Goal: Transaction & Acquisition: Purchase product/service

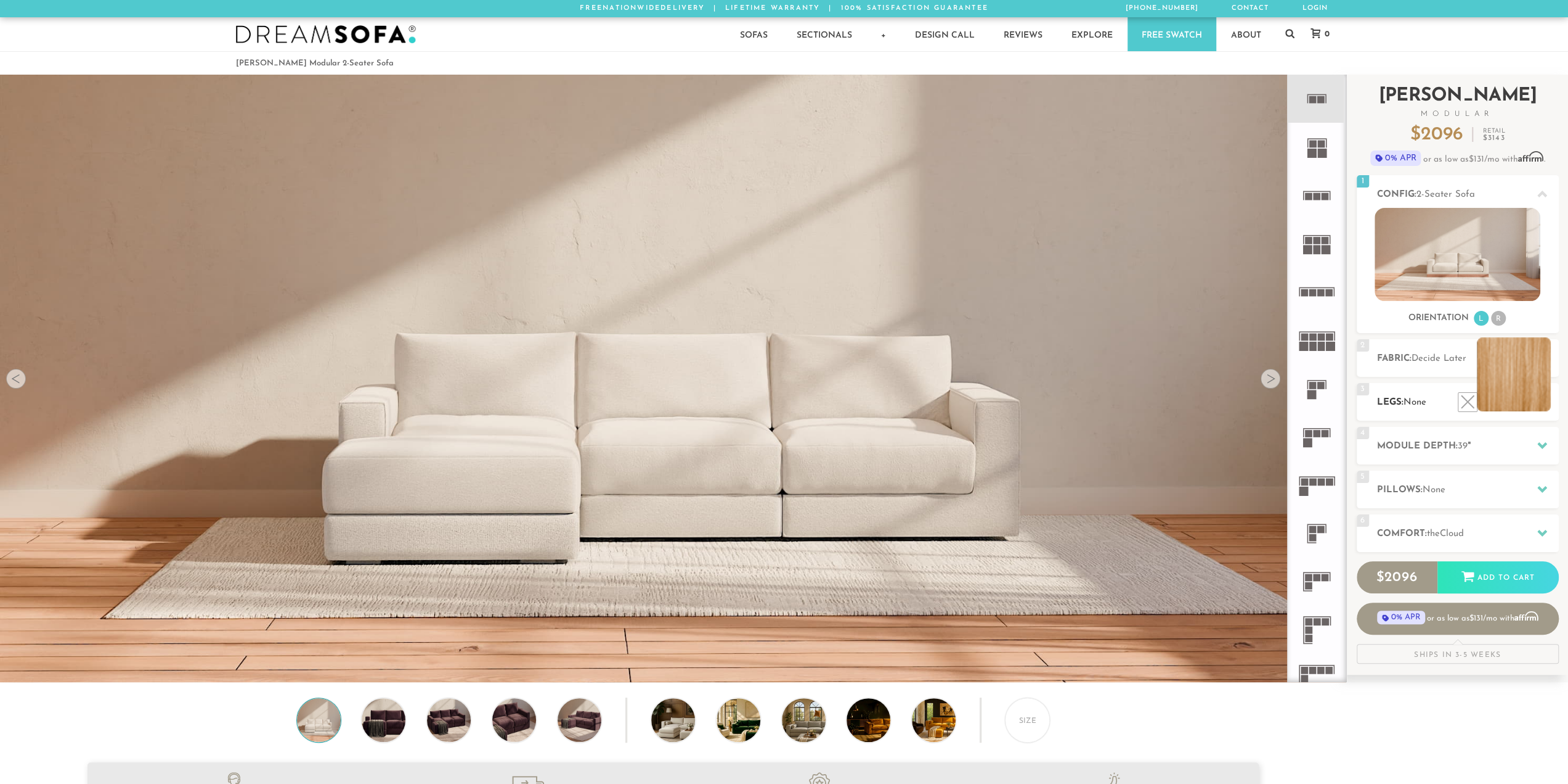
click at [1544, 404] on li at bounding box center [1514, 374] width 74 height 74
click at [1466, 243] on img at bounding box center [1457, 254] width 165 height 93
click at [1493, 317] on li "R" at bounding box center [1499, 318] width 15 height 15
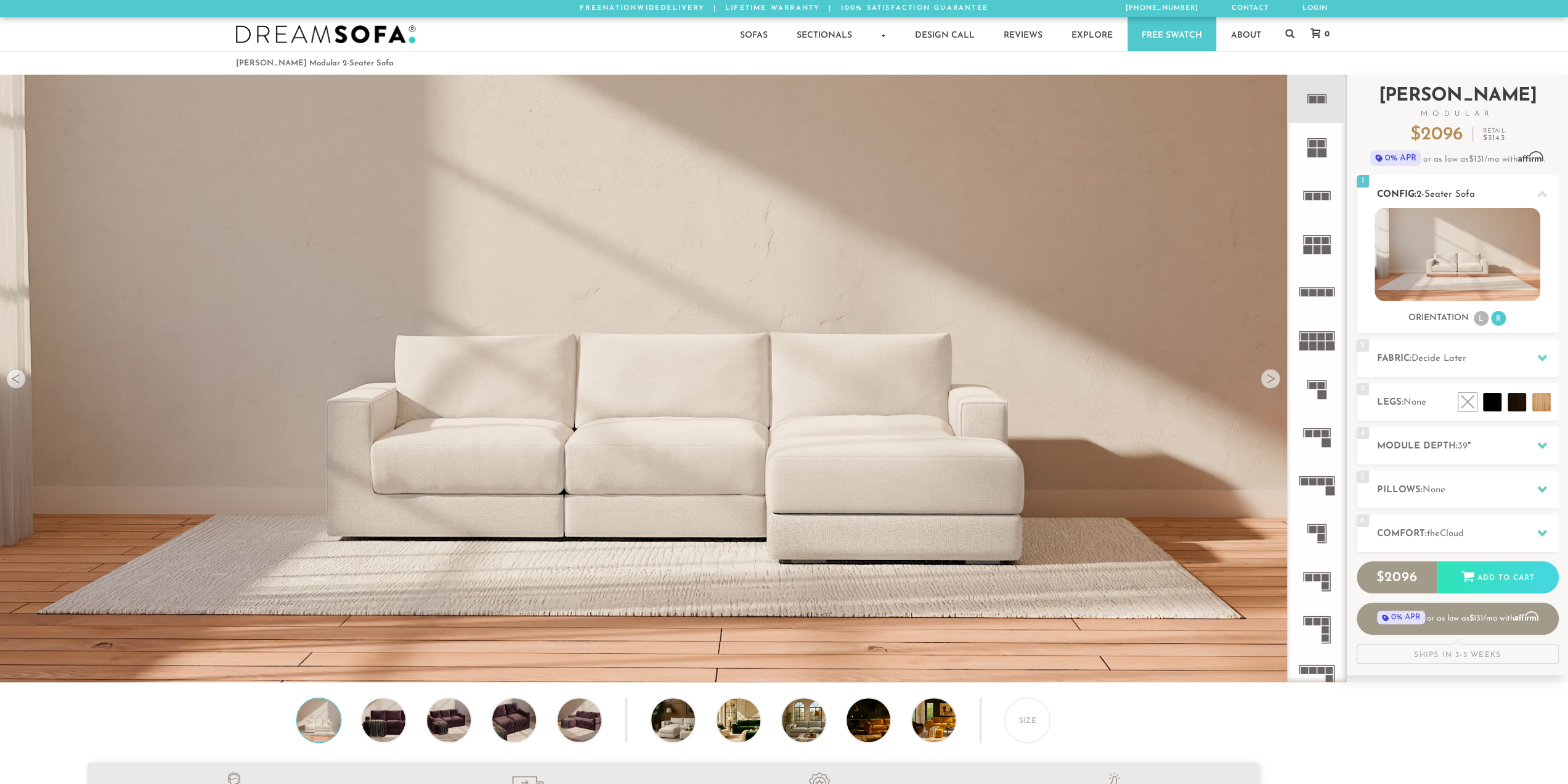
click at [1475, 317] on li "L" at bounding box center [1481, 318] width 15 height 15
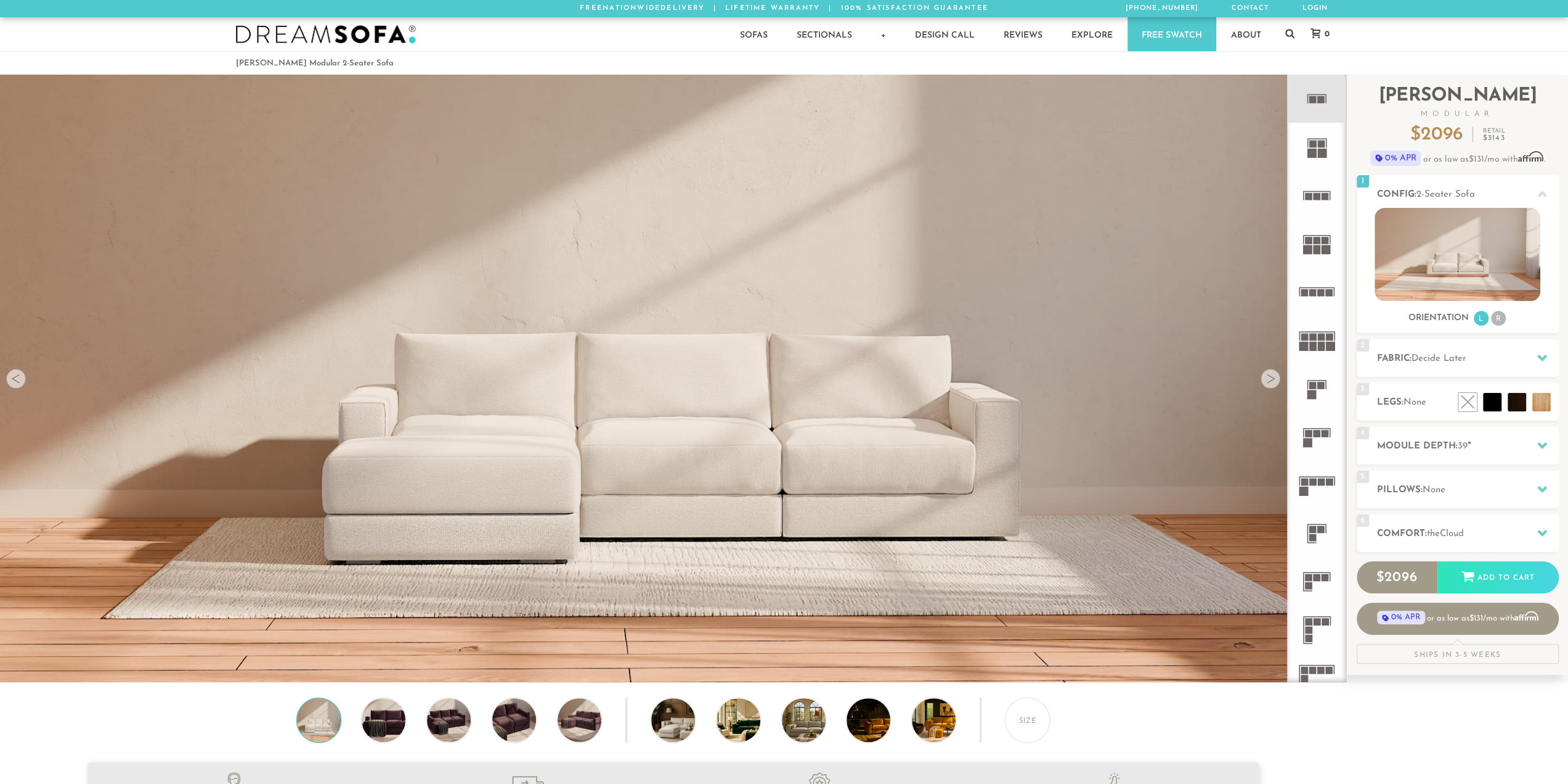
drag, startPoint x: 1040, startPoint y: 400, endPoint x: 1017, endPoint y: 392, distance: 24.4
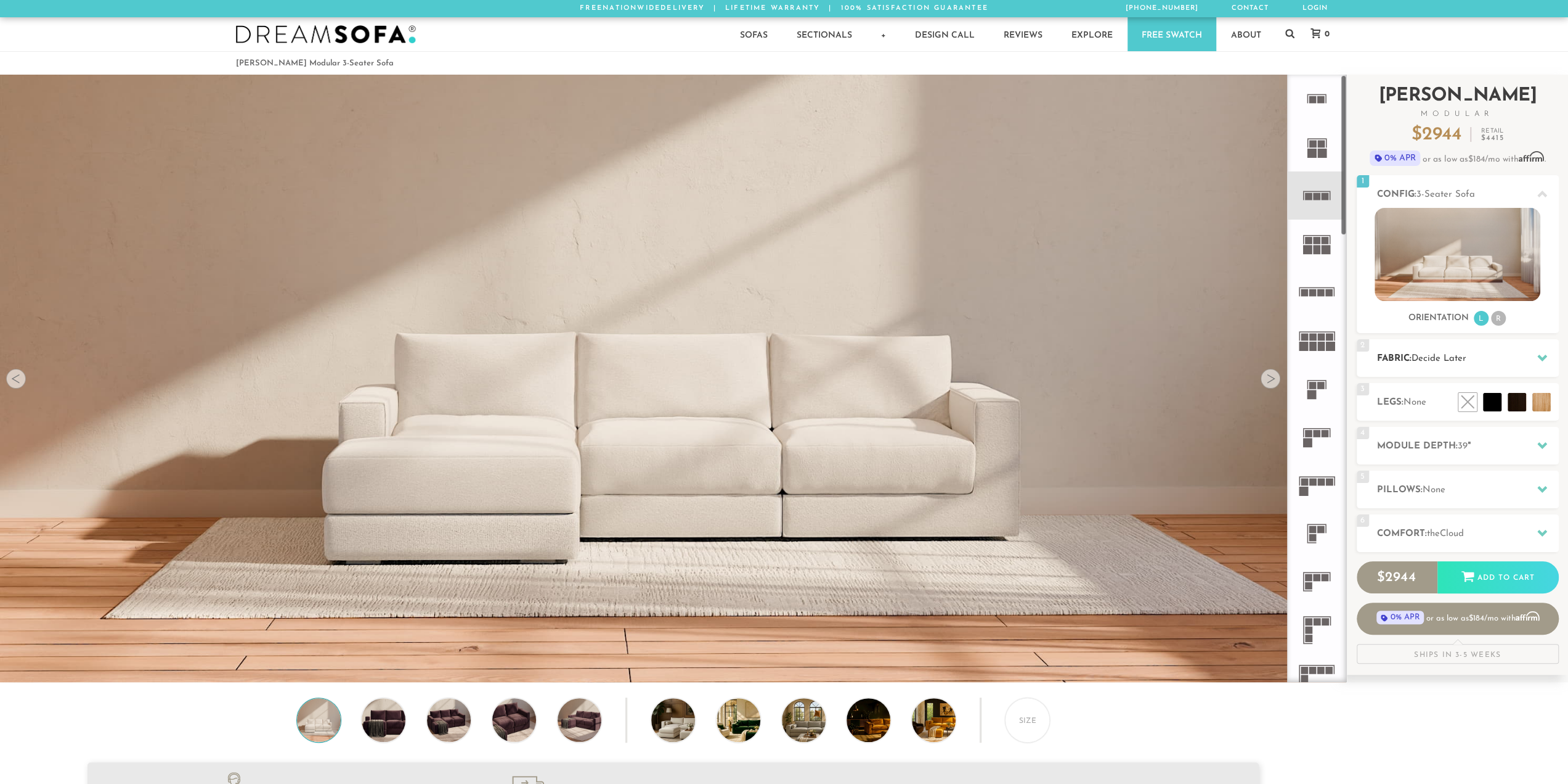
scroll to position [15733, 1559]
click at [1428, 523] on div "6 Comfort: the Cloud soft" at bounding box center [1457, 532] width 202 height 38
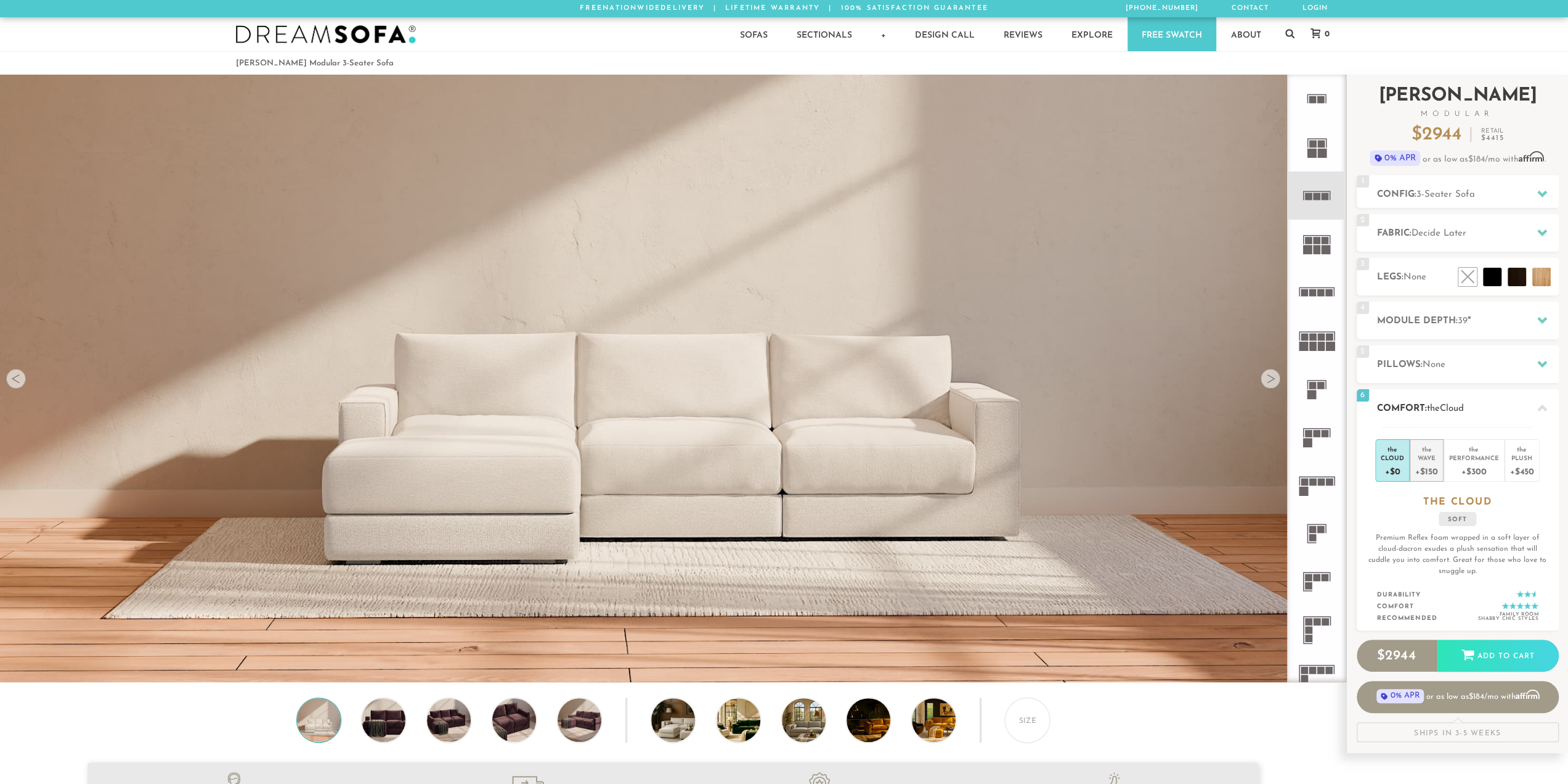
click at [1424, 472] on div "+$150" at bounding box center [1426, 471] width 22 height 18
click at [1459, 466] on div "+$300" at bounding box center [1474, 471] width 50 height 18
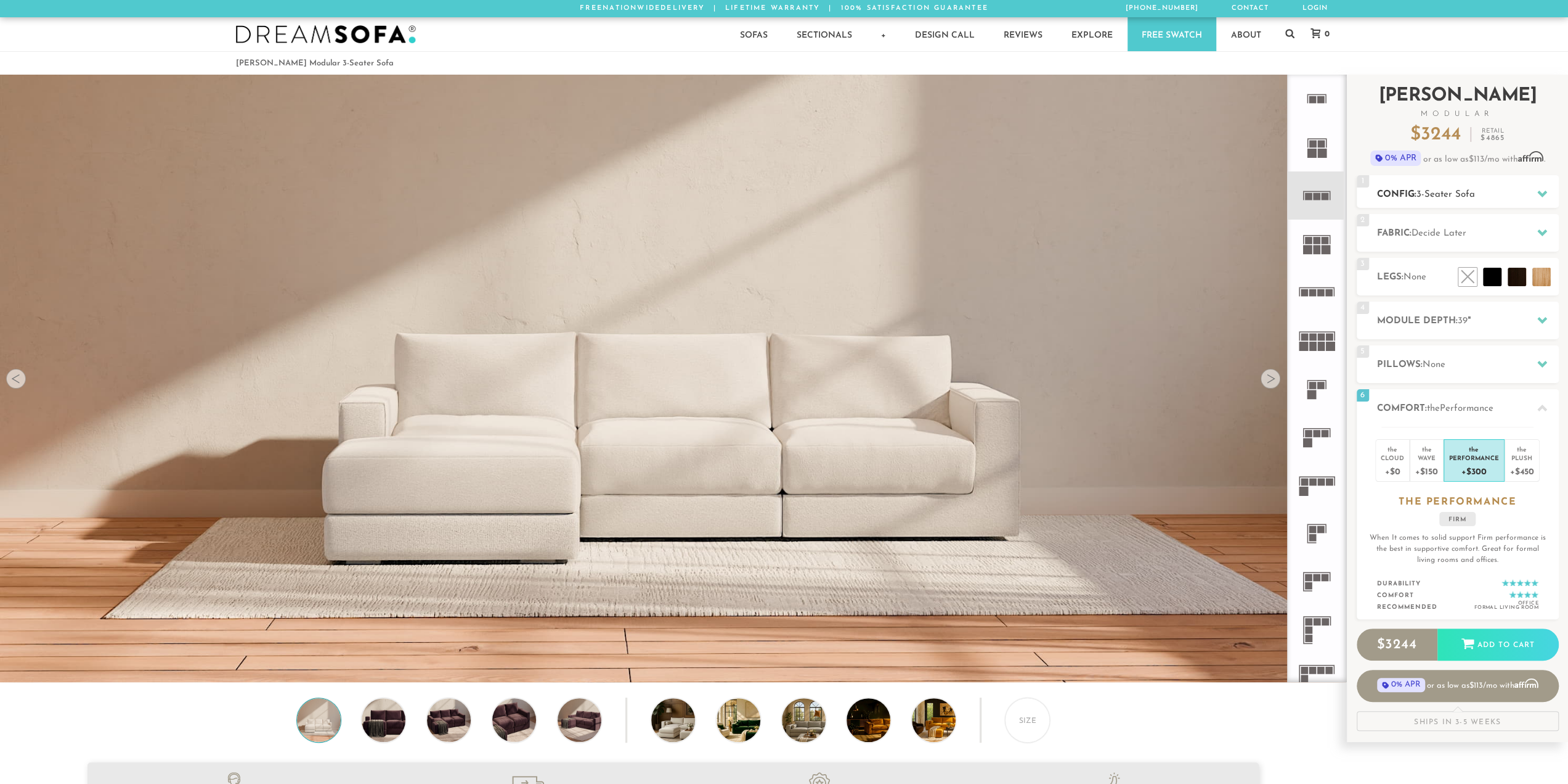
click at [1433, 201] on div "1 Config: 3-Seater Sofa R" at bounding box center [1457, 191] width 202 height 33
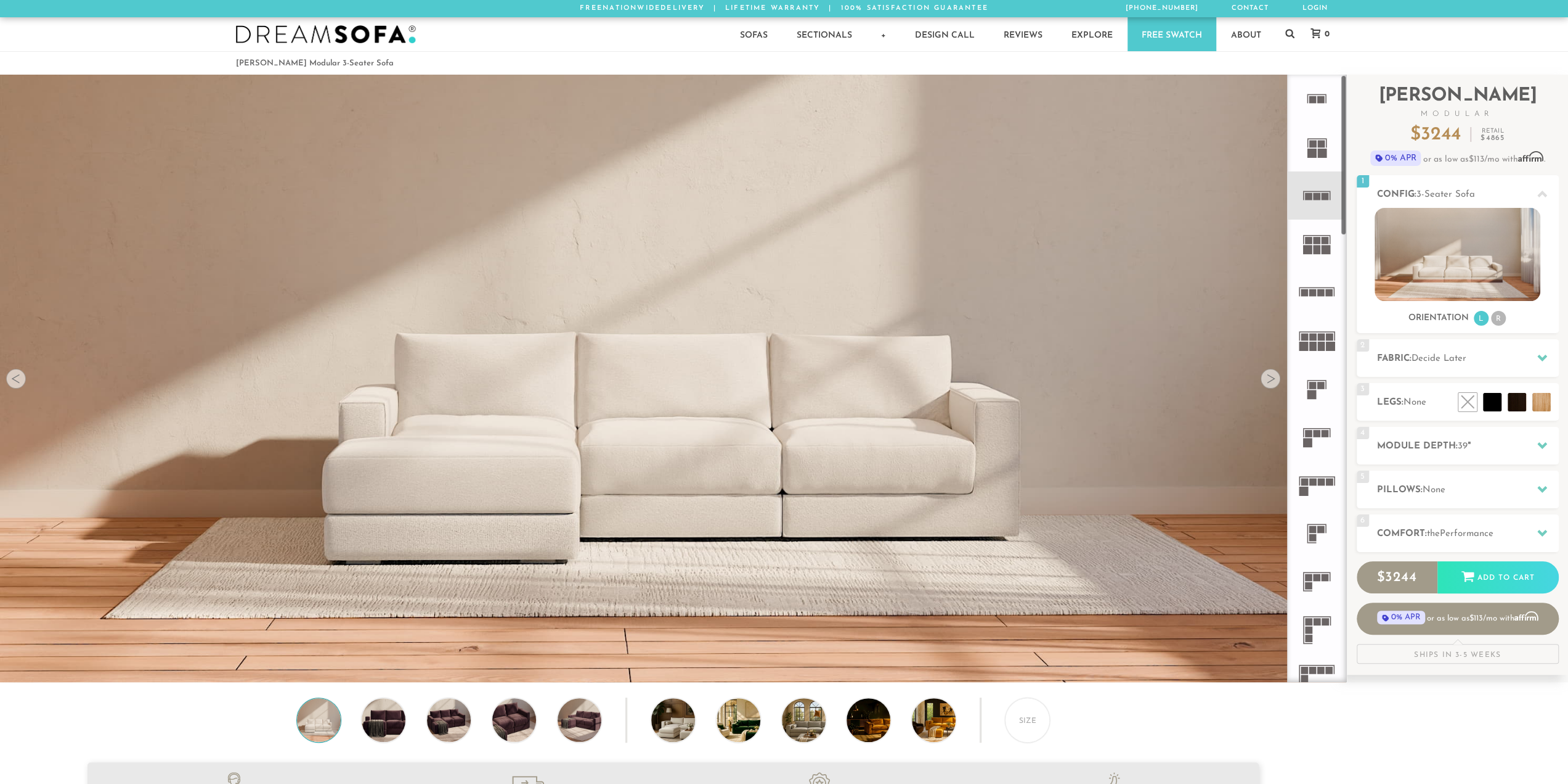
click at [1322, 186] on icon at bounding box center [1317, 195] width 48 height 48
click at [1497, 565] on div "Add to Cart" at bounding box center [1498, 576] width 122 height 33
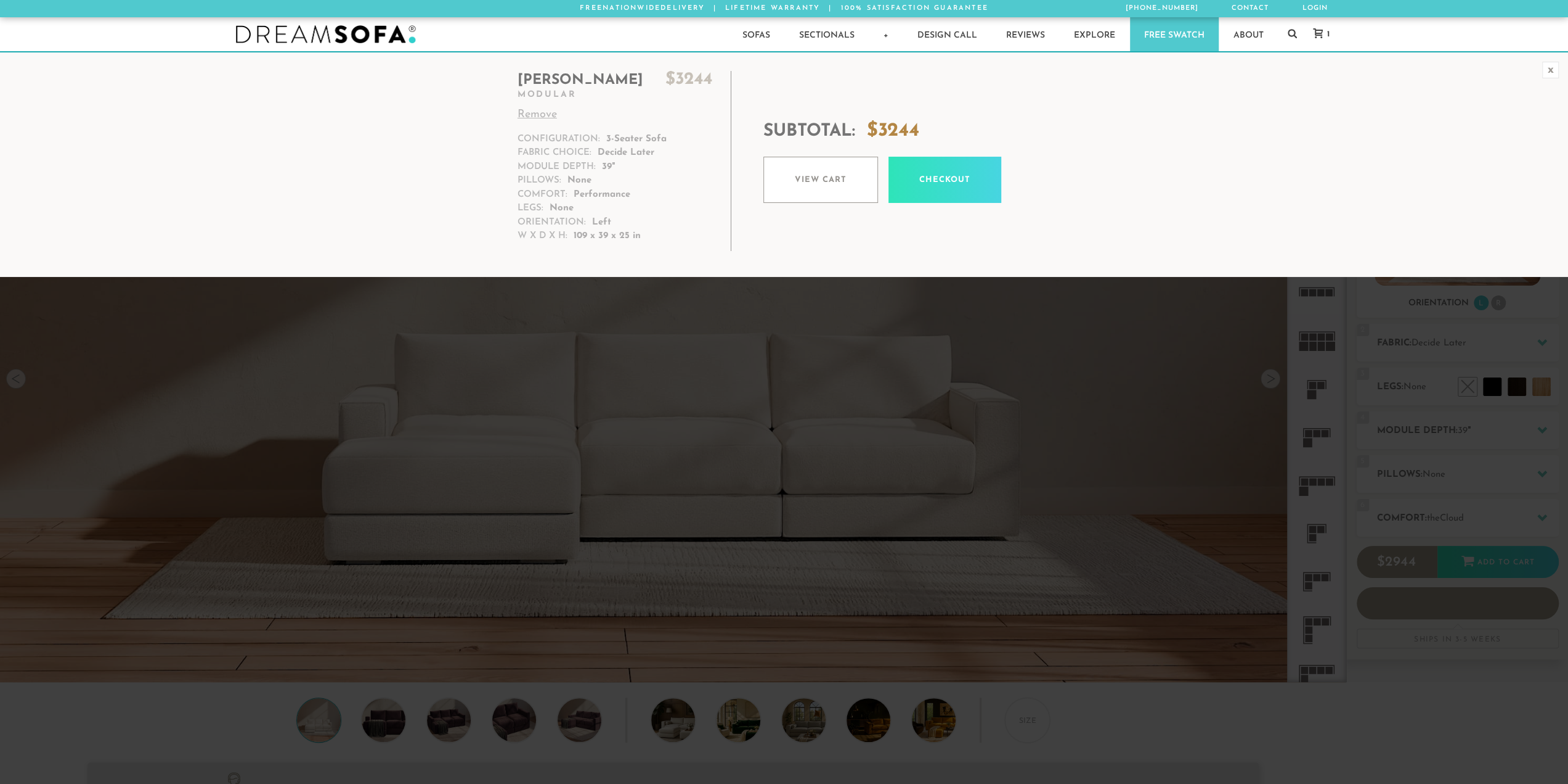
scroll to position [15733, 1559]
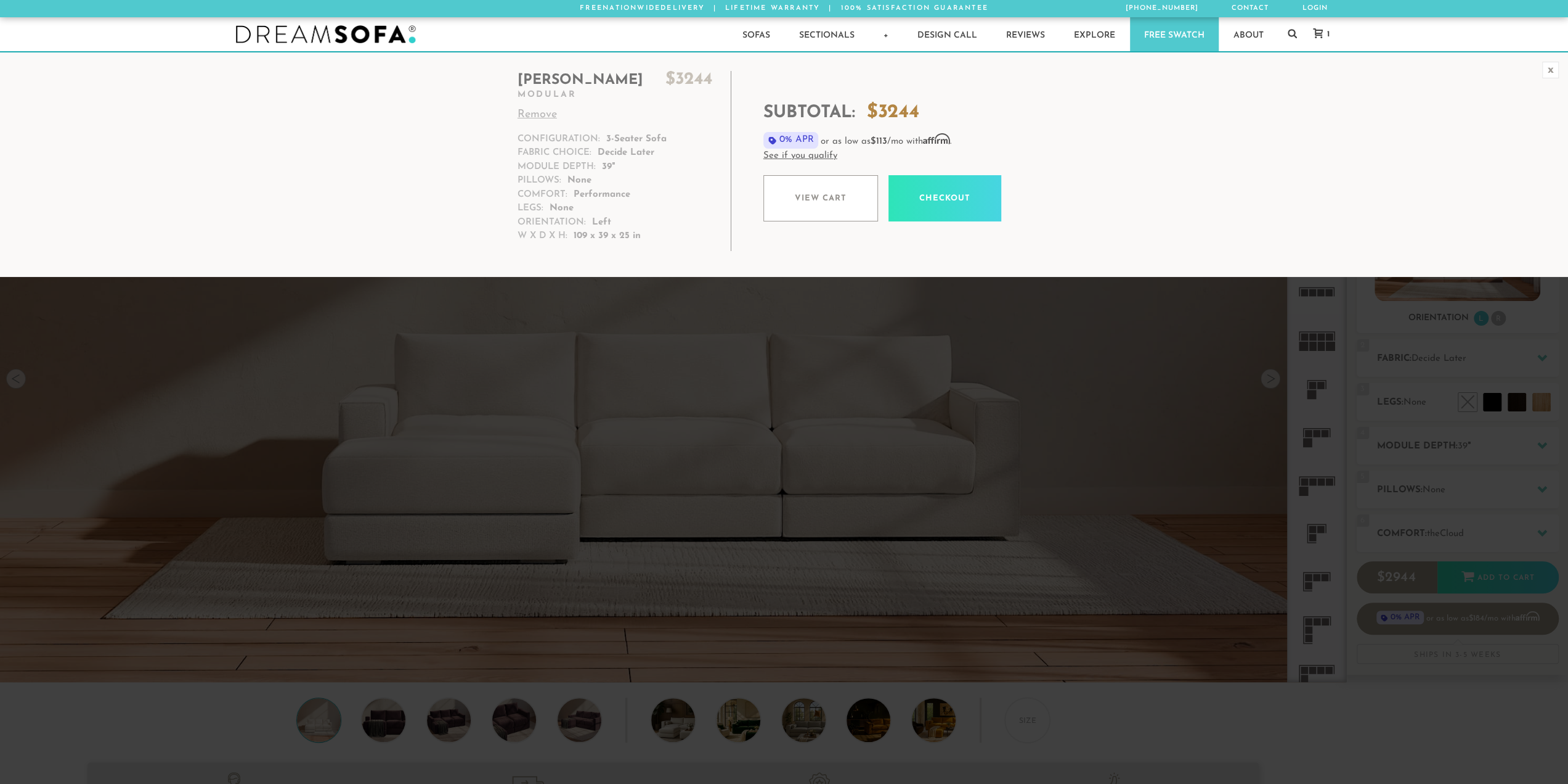
click at [1559, 67] on div "x" at bounding box center [1551, 70] width 16 height 16
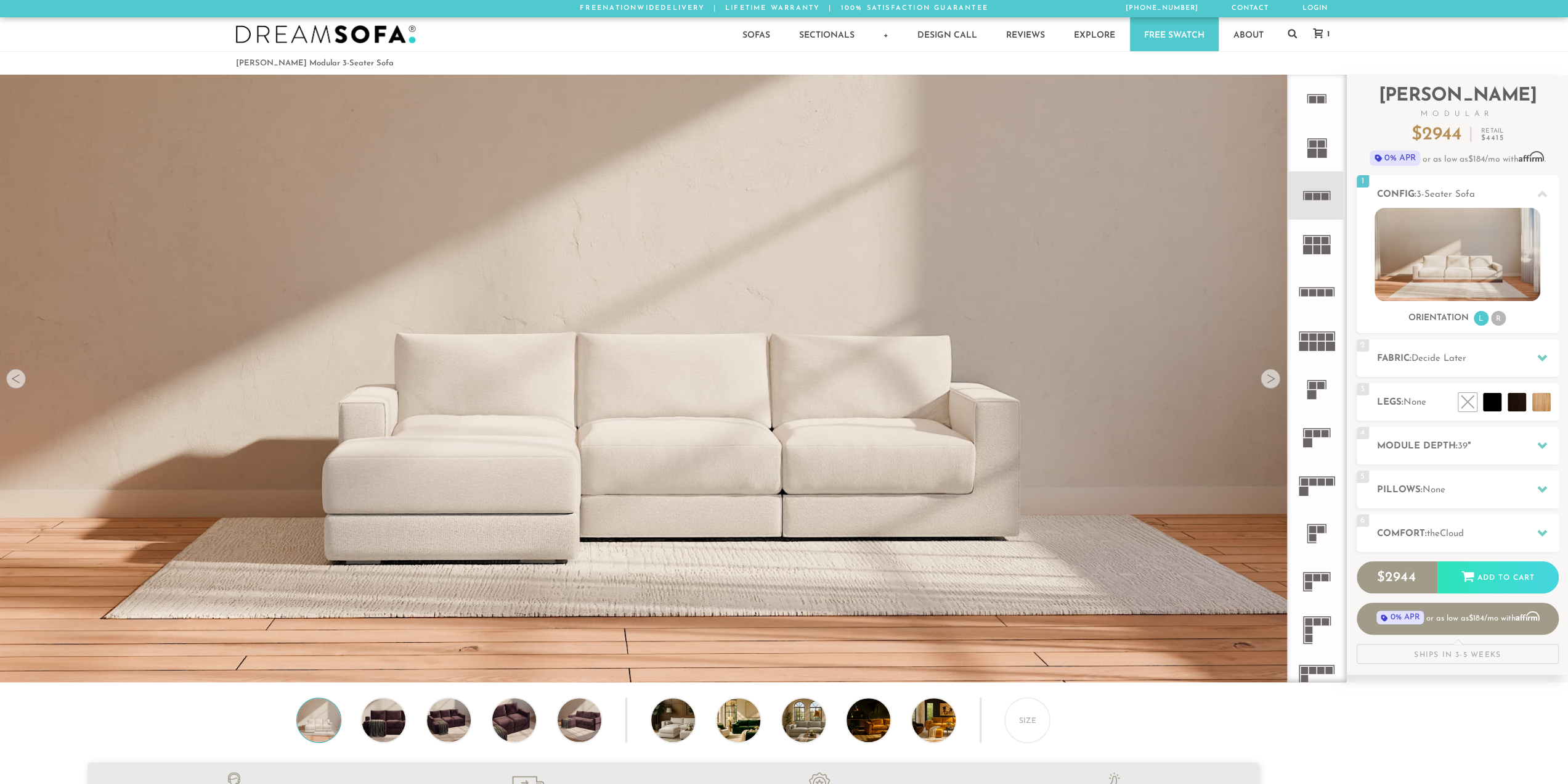
drag, startPoint x: 266, startPoint y: 87, endPoint x: 258, endPoint y: 82, distance: 9.4
click at [549, 55] on ol "Landon Modular 3-Seater Sofa" at bounding box center [784, 63] width 1097 height 16
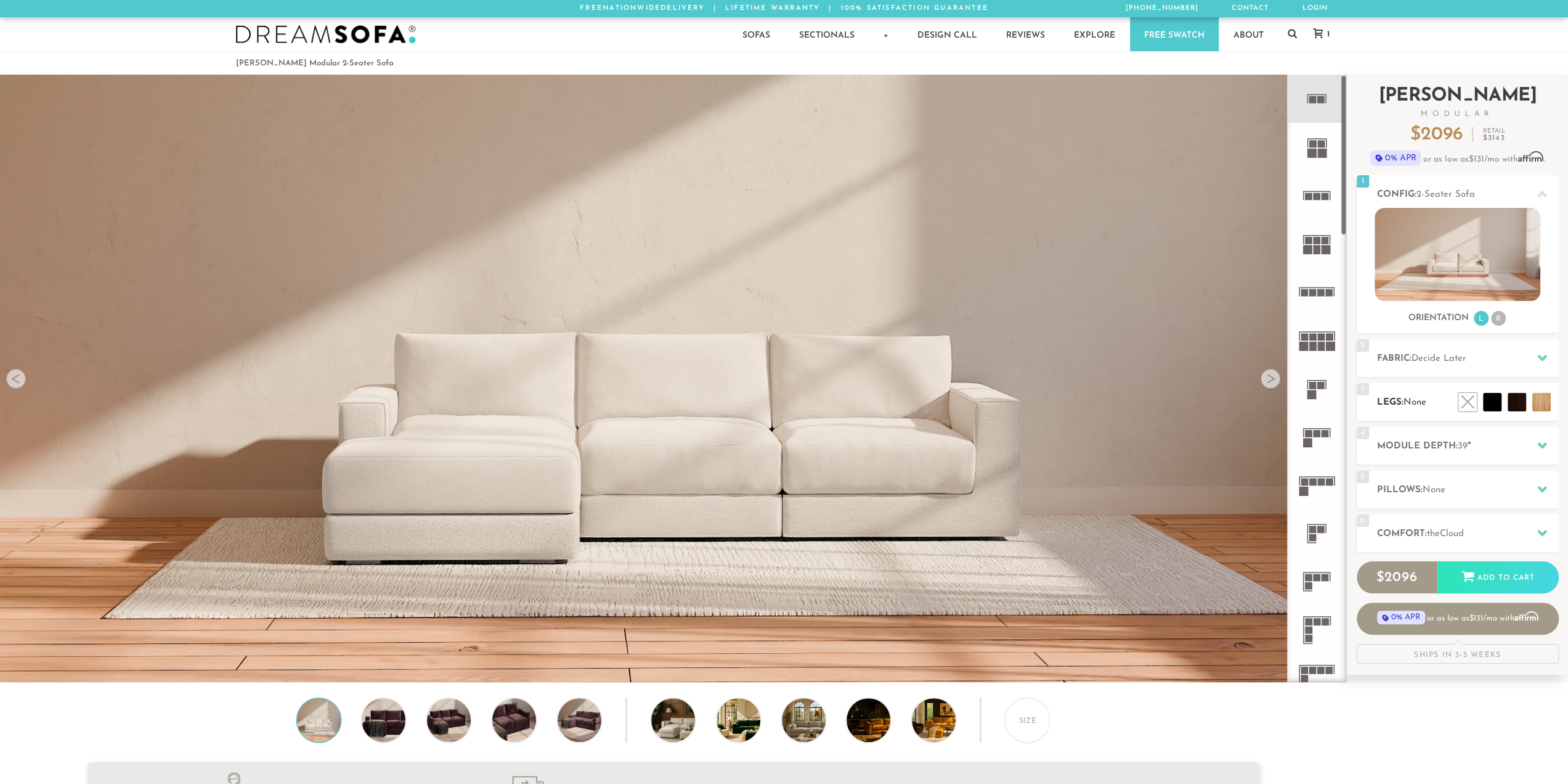
scroll to position [15733, 1559]
click at [1545, 410] on li at bounding box center [1514, 374] width 74 height 74
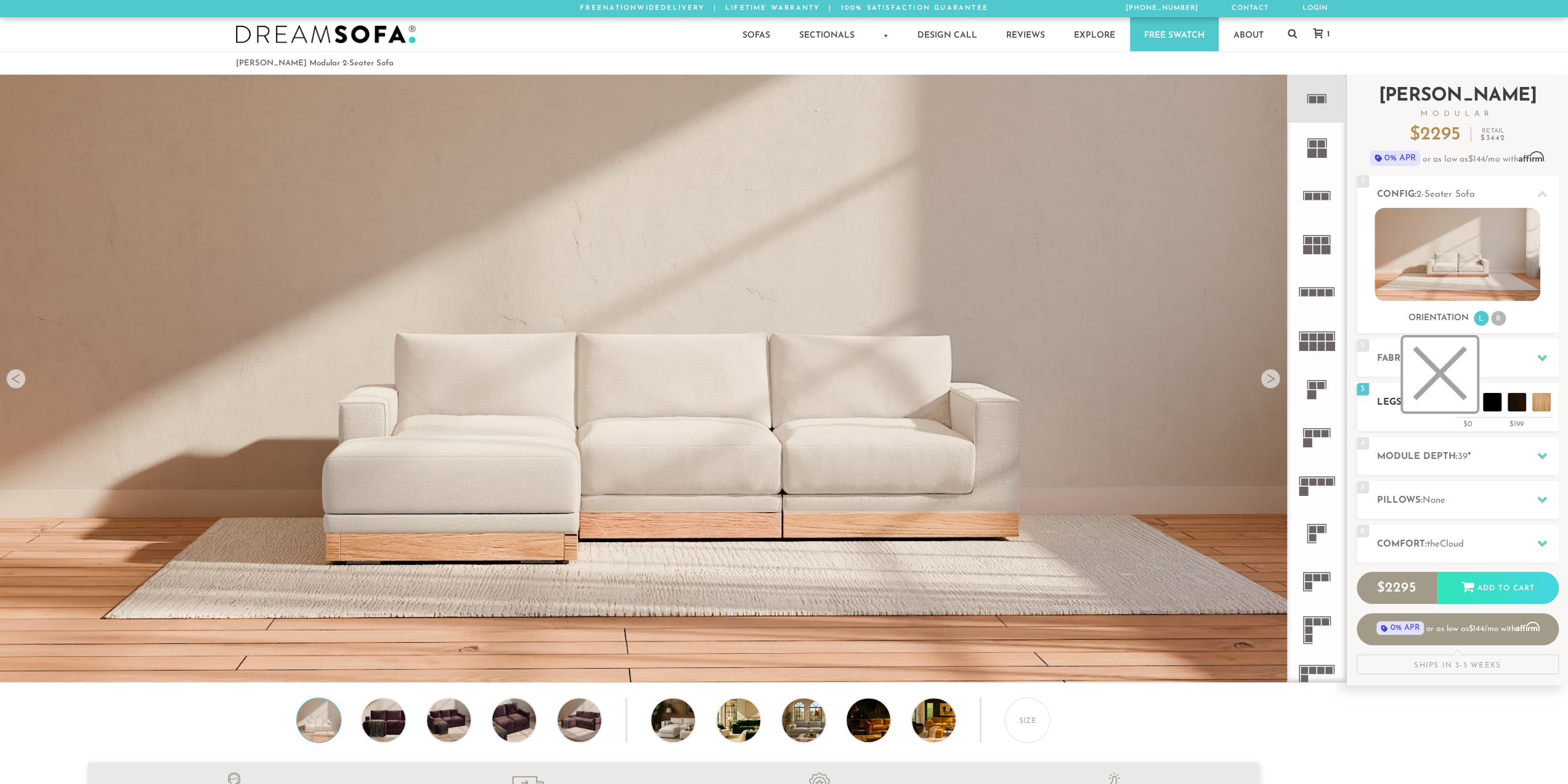
click at [1462, 406] on li at bounding box center [1440, 374] width 74 height 74
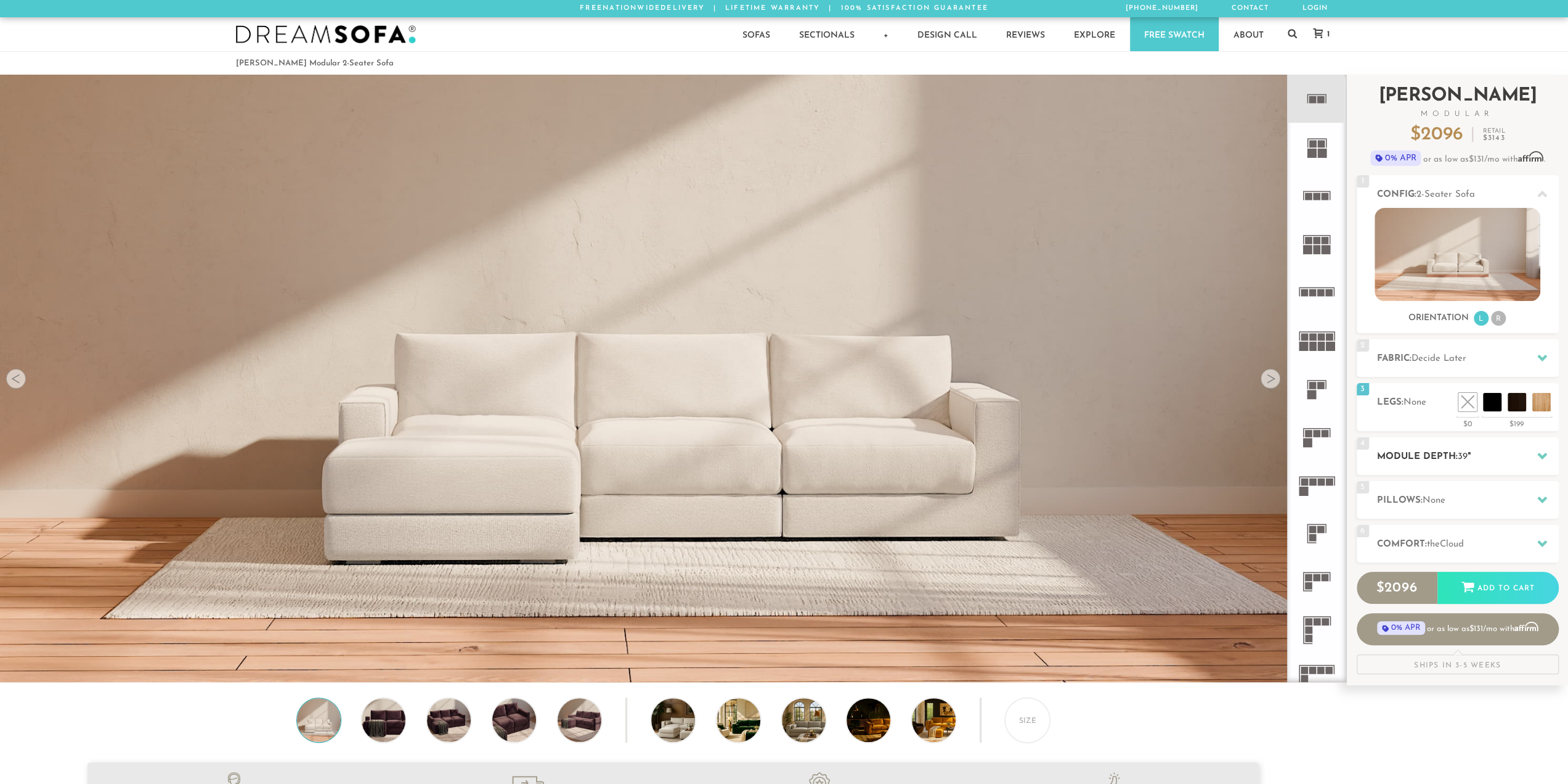
click at [1509, 456] on h2 "Module Depth: 39 "" at bounding box center [1467, 456] width 182 height 15
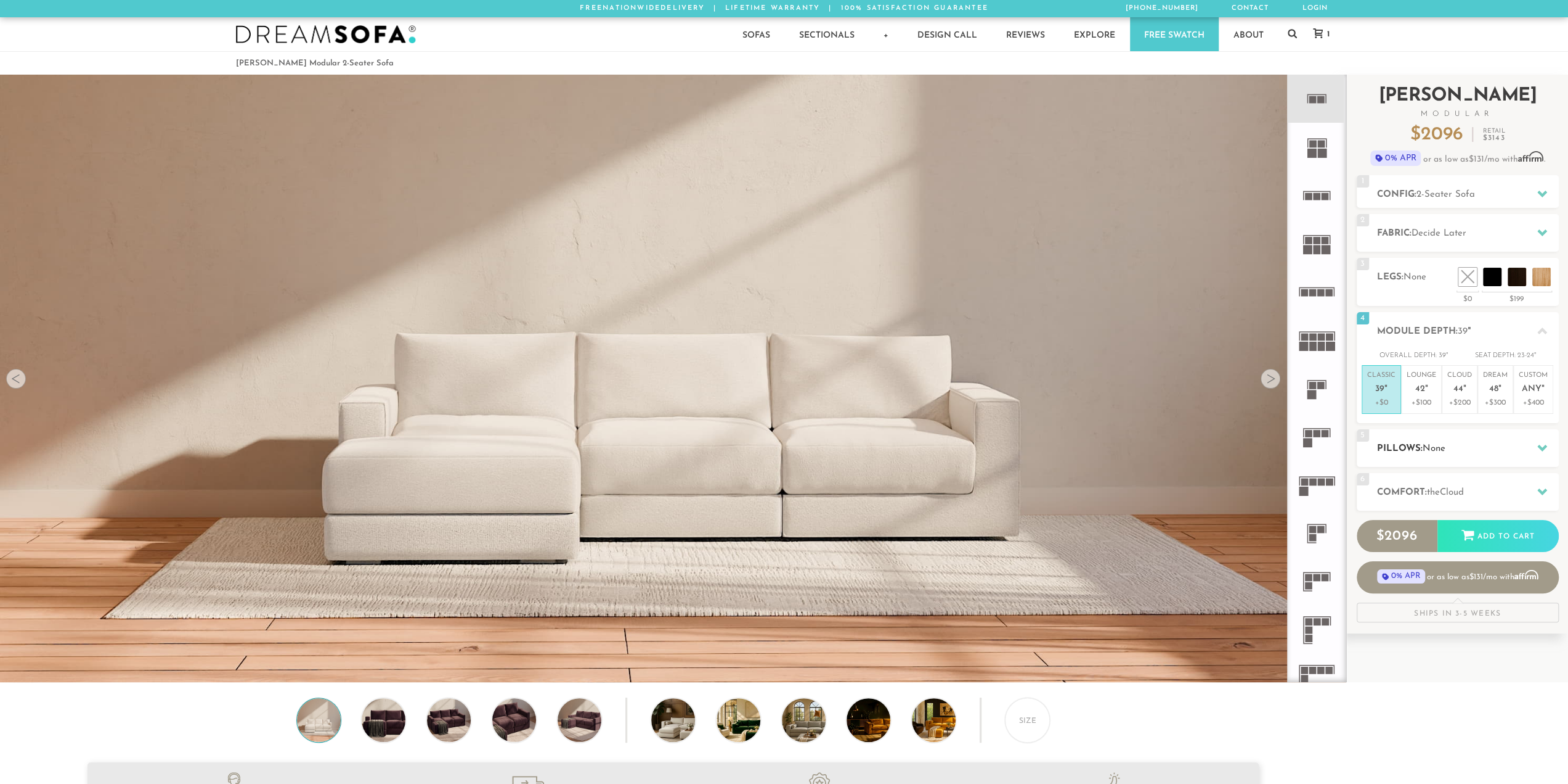
click at [1512, 430] on div "5 Pillows: None" at bounding box center [1457, 447] width 202 height 38
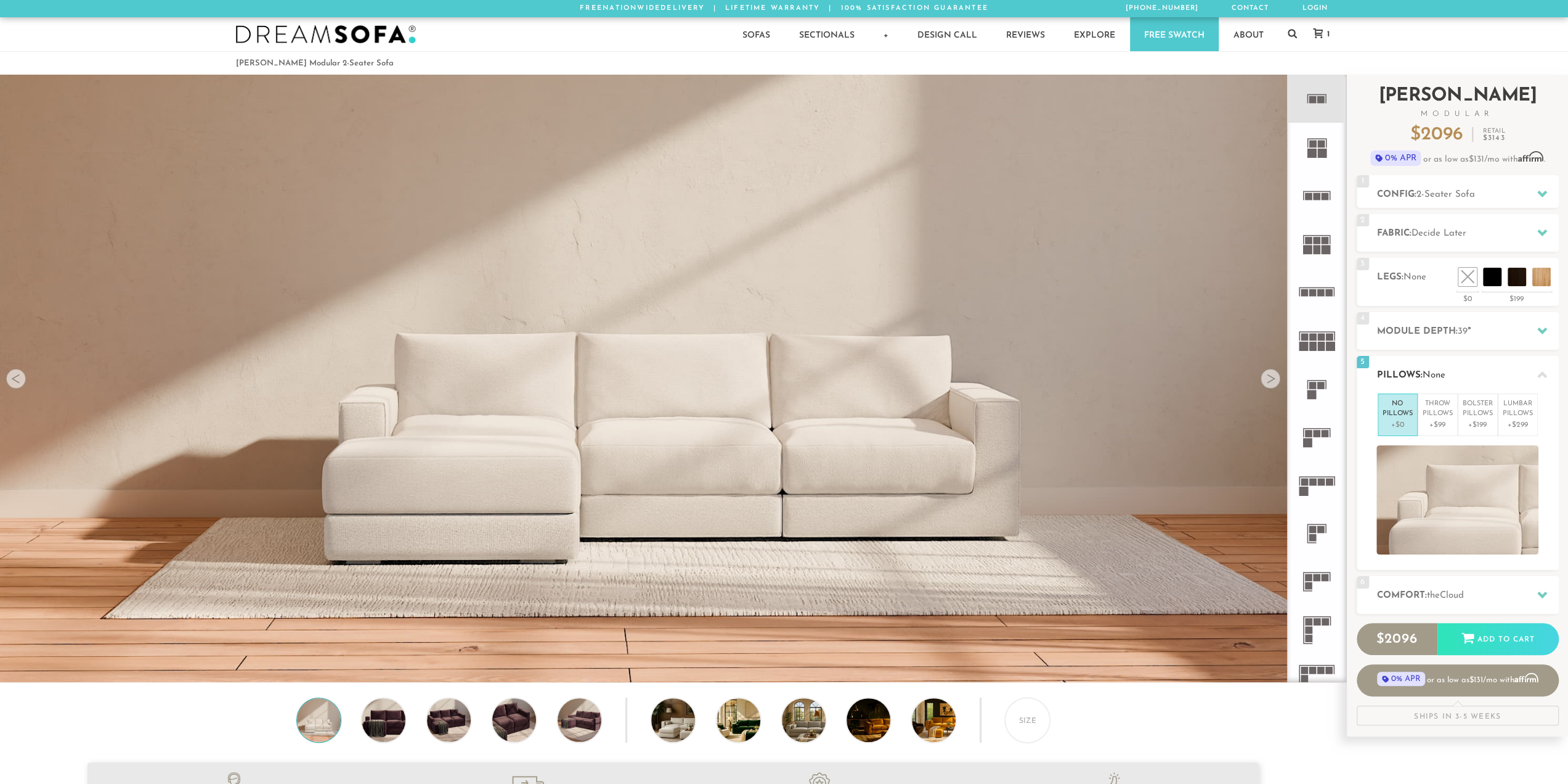
click at [1413, 363] on div "5 Pillows: None" at bounding box center [1457, 374] width 202 height 38
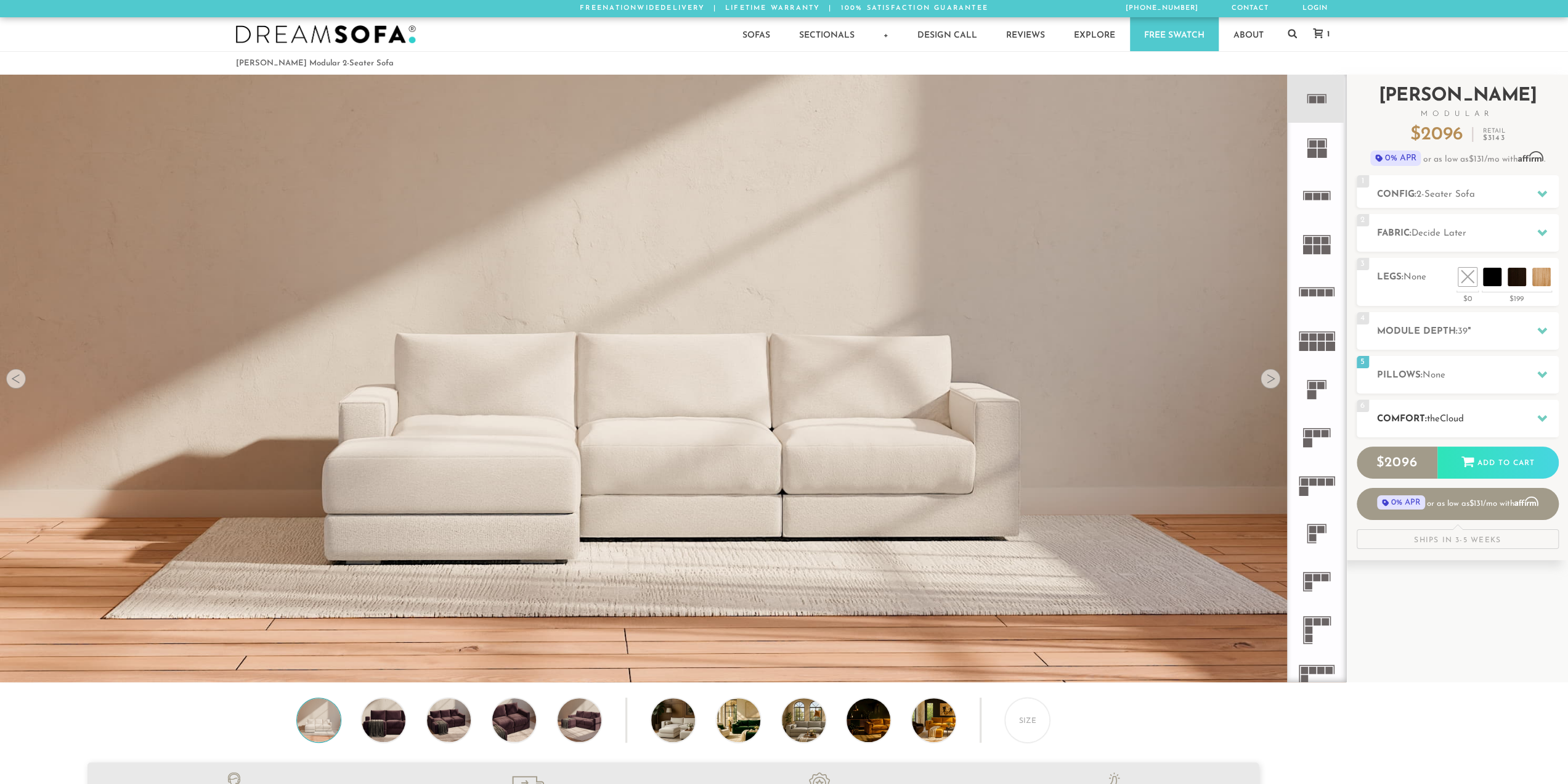
click at [1452, 424] on h2 "Comfort: the Cloud" at bounding box center [1467, 419] width 182 height 15
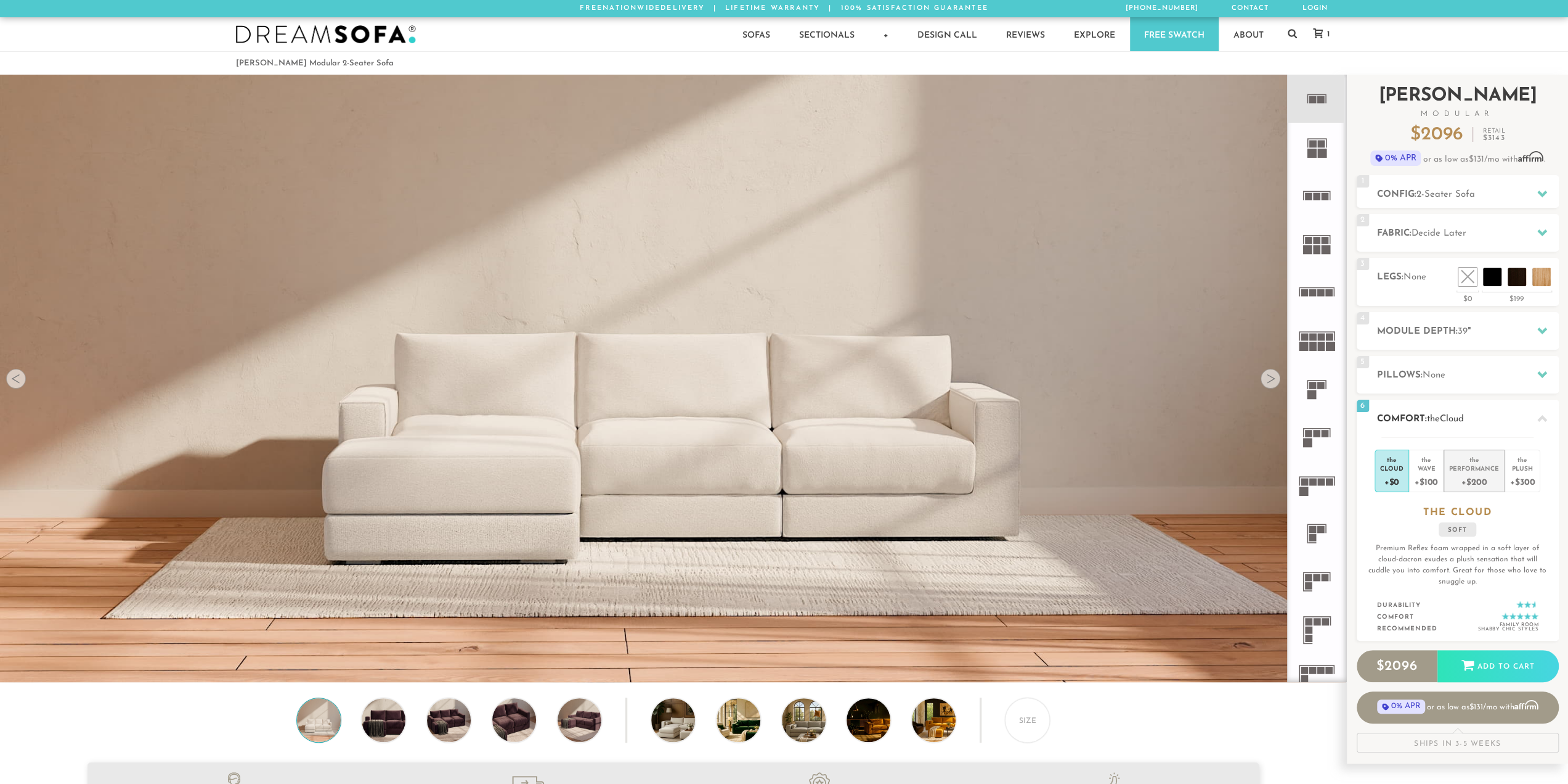
click at [1476, 467] on div "Performance" at bounding box center [1474, 467] width 50 height 8
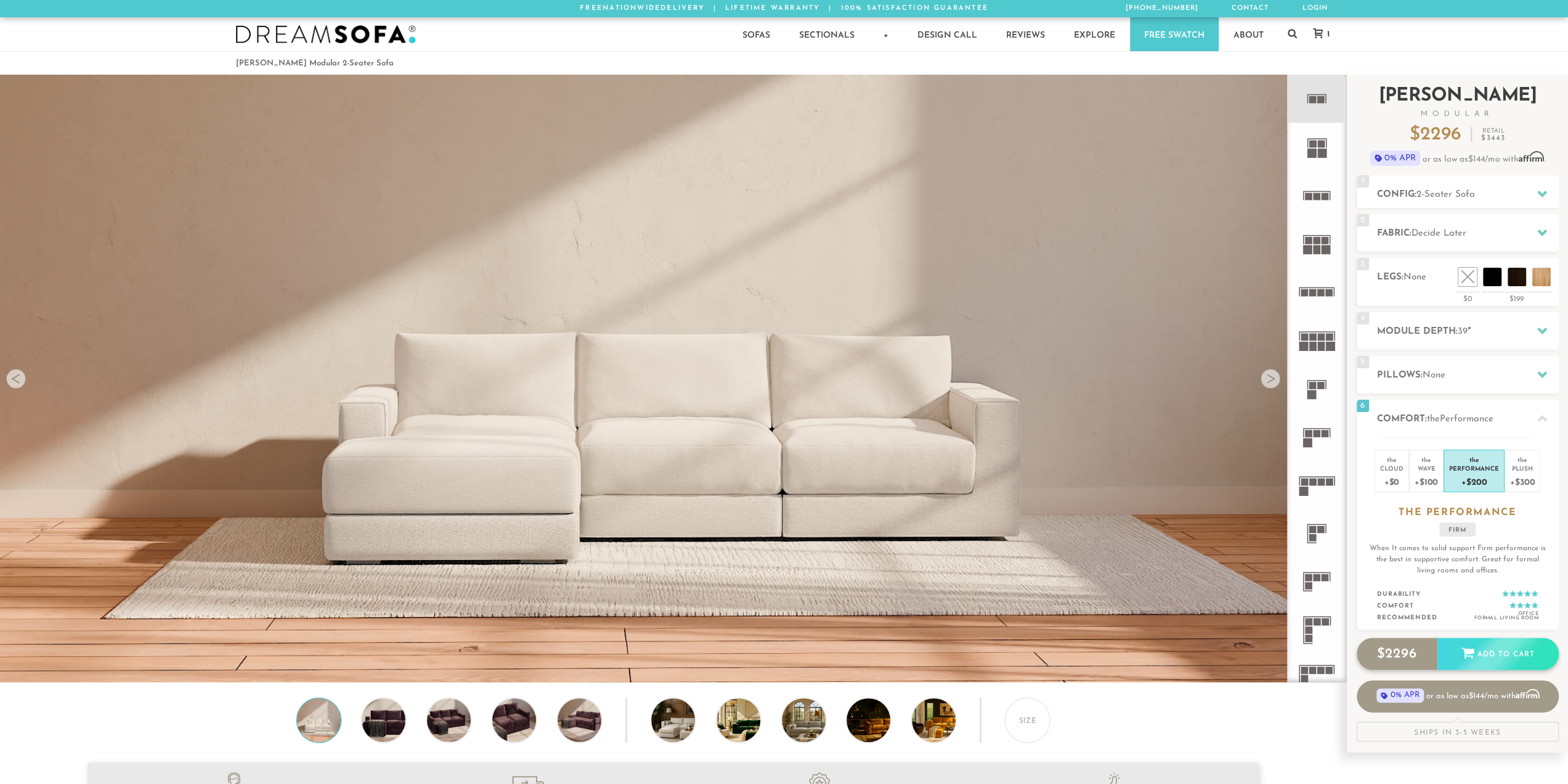
click at [1532, 647] on div "Add to Cart" at bounding box center [1498, 654] width 122 height 33
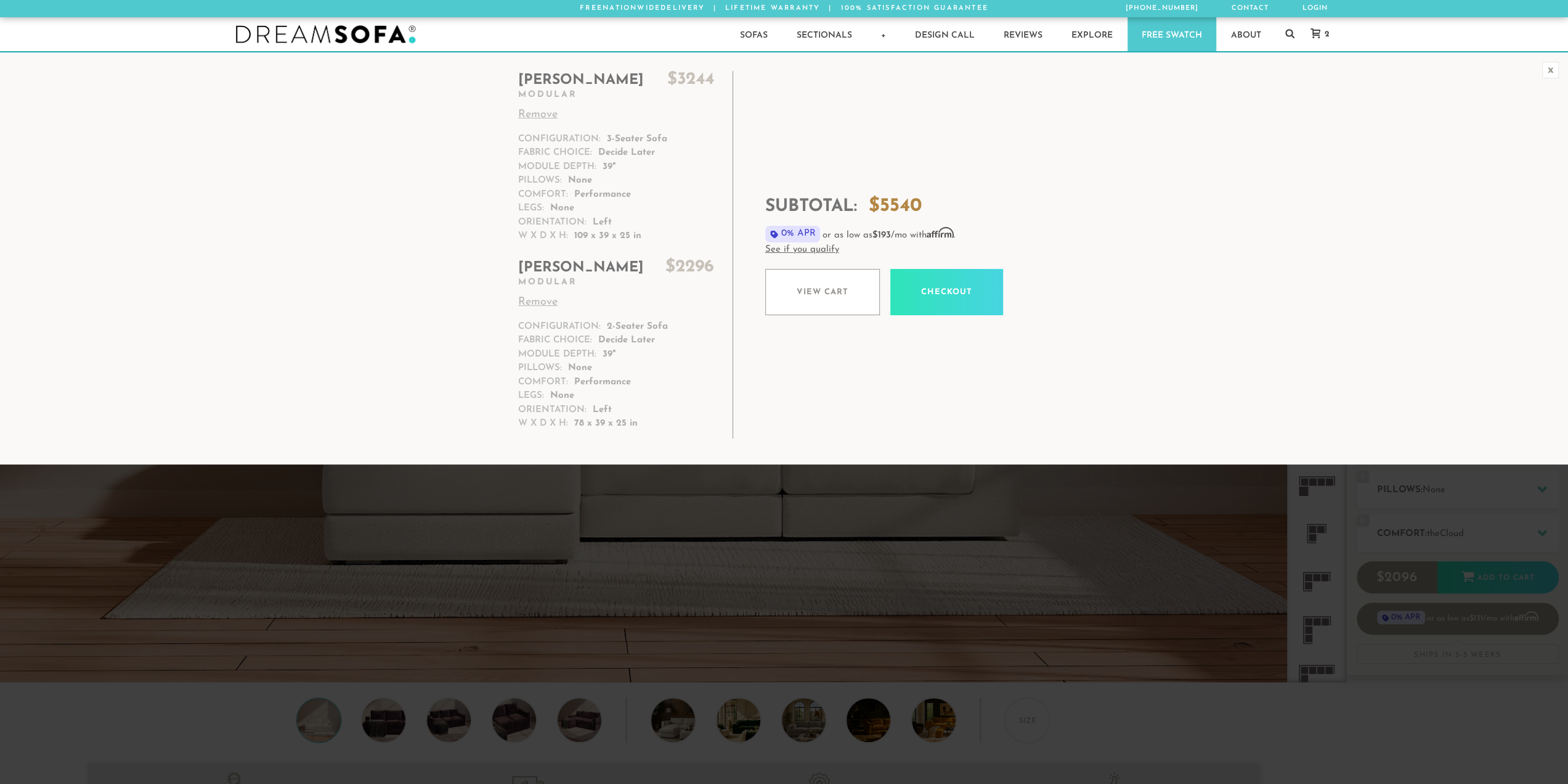
click at [778, 234] on span "0% APR" at bounding box center [793, 234] width 56 height 16
click at [817, 233] on p "0% APR or as low as $193 /mo with Affirm . See if you qualify" at bounding box center [1002, 242] width 474 height 31
click at [765, 225] on div "Subtotal: $ 5540 0% APR or as low as $193 /mo with Affirm . See if you qualify …" at bounding box center [1002, 254] width 474 height 171
click at [765, 235] on span "0% APR" at bounding box center [793, 234] width 56 height 16
click at [908, 246] on link "See if you qualify" at bounding box center [1002, 251] width 474 height 15
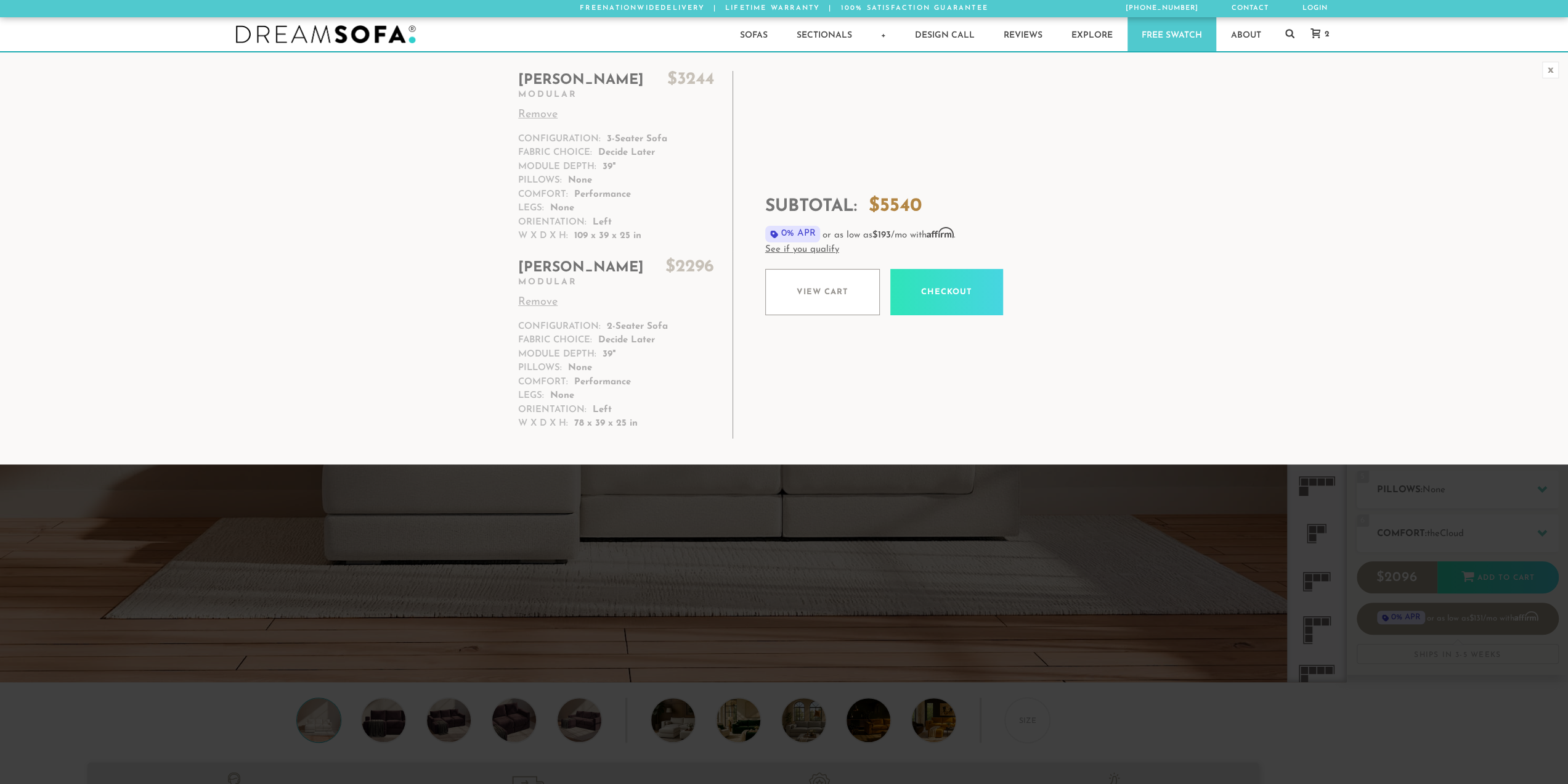
click at [908, 240] on p "0% APR or as low as $193 /mo with Affirm . See if you qualify" at bounding box center [1002, 242] width 474 height 31
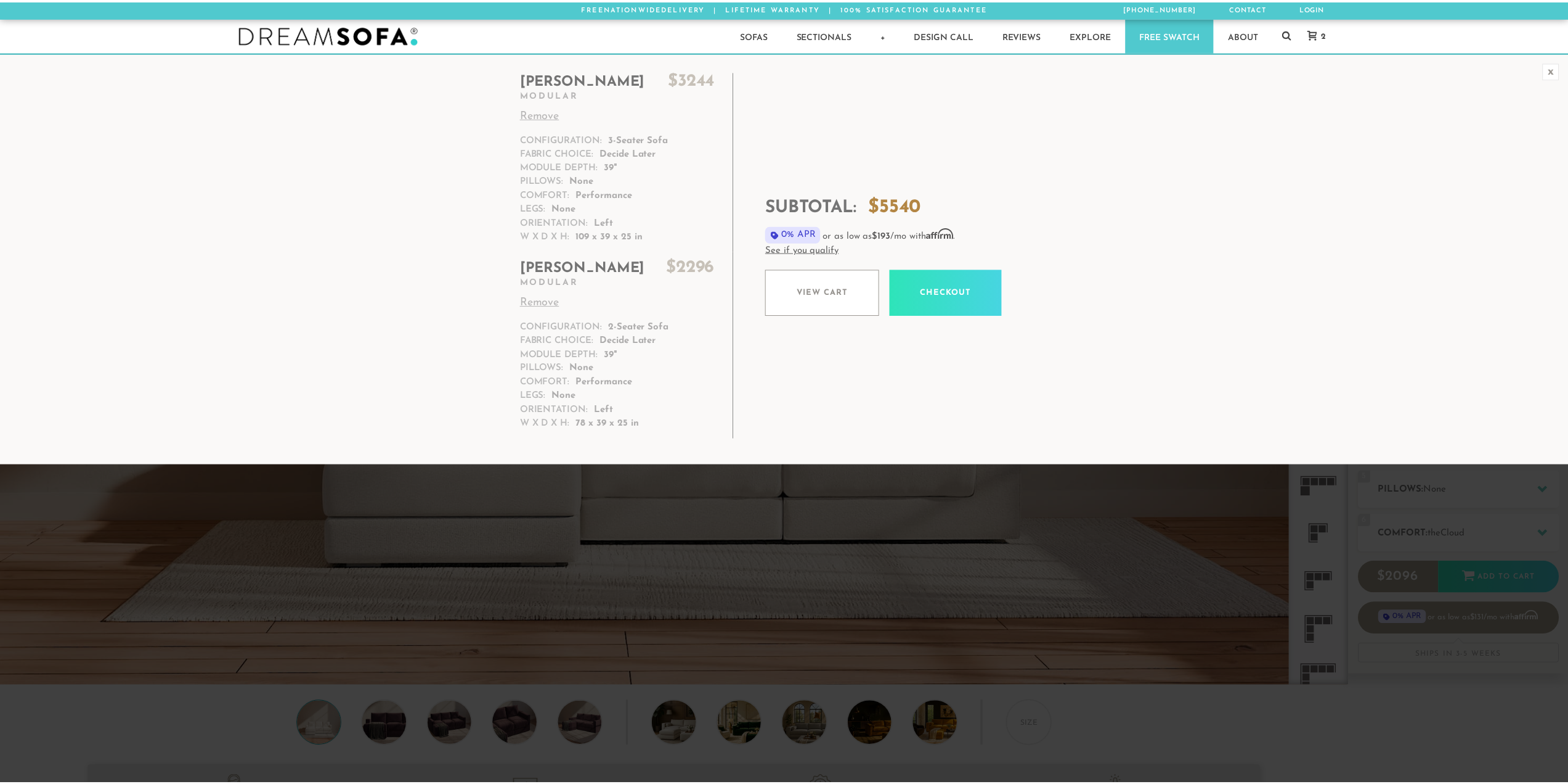
scroll to position [10, 10]
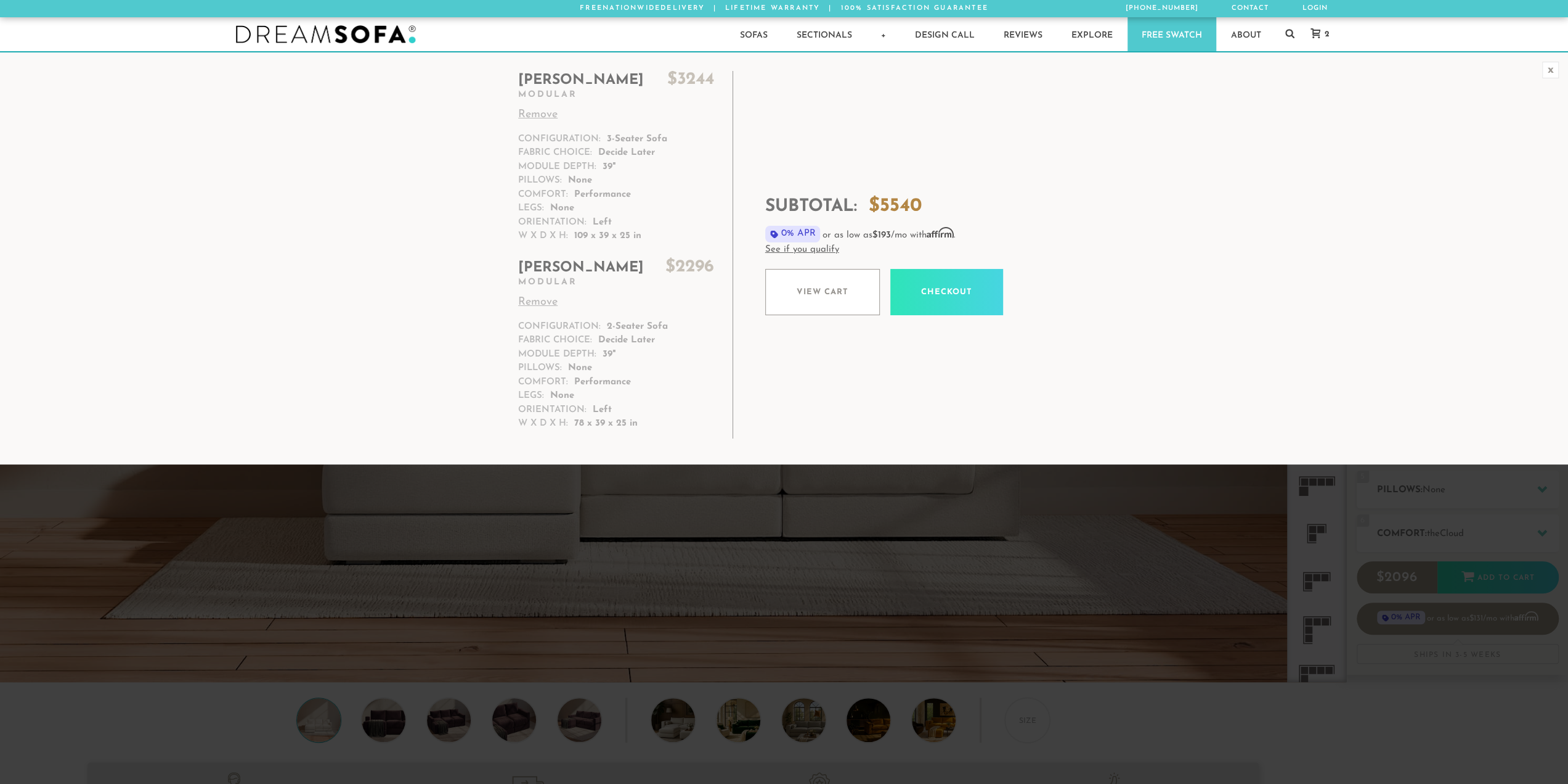
click at [635, 6] on em "Nationwide" at bounding box center [631, 7] width 58 height 6
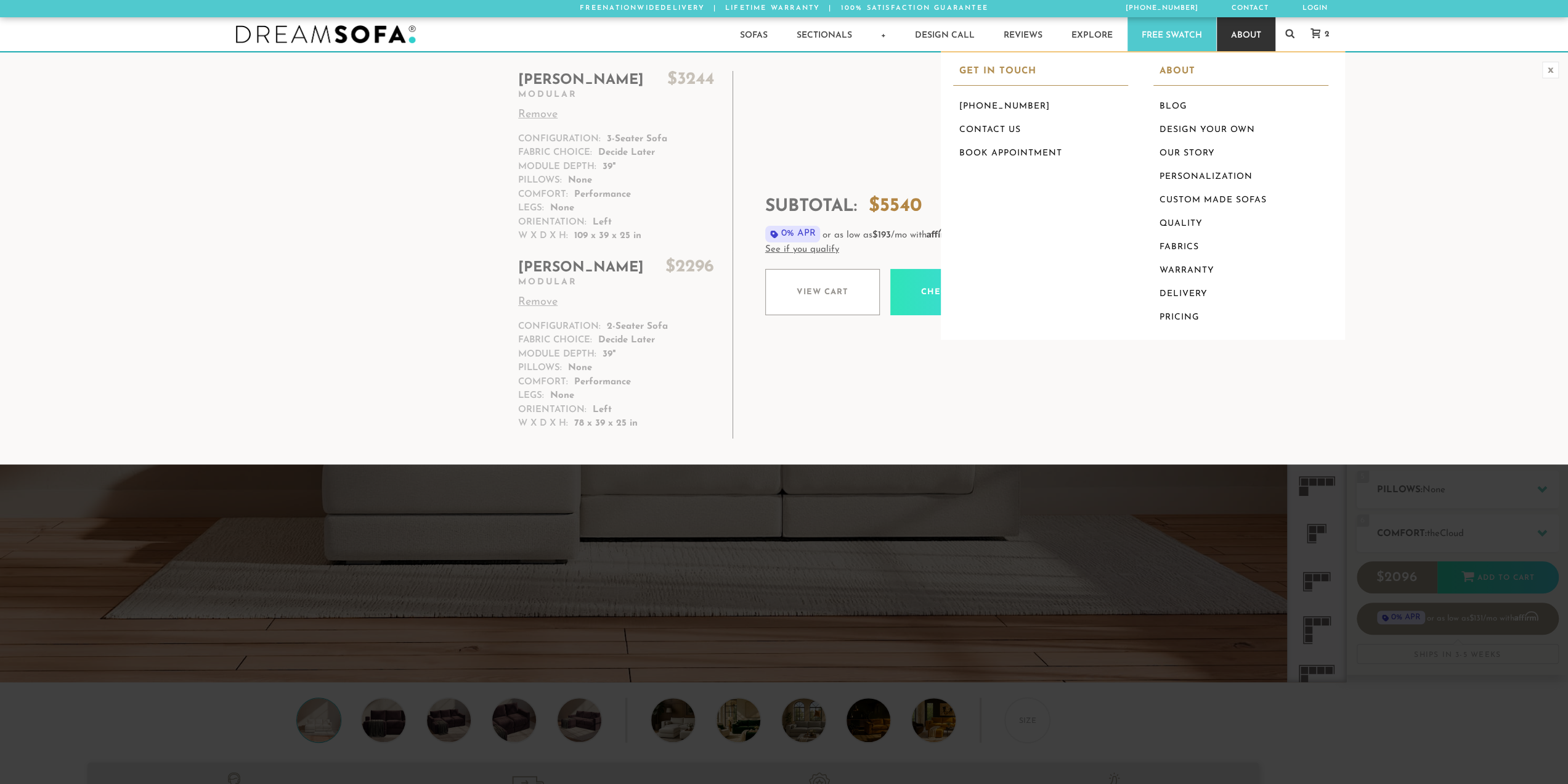
click at [1244, 20] on link "About" at bounding box center [1246, 34] width 59 height 34
click at [1179, 160] on link "Our Story" at bounding box center [1241, 154] width 175 height 24
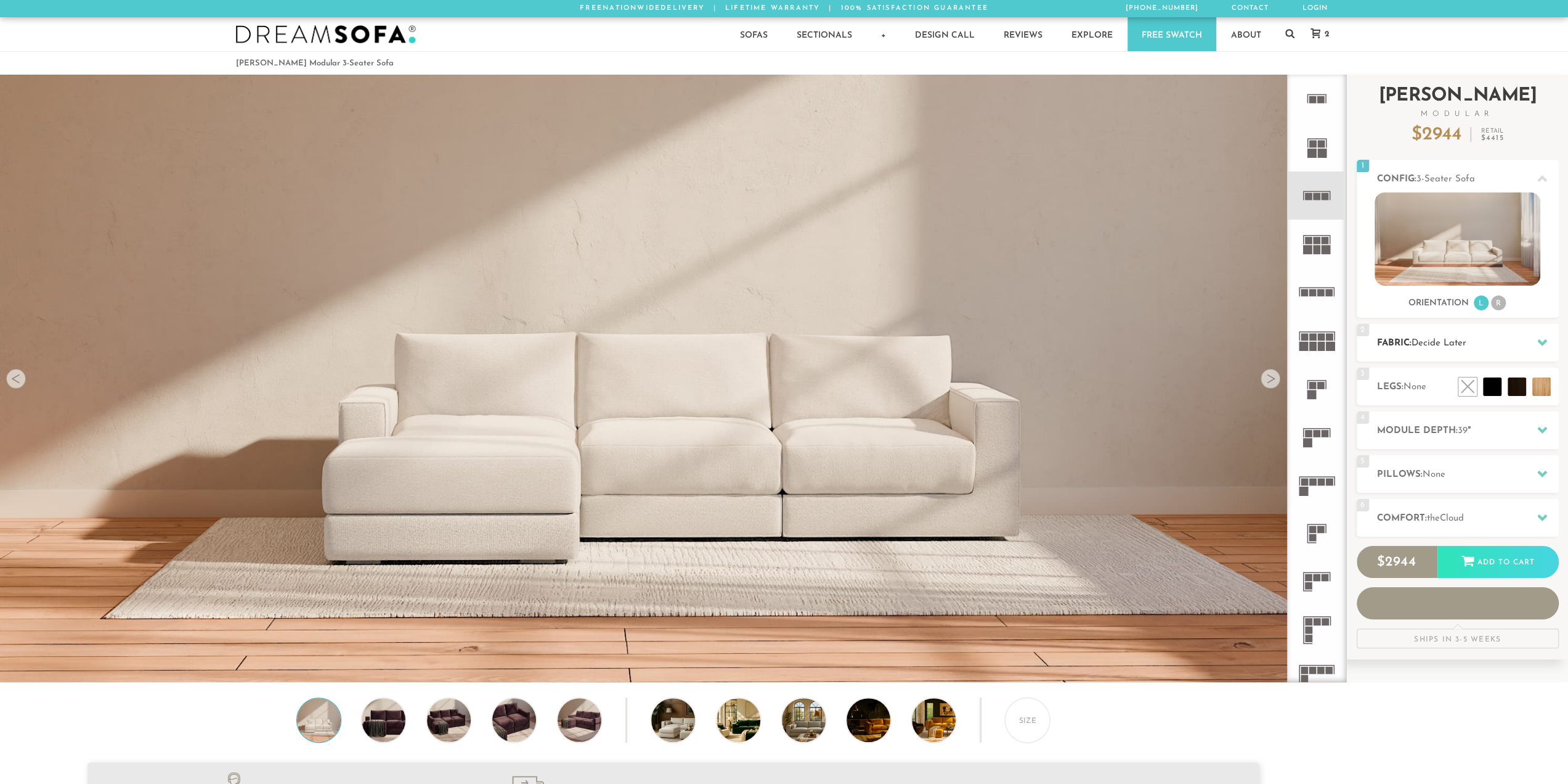
scroll to position [15733, 1559]
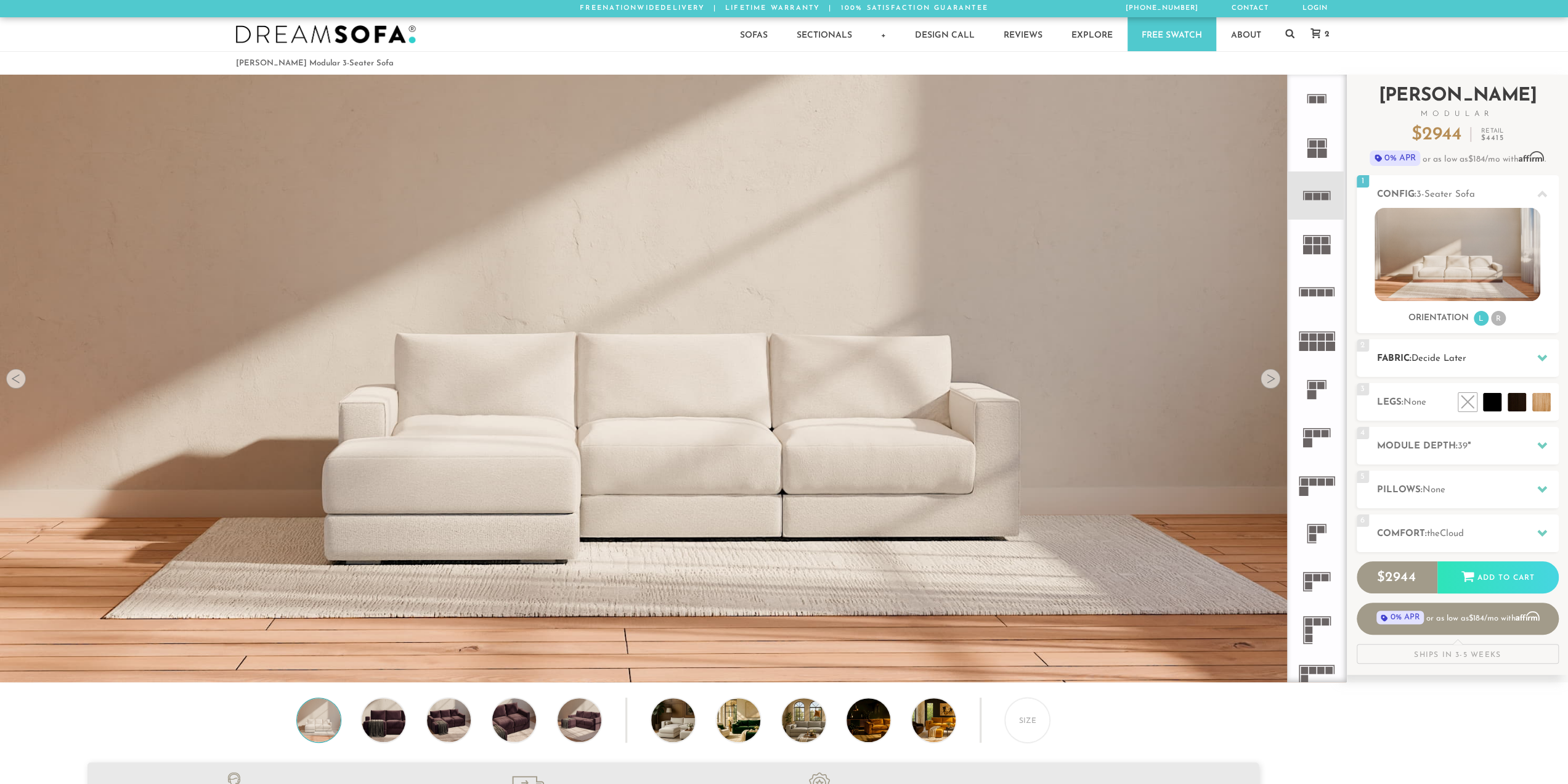
click at [1466, 359] on span "Decide Later" at bounding box center [1439, 359] width 55 height 9
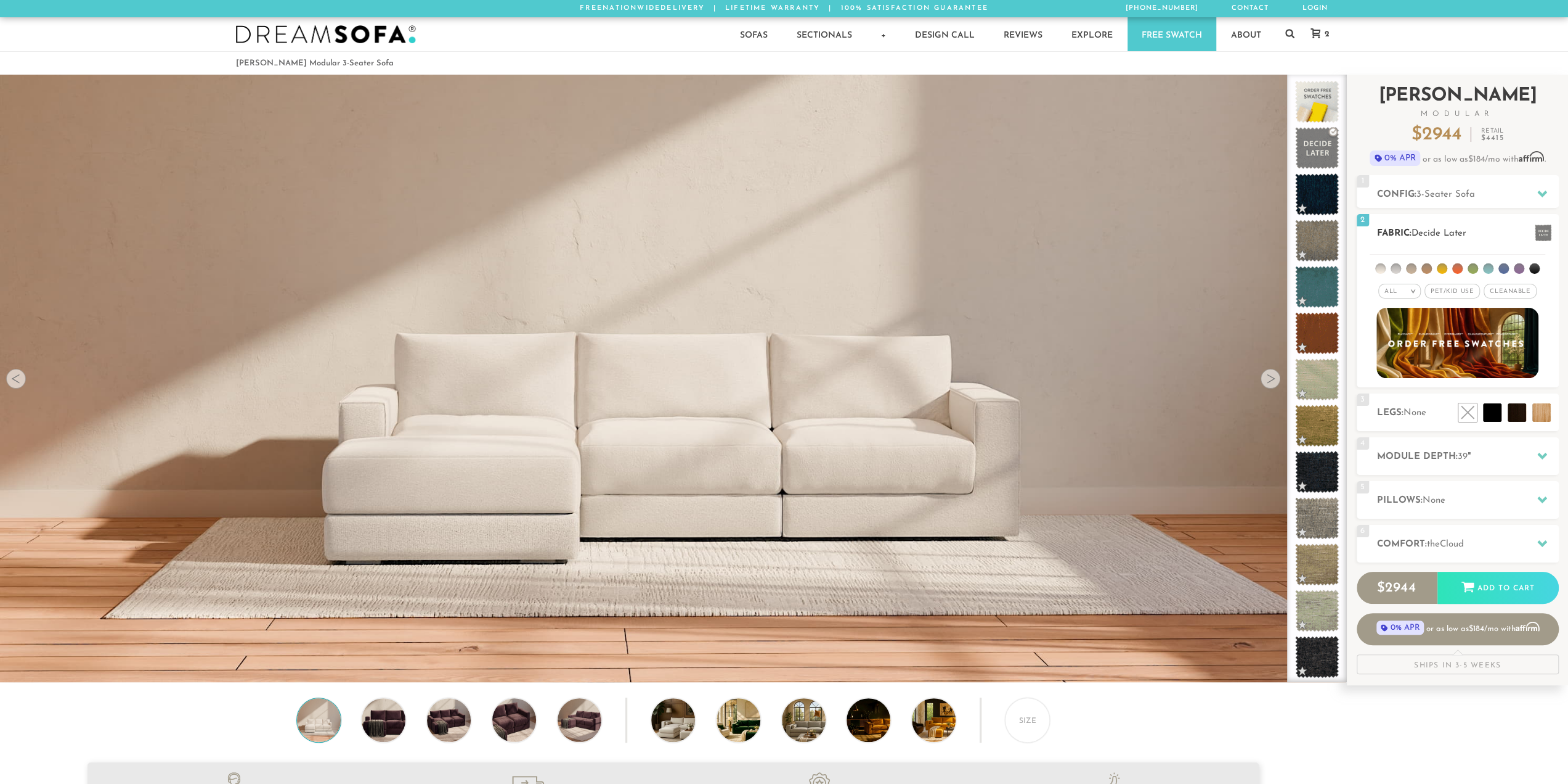
click at [1449, 293] on span "Pet/Kid Use x" at bounding box center [1452, 291] width 56 height 15
click at [1507, 293] on span "Cleanable x" at bounding box center [1515, 291] width 53 height 15
click at [1384, 292] on em "All" at bounding box center [1381, 291] width 13 height 6
click at [1399, 323] on li "Tier" at bounding box center [1391, 324] width 43 height 17
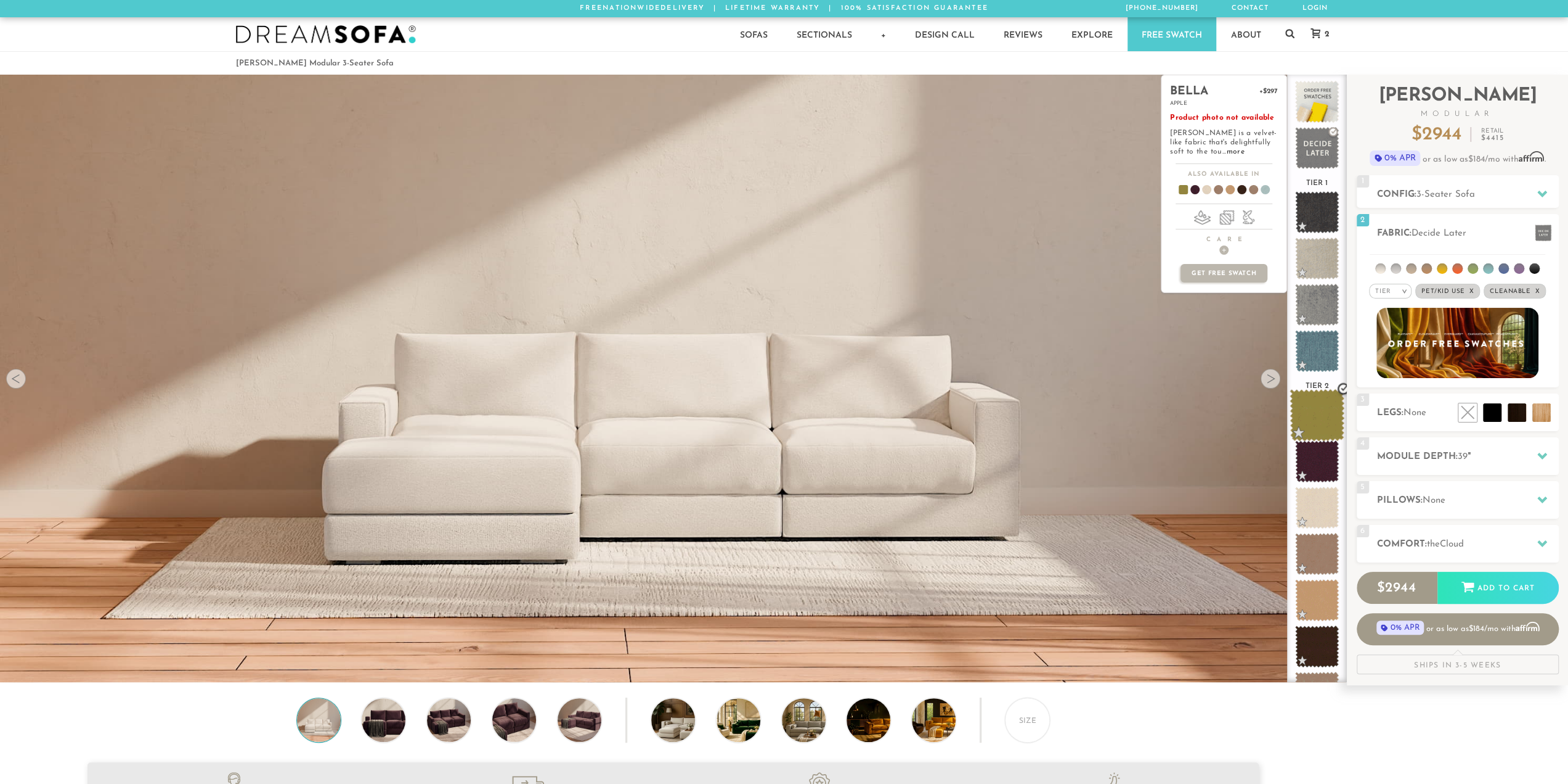
click at [1311, 416] on span at bounding box center [1317, 414] width 55 height 52
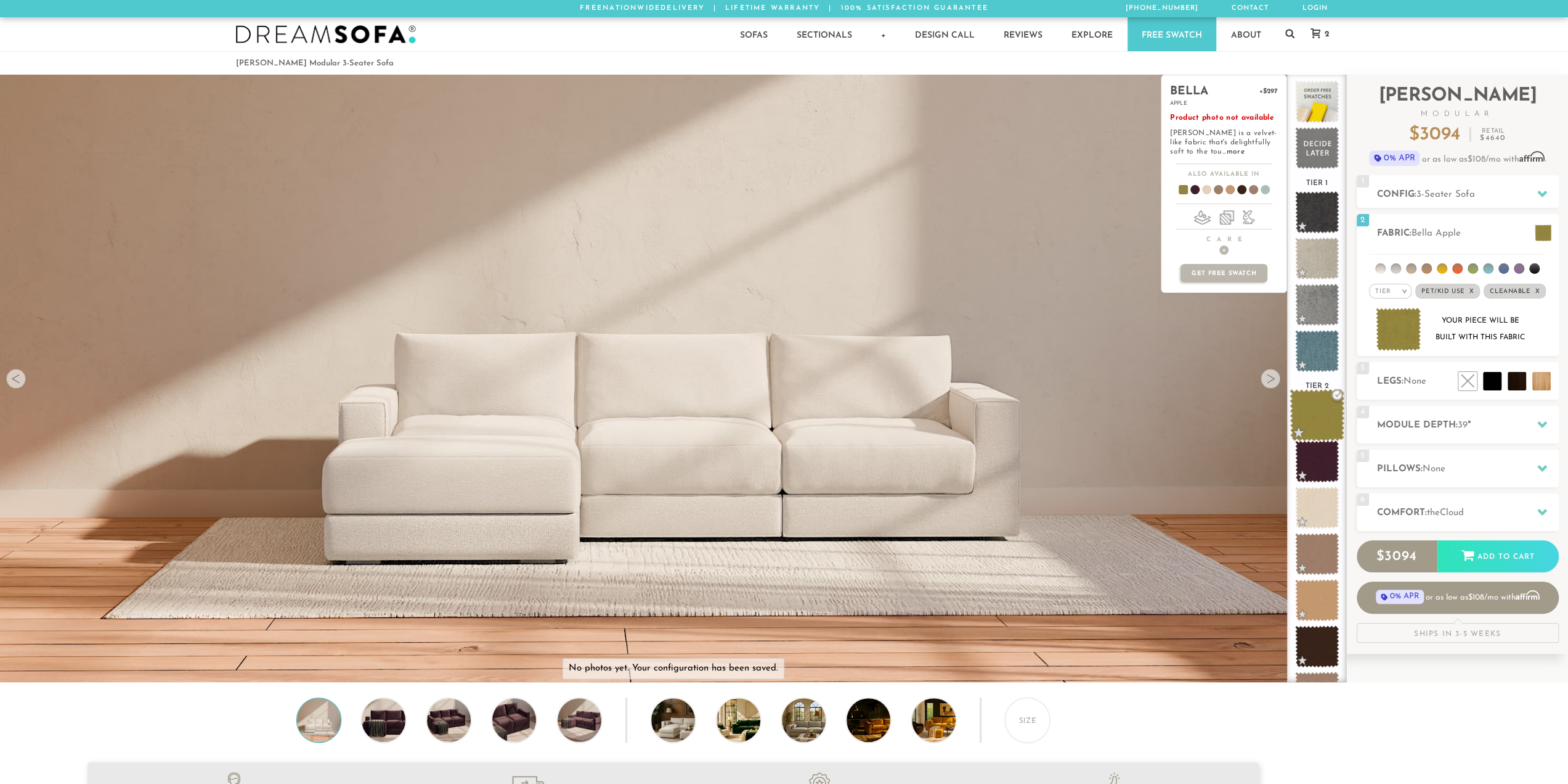
click at [1311, 416] on span at bounding box center [1317, 414] width 55 height 52
click at [1326, 391] on span at bounding box center [1317, 414] width 55 height 52
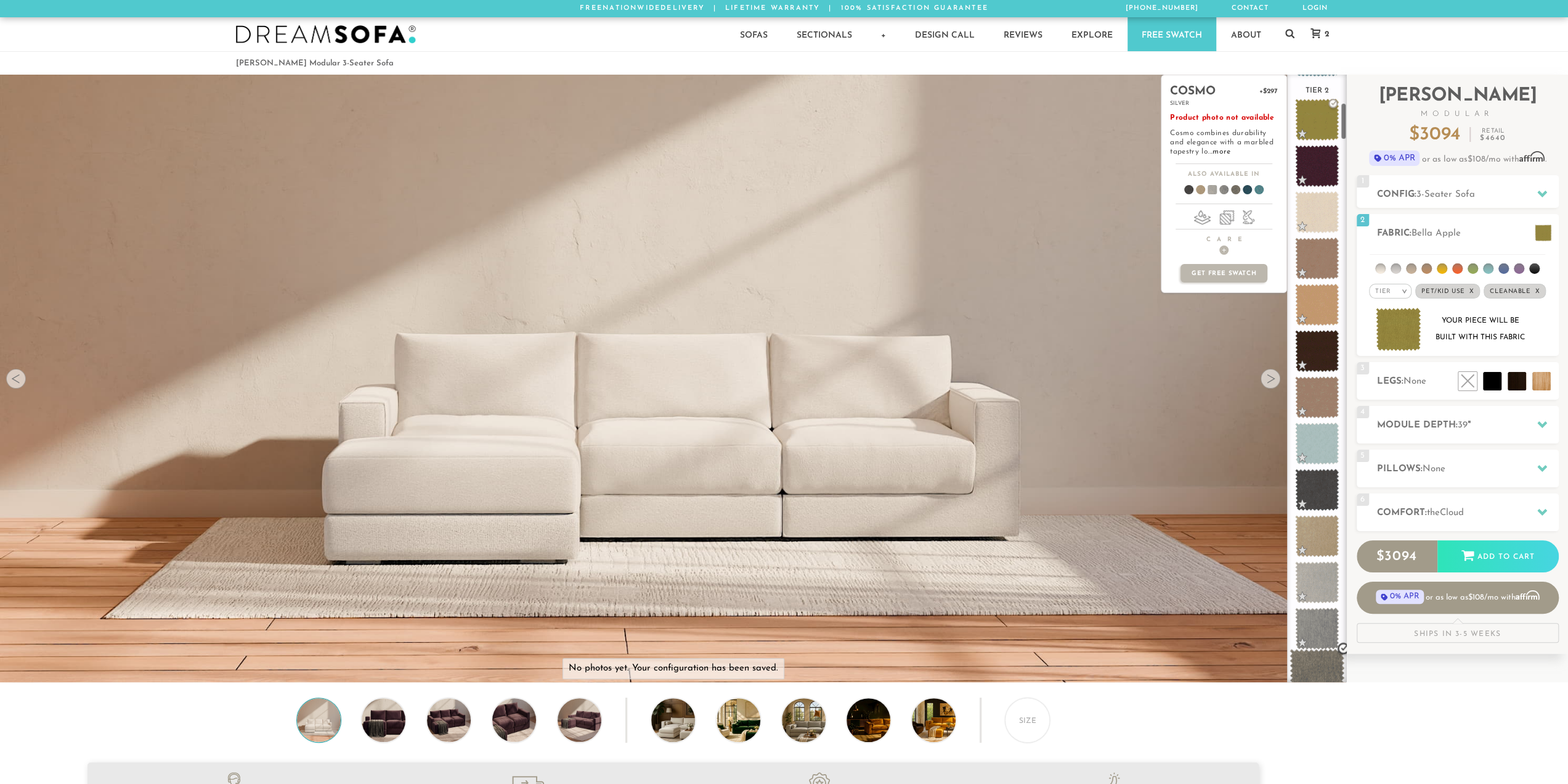
scroll to position [0, 0]
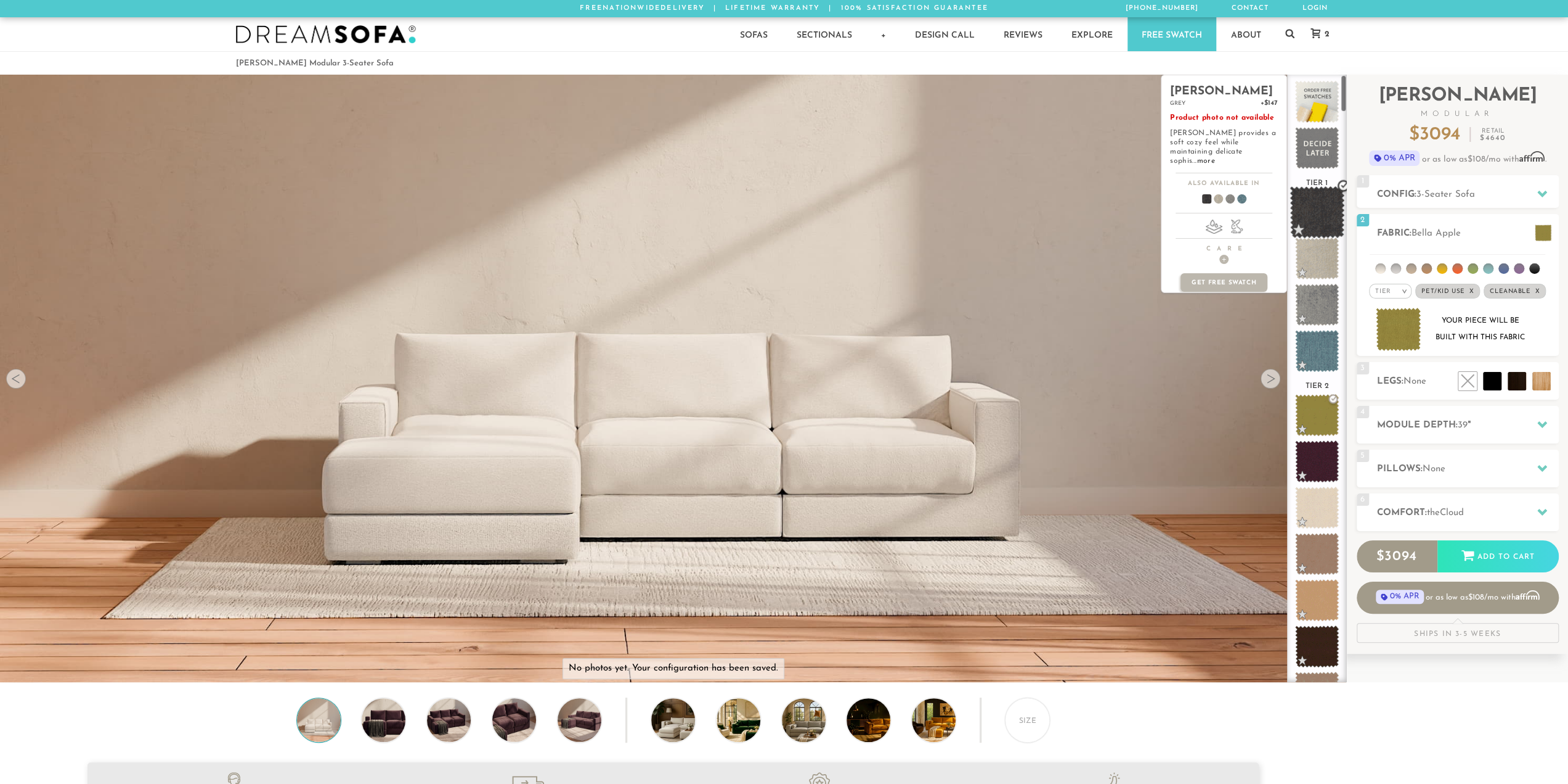
click at [1309, 210] on span at bounding box center [1317, 212] width 55 height 52
click at [1332, 205] on span at bounding box center [1317, 212] width 55 height 52
click at [1324, 203] on span at bounding box center [1317, 212] width 55 height 52
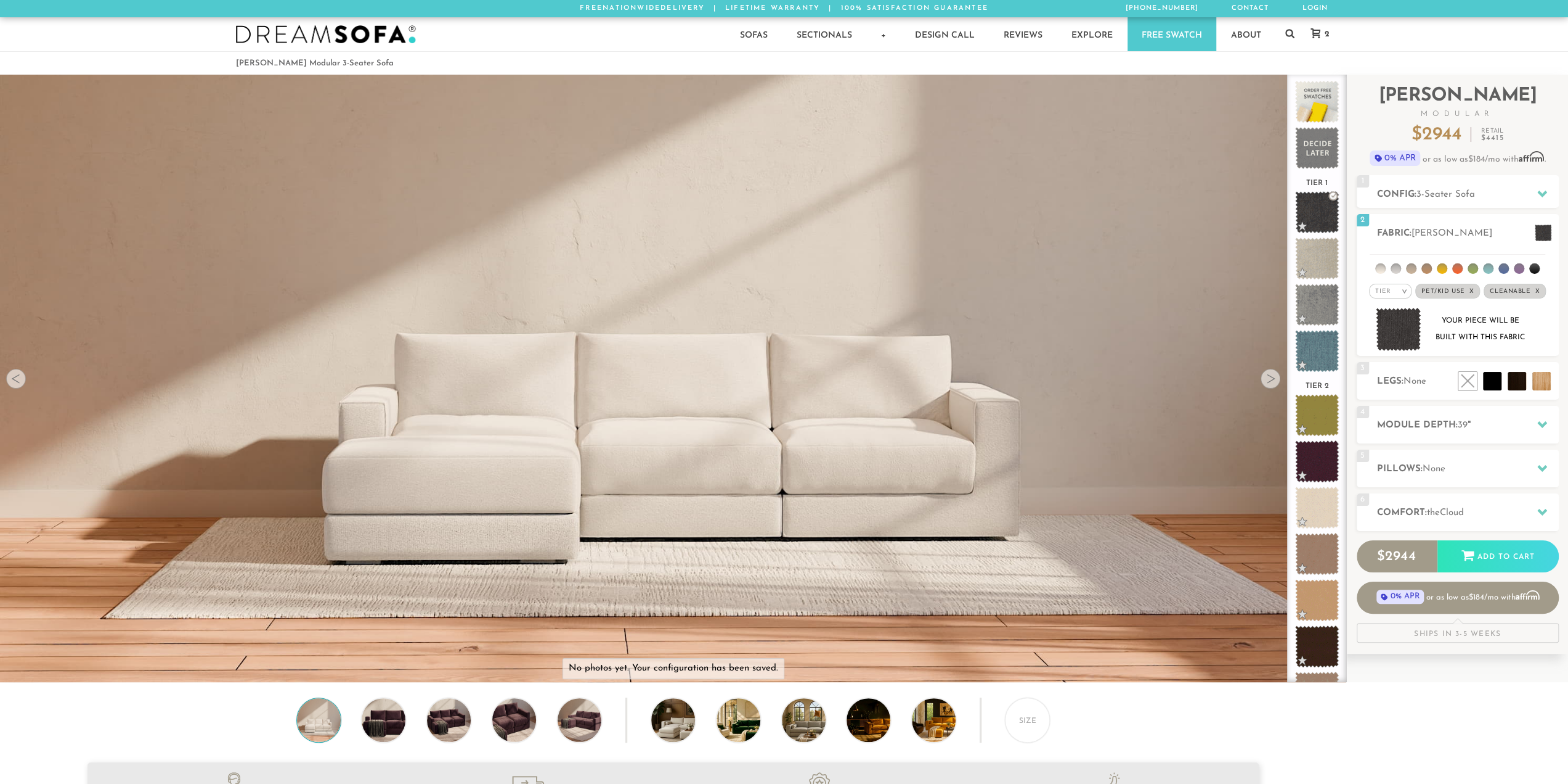
click at [1272, 385] on div at bounding box center [1271, 379] width 20 height 20
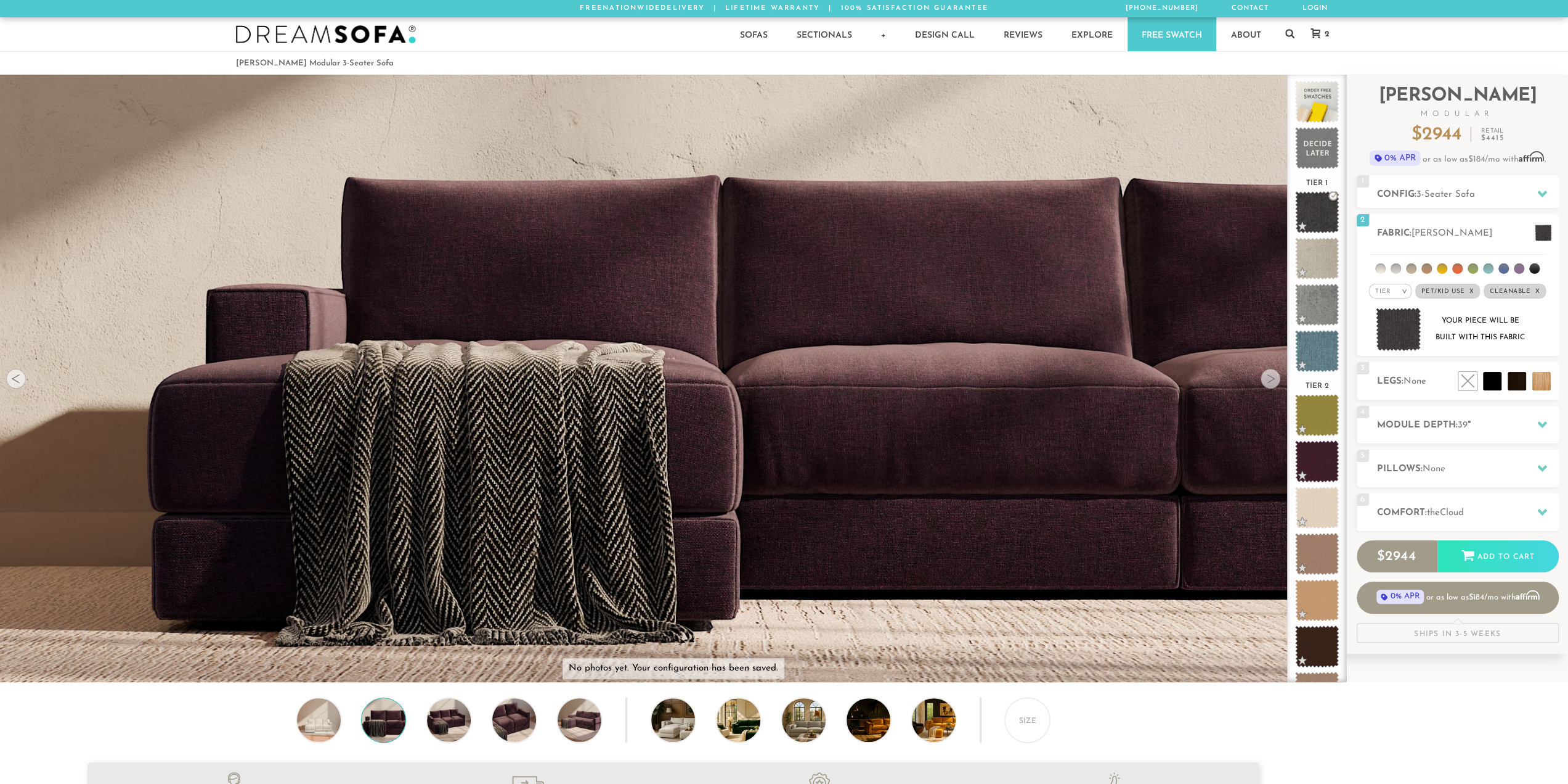
click at [1272, 384] on div at bounding box center [1271, 379] width 20 height 20
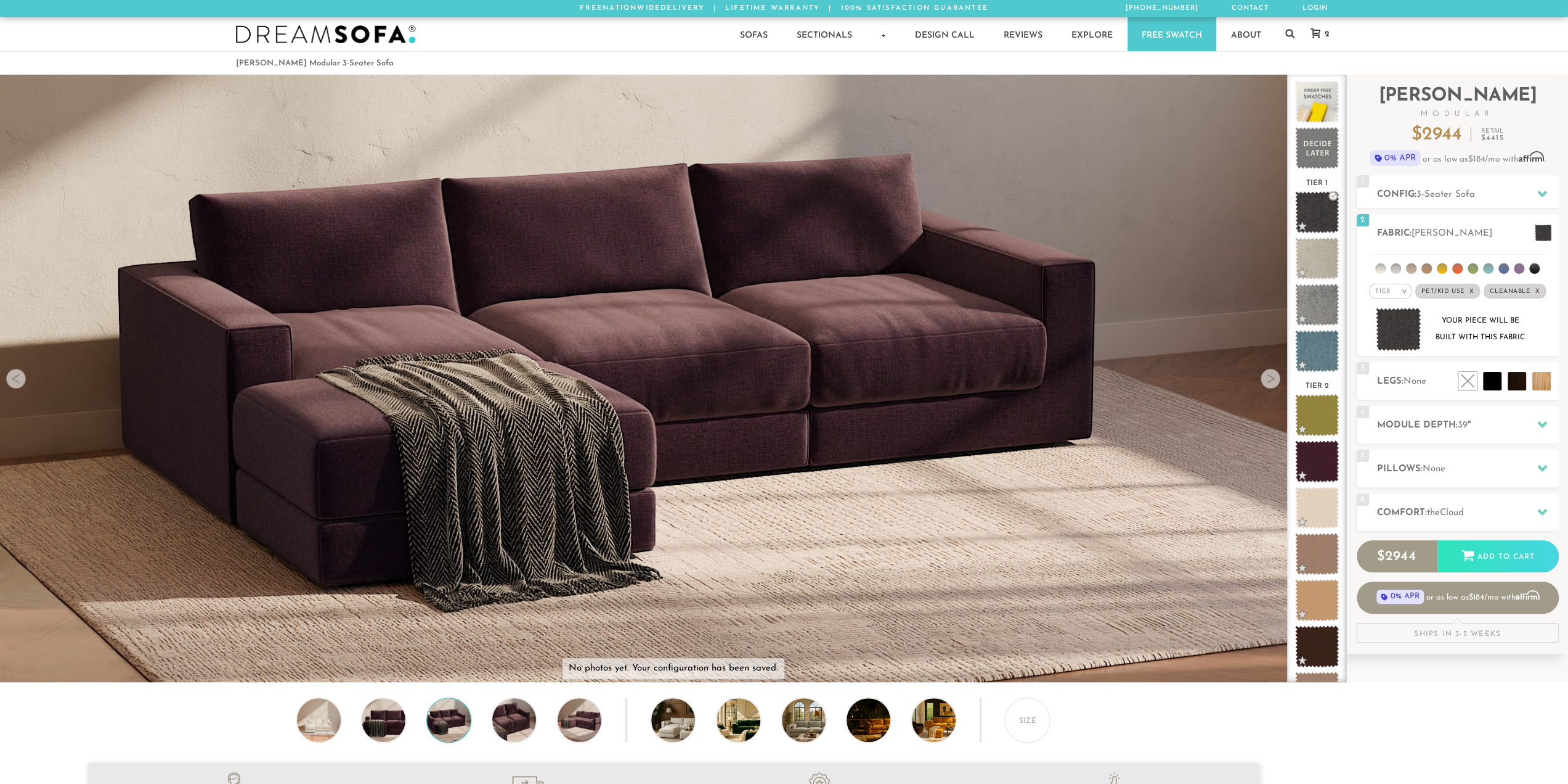
click at [1273, 383] on div at bounding box center [1271, 379] width 20 height 20
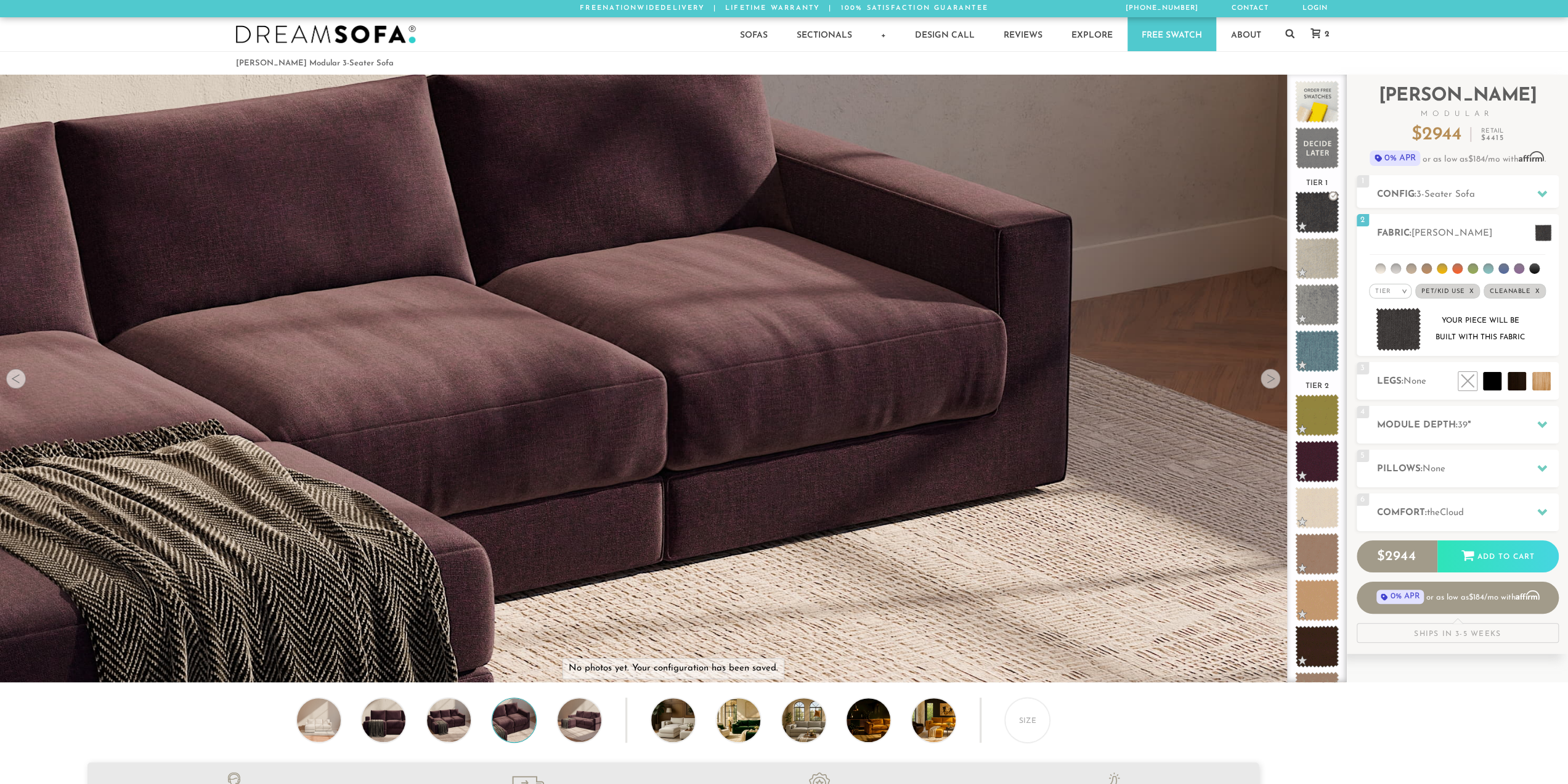
click at [1274, 383] on div at bounding box center [1271, 379] width 20 height 20
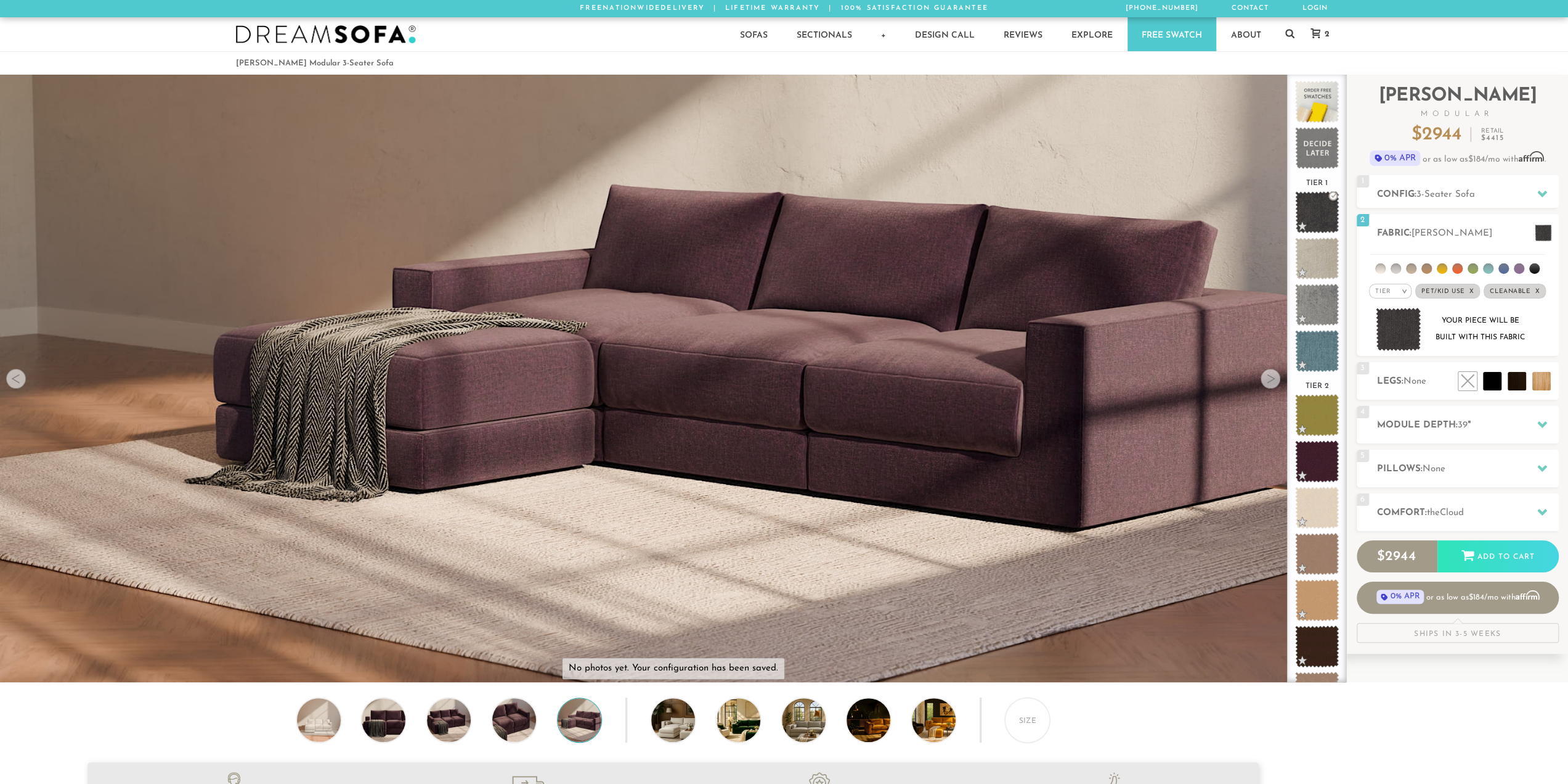
click at [1316, 33] on icon at bounding box center [1316, 33] width 10 height 10
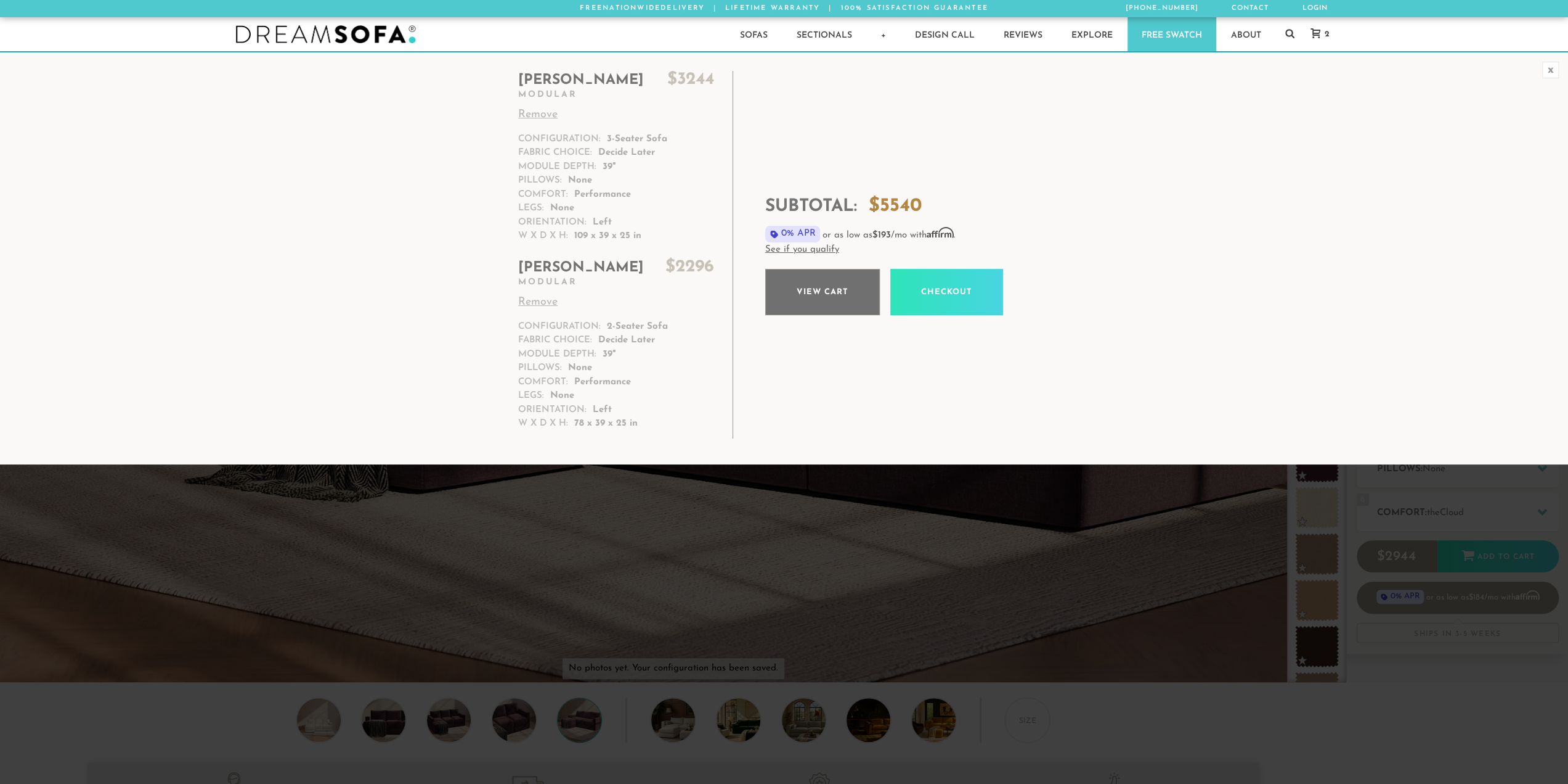
click at [825, 292] on link "View cart" at bounding box center [822, 292] width 114 height 47
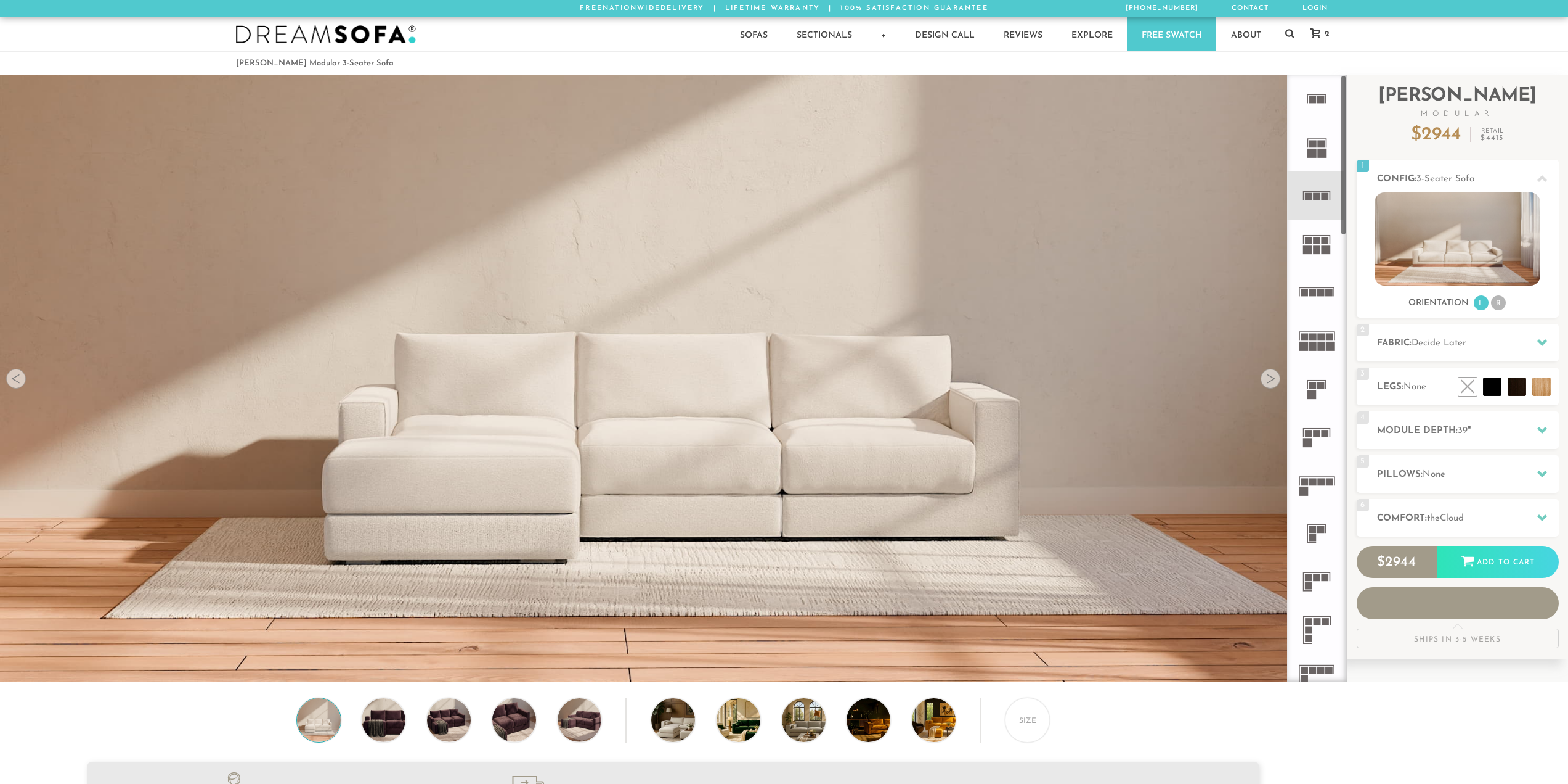
click at [1424, 336] on h2 "Fabric: Decide Later" at bounding box center [1467, 343] width 182 height 15
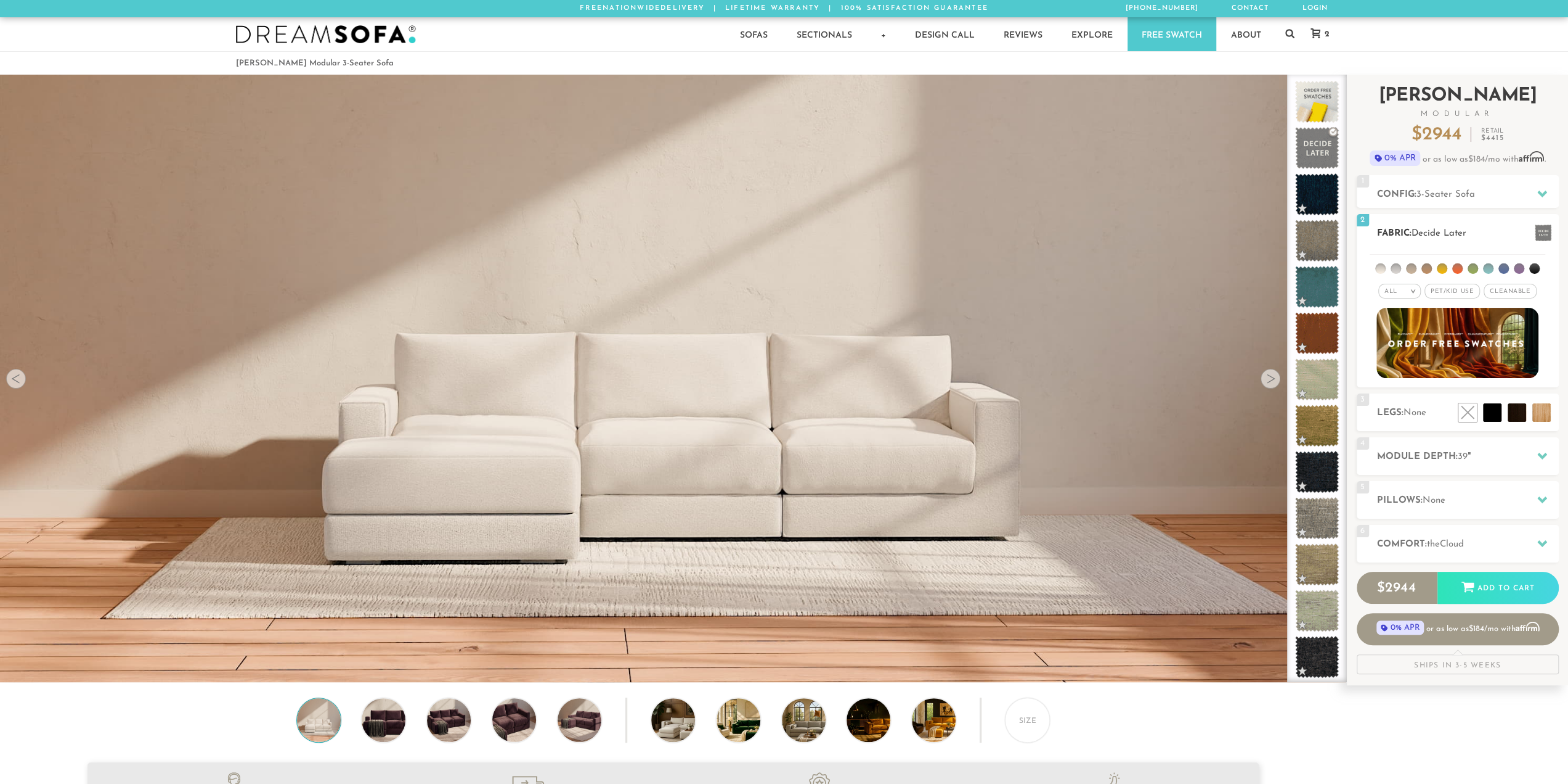
click at [1447, 291] on span "Pet/Kid Use x" at bounding box center [1452, 291] width 56 height 15
click at [1513, 288] on span "Cleanable x" at bounding box center [1515, 291] width 53 height 15
drag, startPoint x: 1477, startPoint y: 262, endPoint x: 1394, endPoint y: 256, distance: 83.2
click at [1394, 256] on ul at bounding box center [1457, 265] width 176 height 23
click at [1486, 260] on ul at bounding box center [1457, 265] width 176 height 23
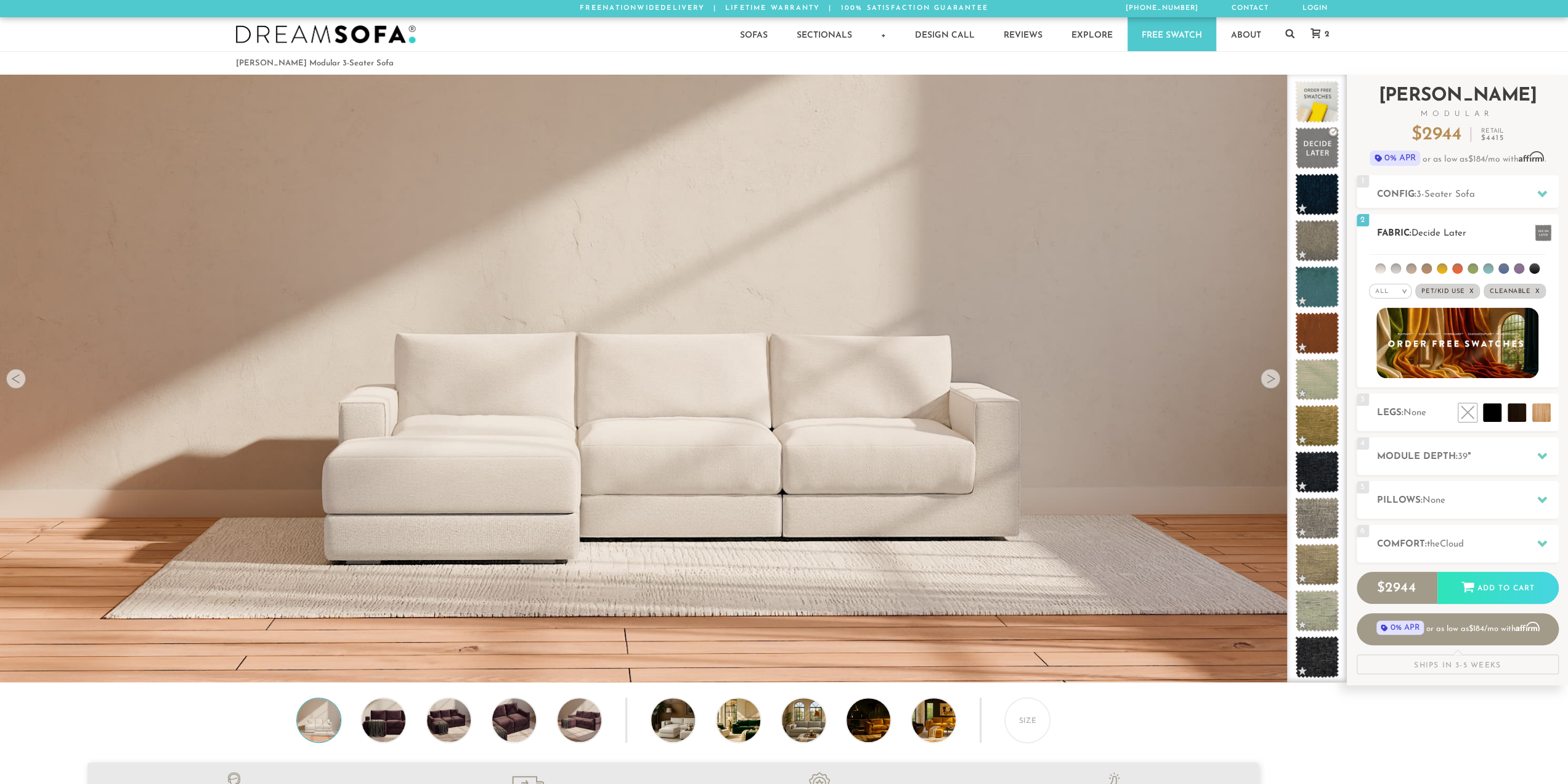
click at [1531, 268] on li at bounding box center [1534, 268] width 10 height 10
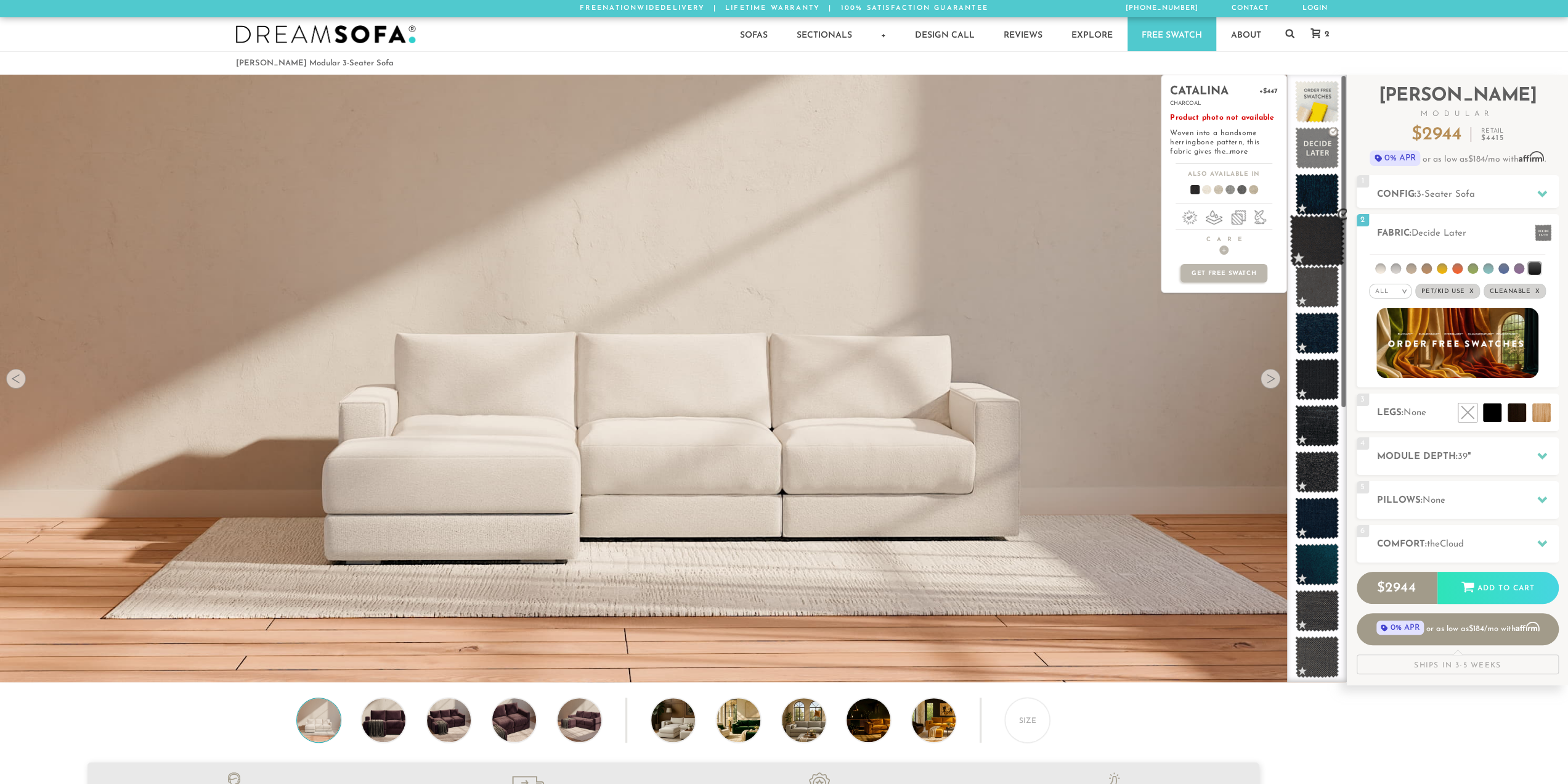
click at [1336, 228] on span at bounding box center [1317, 241] width 55 height 52
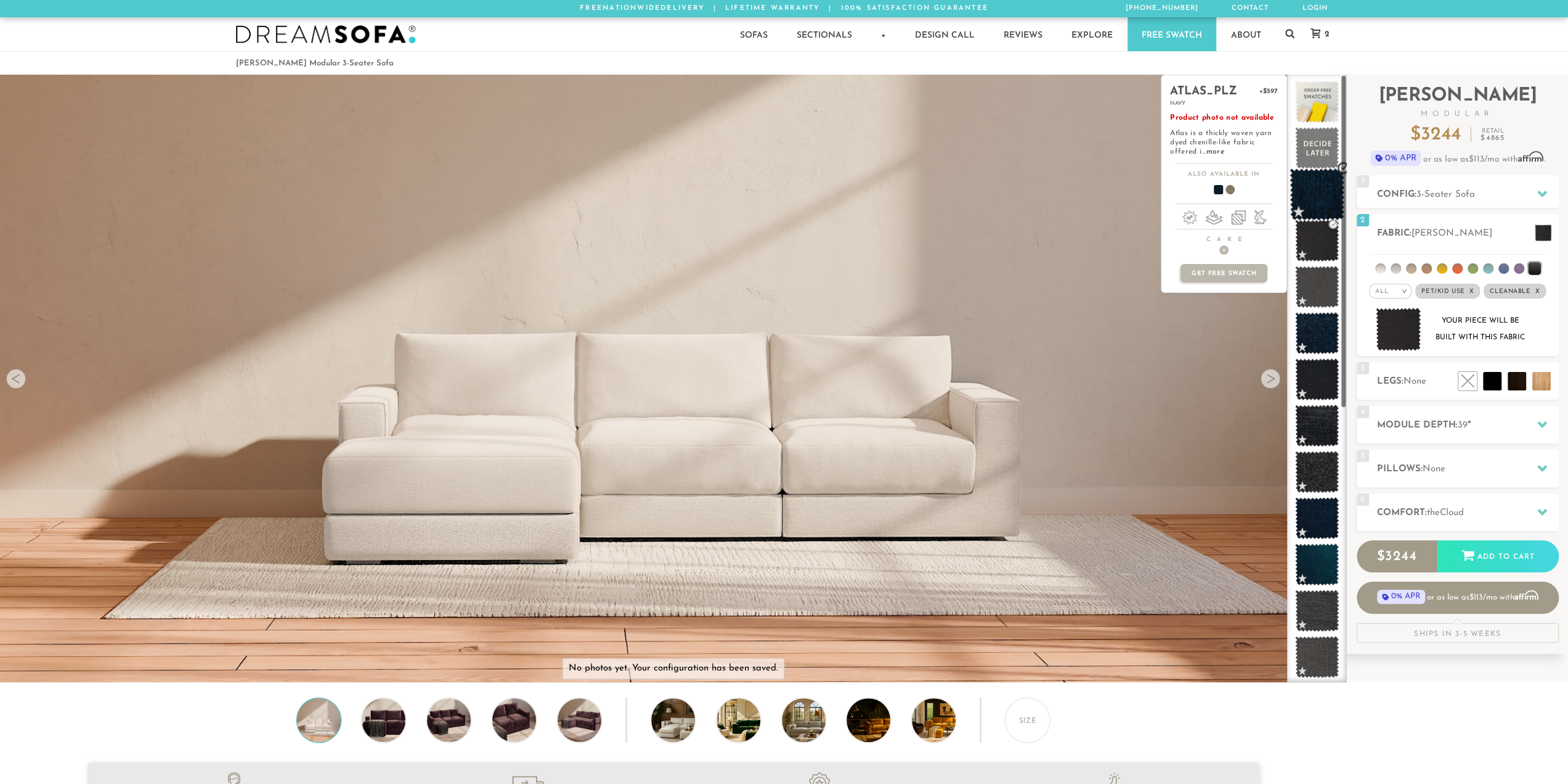
click at [1317, 196] on span at bounding box center [1317, 194] width 55 height 52
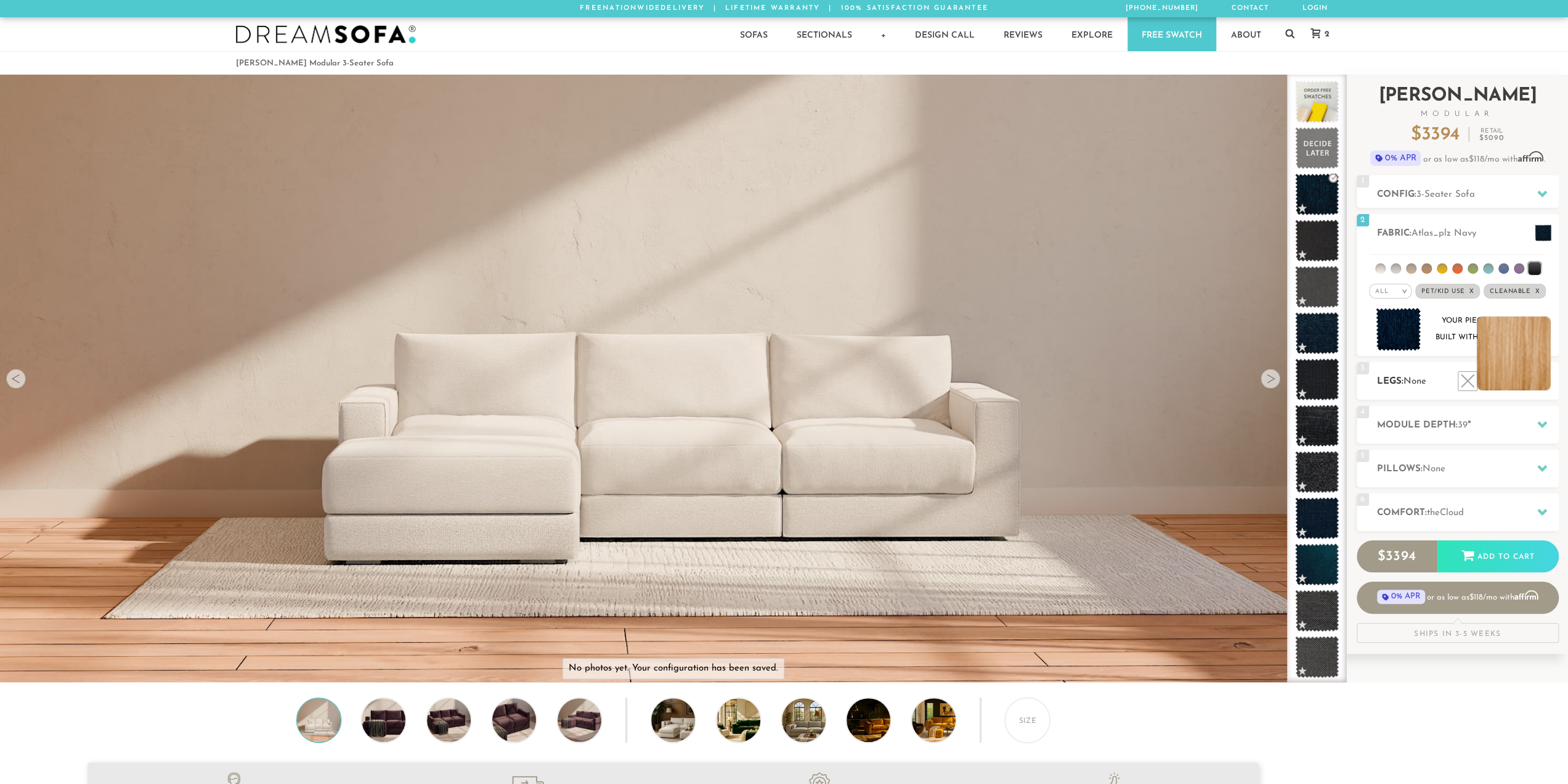
click at [1541, 371] on li at bounding box center [1514, 353] width 74 height 74
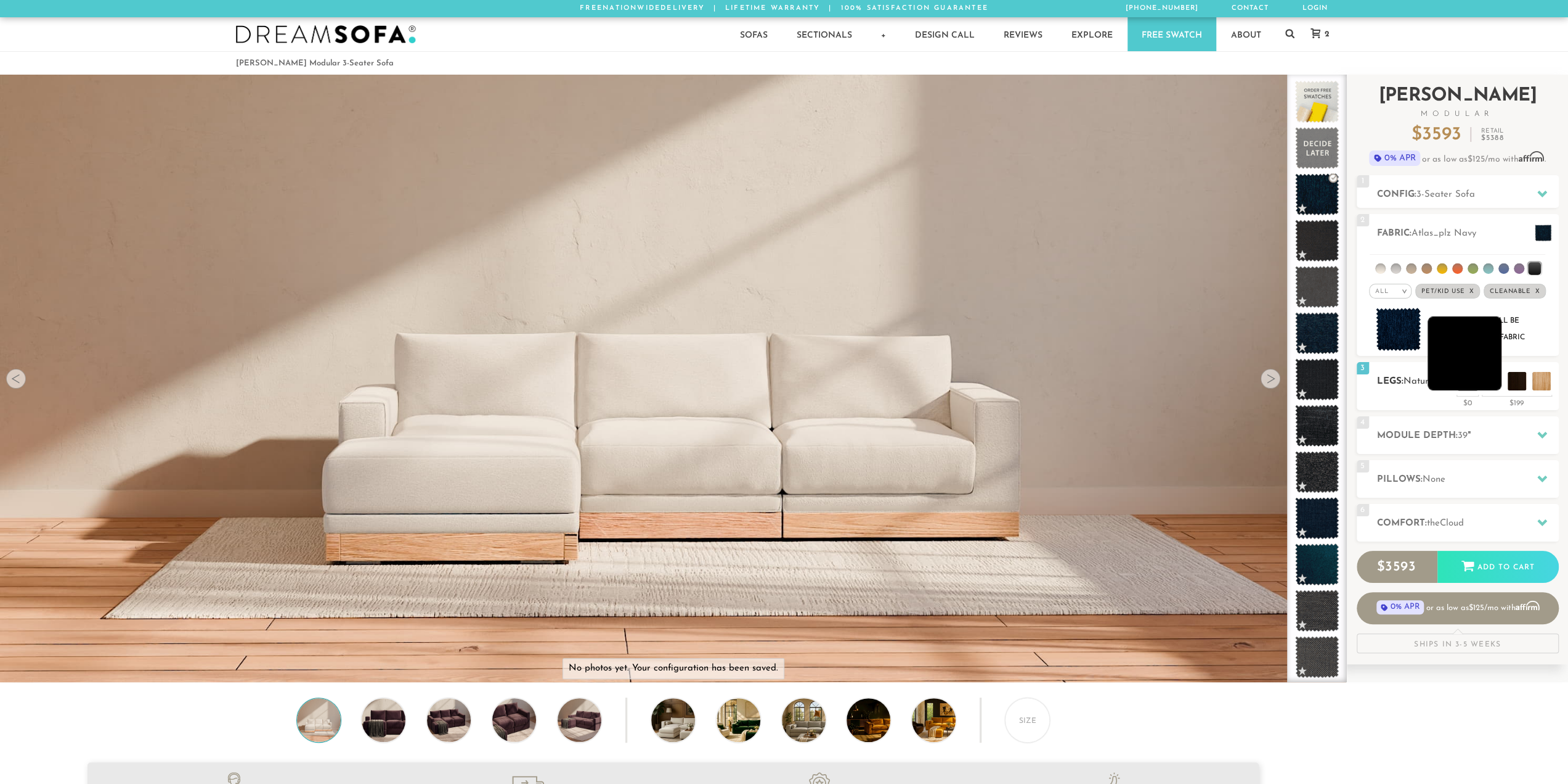
click at [1485, 377] on li at bounding box center [1465, 353] width 74 height 74
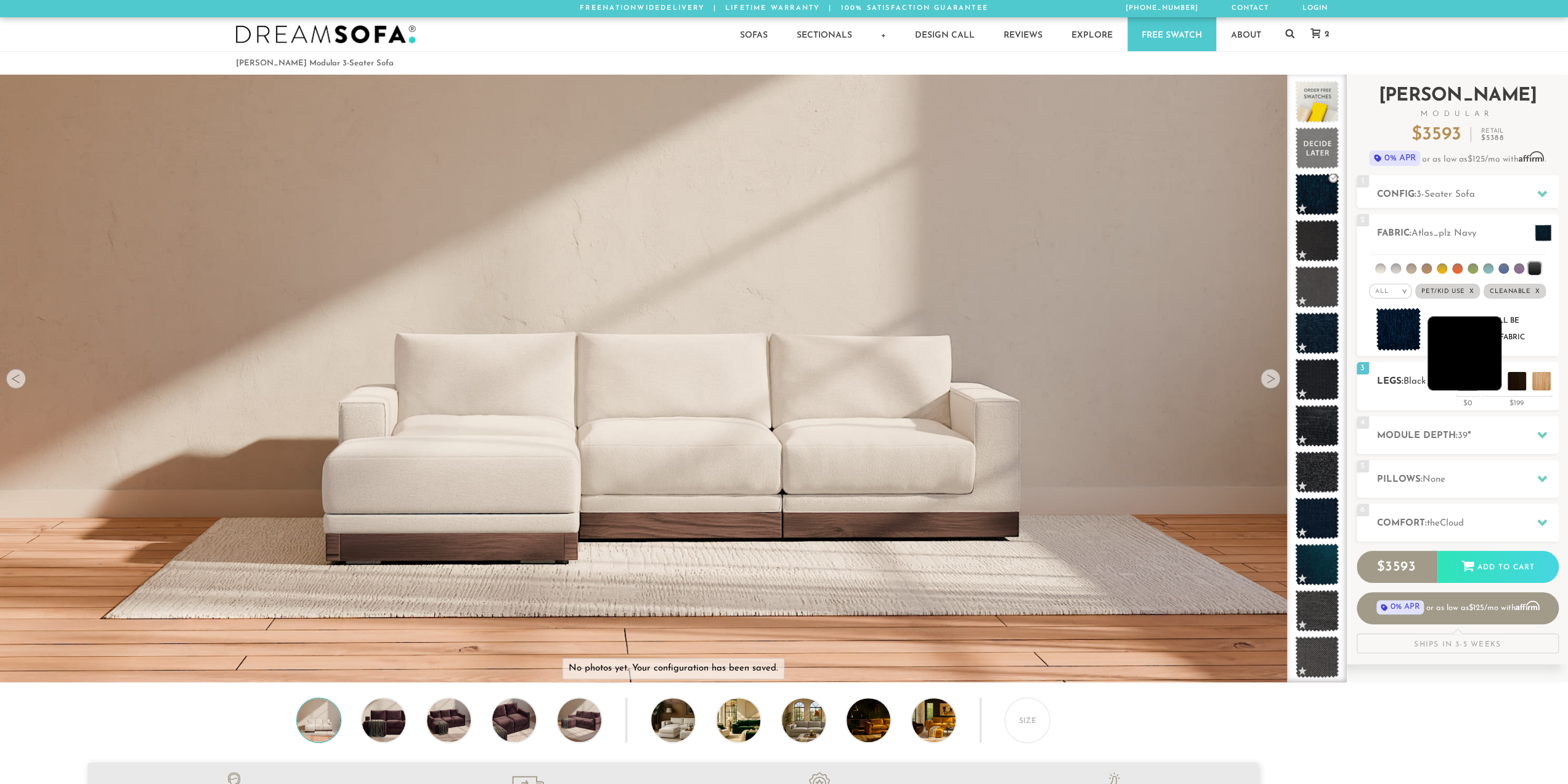
click at [1507, 376] on ul at bounding box center [1505, 381] width 99 height 18
click at [1517, 376] on li at bounding box center [1489, 353] width 74 height 74
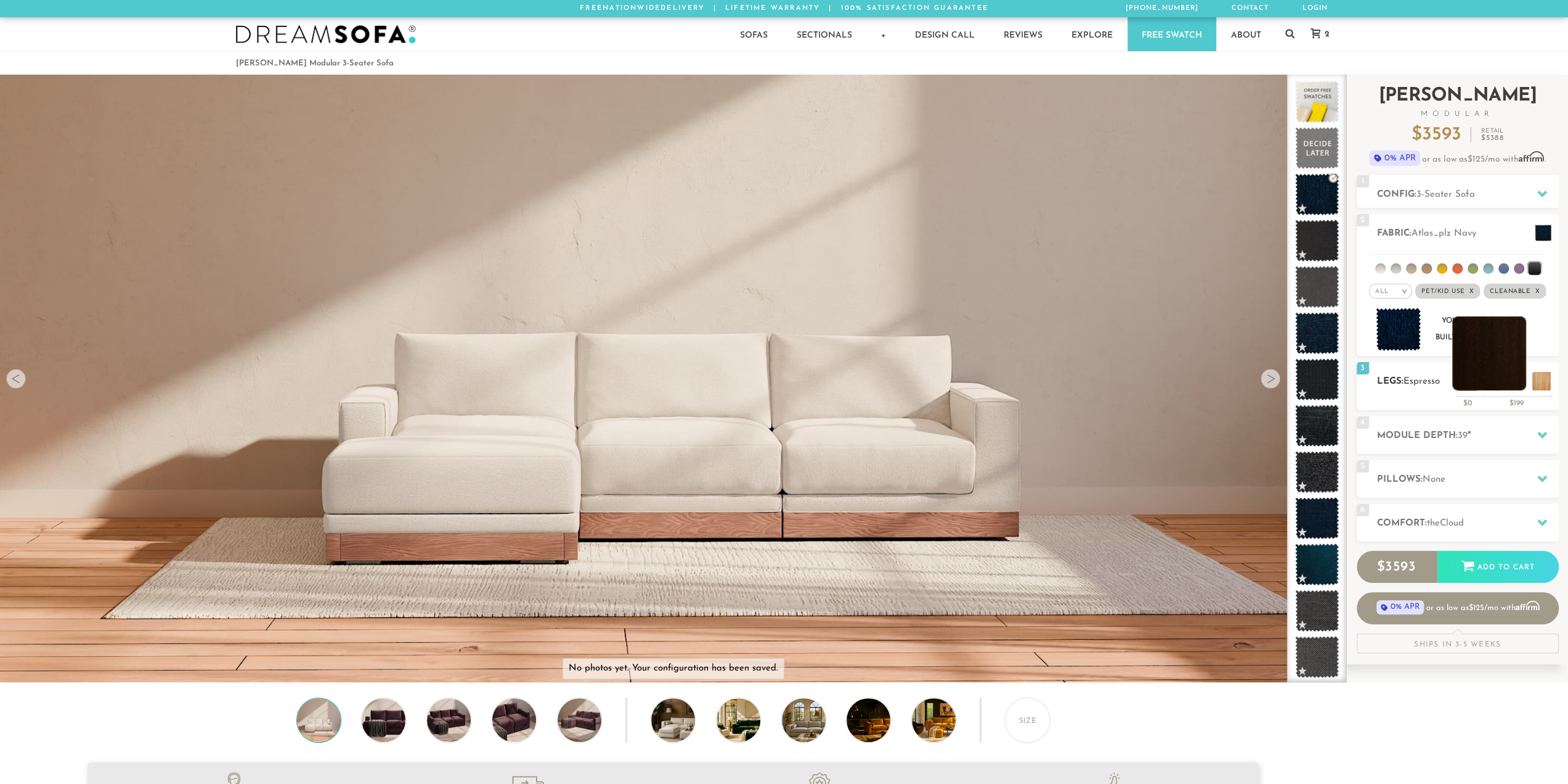
click at [1453, 378] on li at bounding box center [1489, 353] width 74 height 74
click at [1463, 383] on li at bounding box center [1440, 353] width 74 height 74
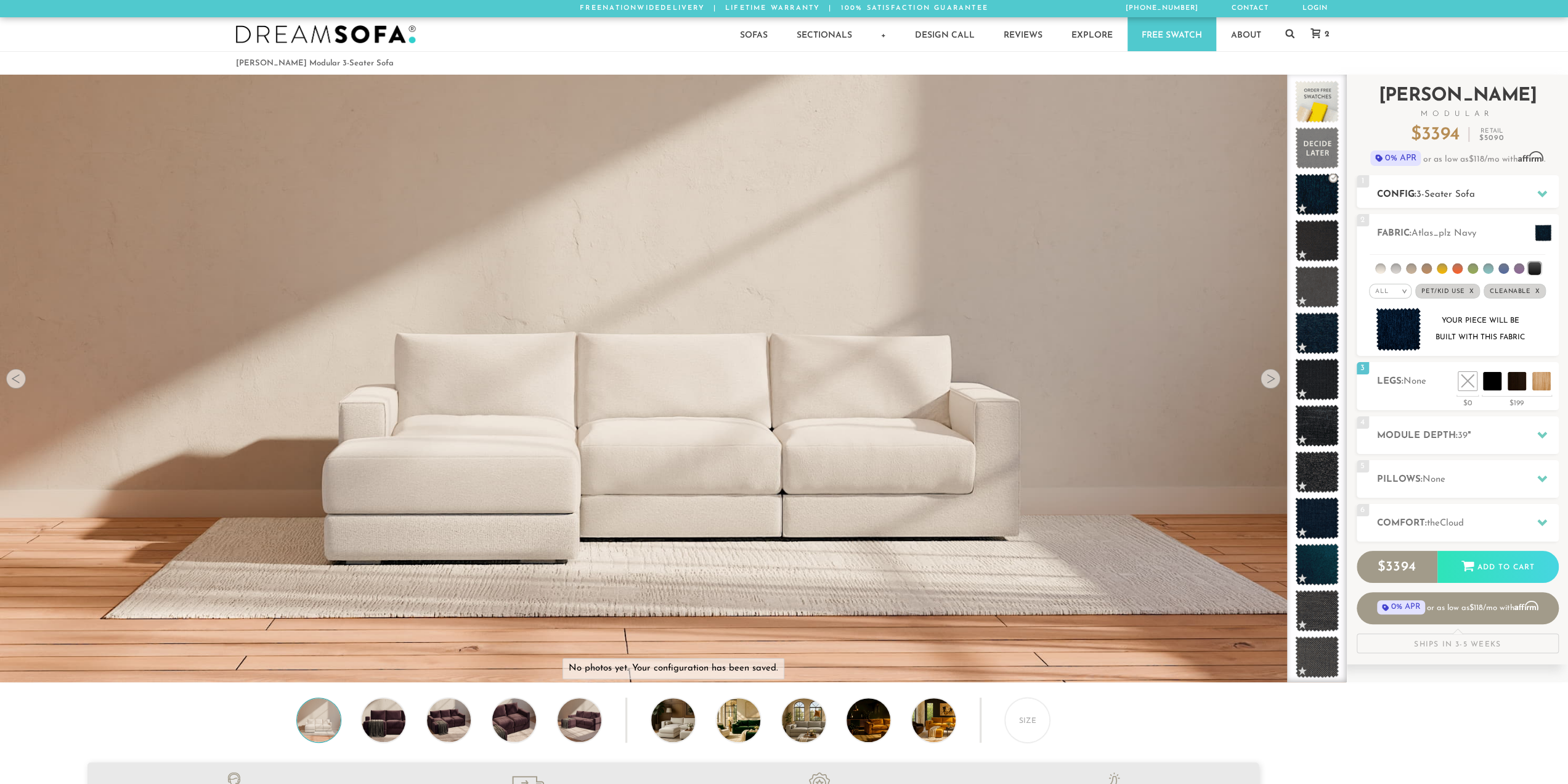
click at [1442, 203] on div "1 Config: 3-Seater Sofa R" at bounding box center [1457, 191] width 202 height 33
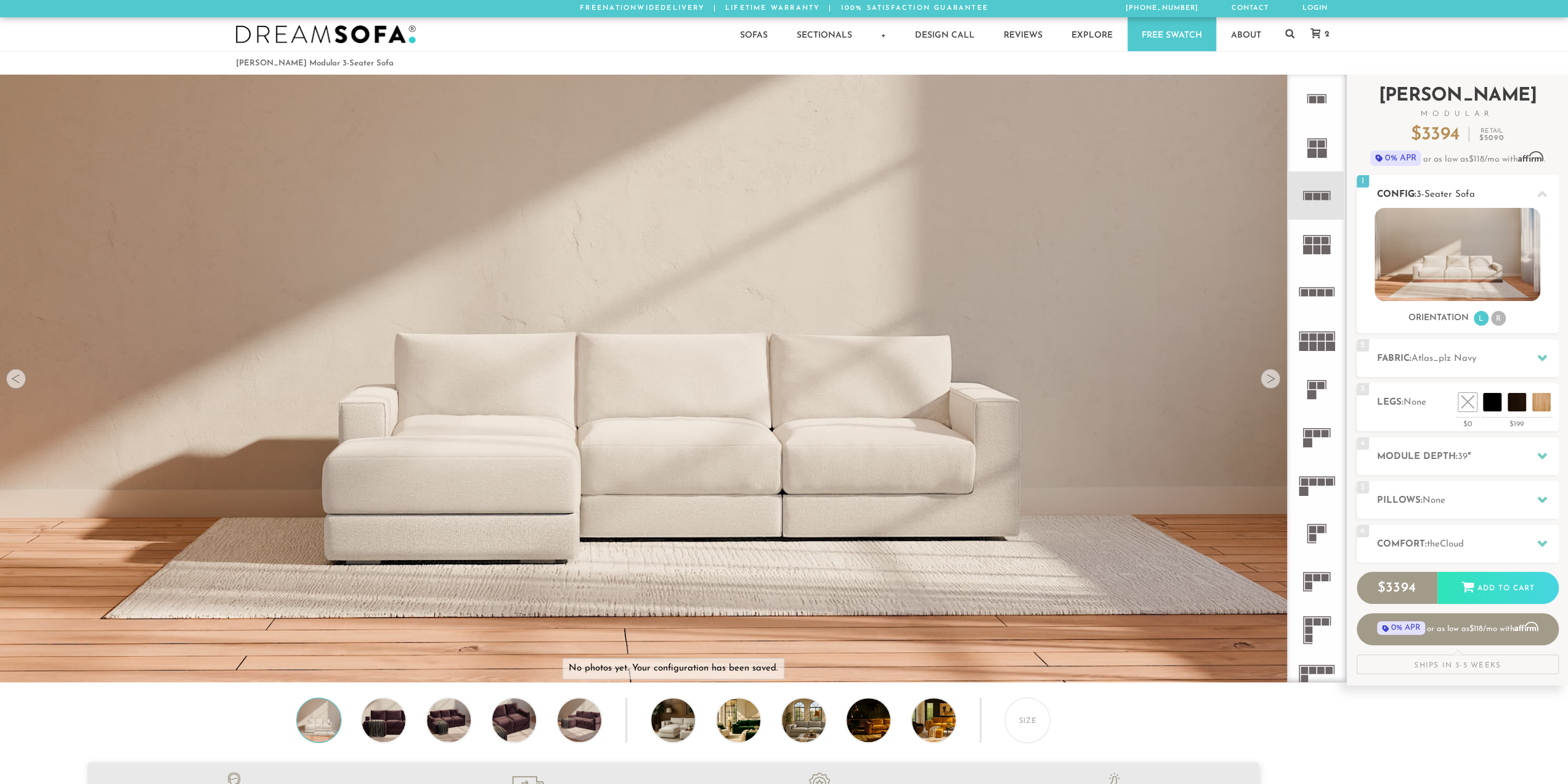
click at [1495, 317] on li "R" at bounding box center [1499, 318] width 15 height 15
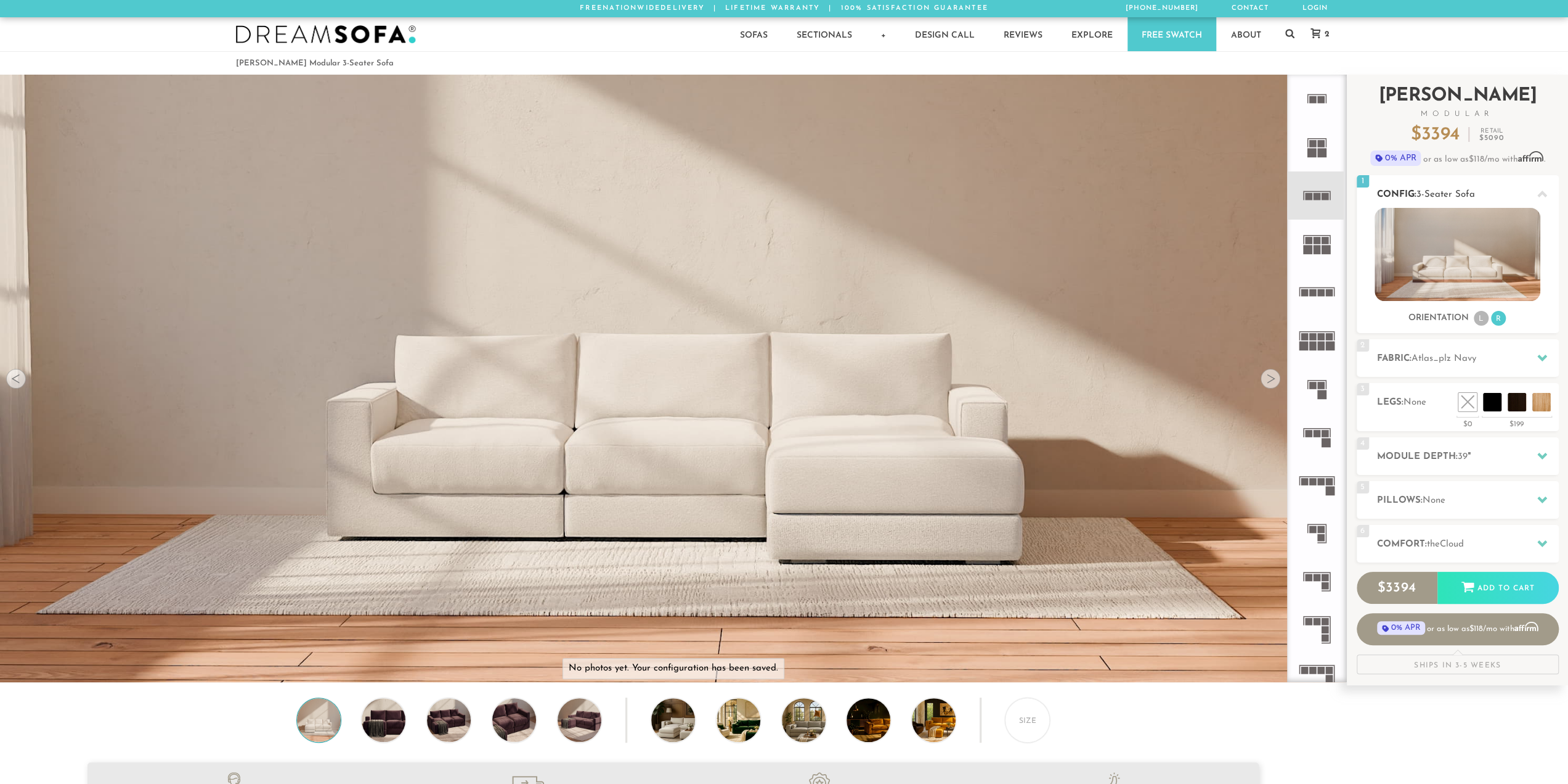
click at [1464, 323] on h3 "Orientation" at bounding box center [1439, 318] width 60 height 11
click at [1467, 320] on h3 "Orientation" at bounding box center [1439, 318] width 60 height 11
click at [1472, 318] on div "Orientation L R" at bounding box center [1457, 318] width 202 height 16
click at [1476, 318] on li "L" at bounding box center [1481, 318] width 15 height 15
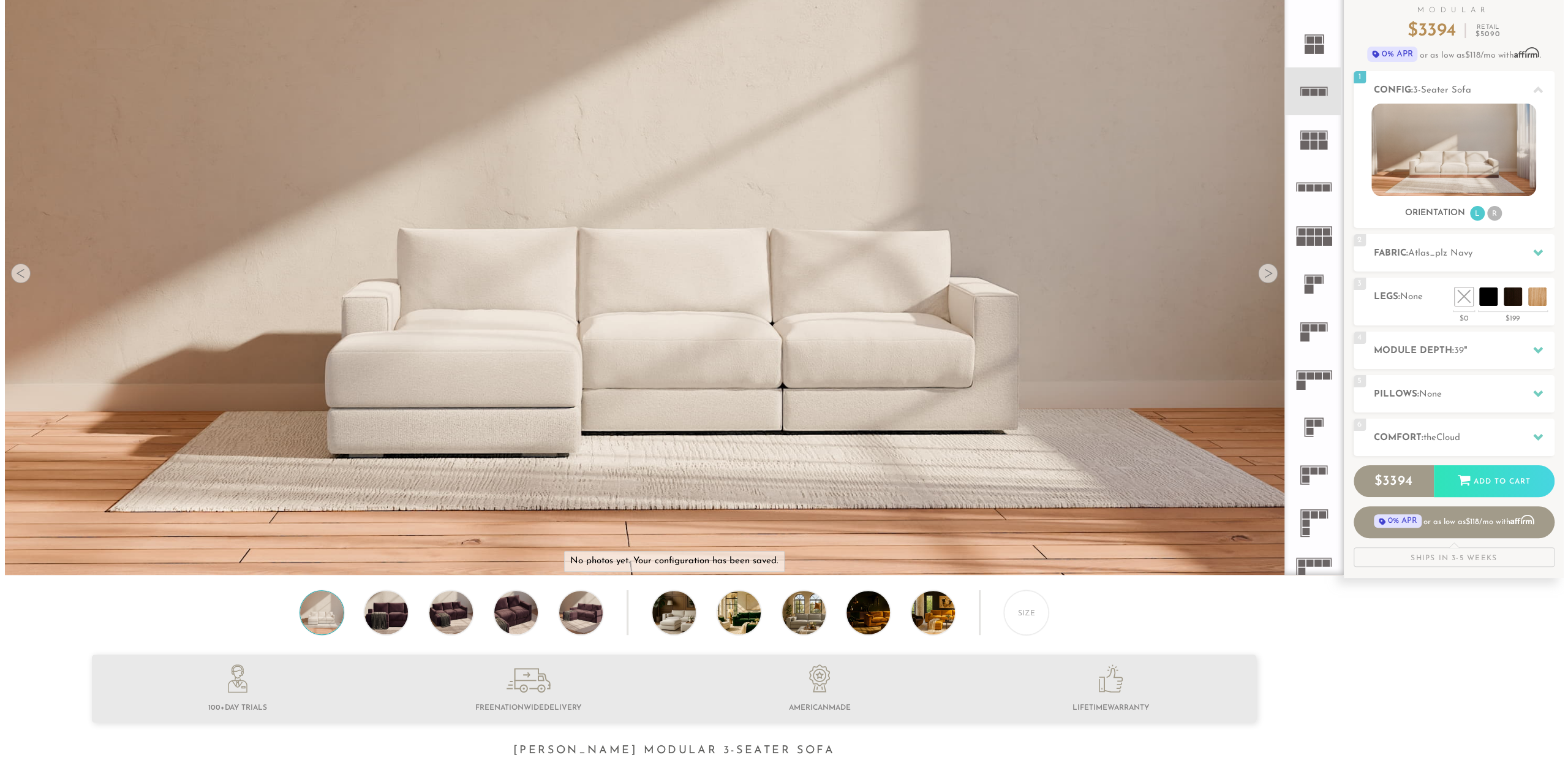
scroll to position [101, 0]
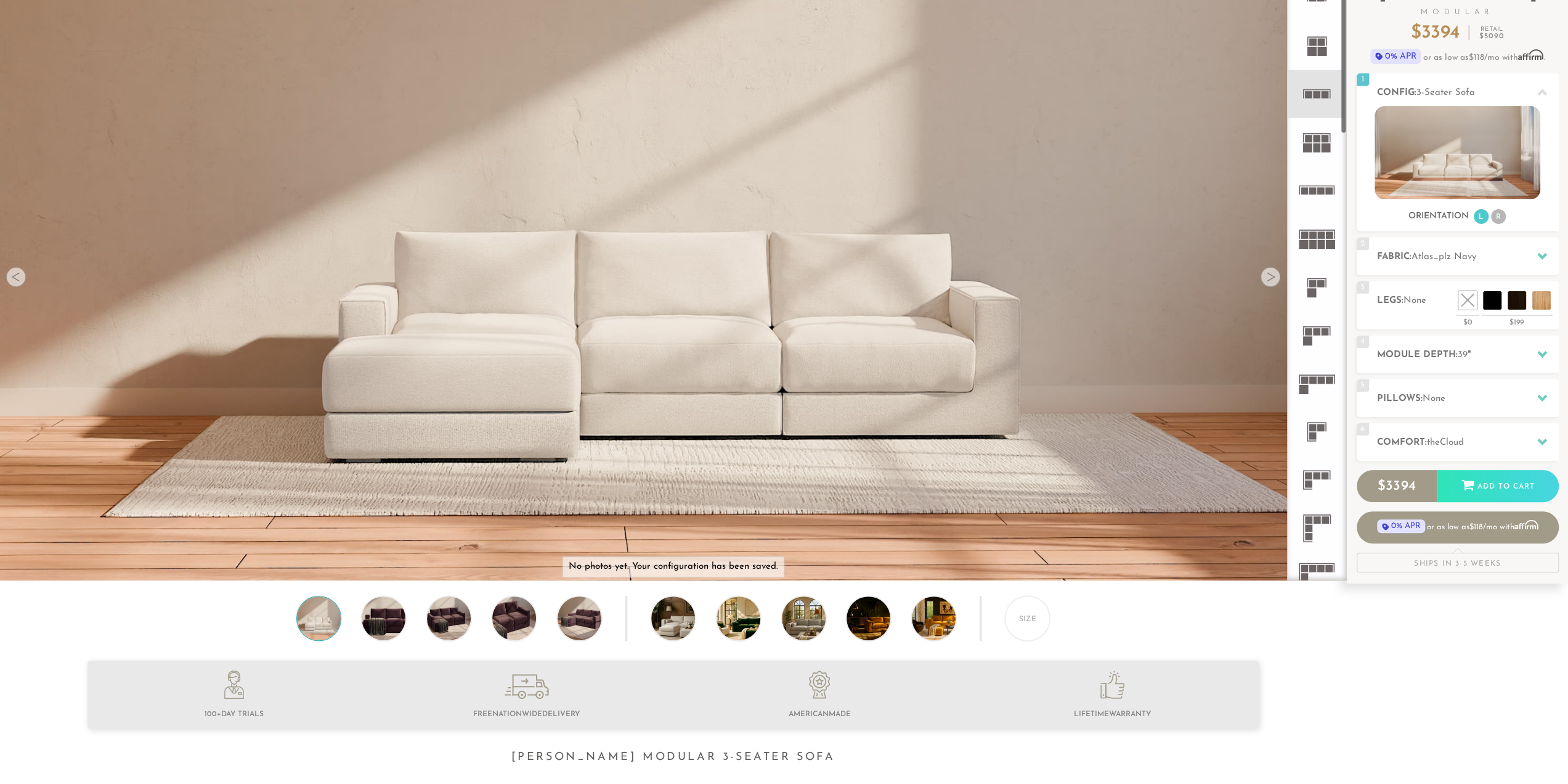
click at [1285, 285] on img at bounding box center [673, 89] width 1347 height 449
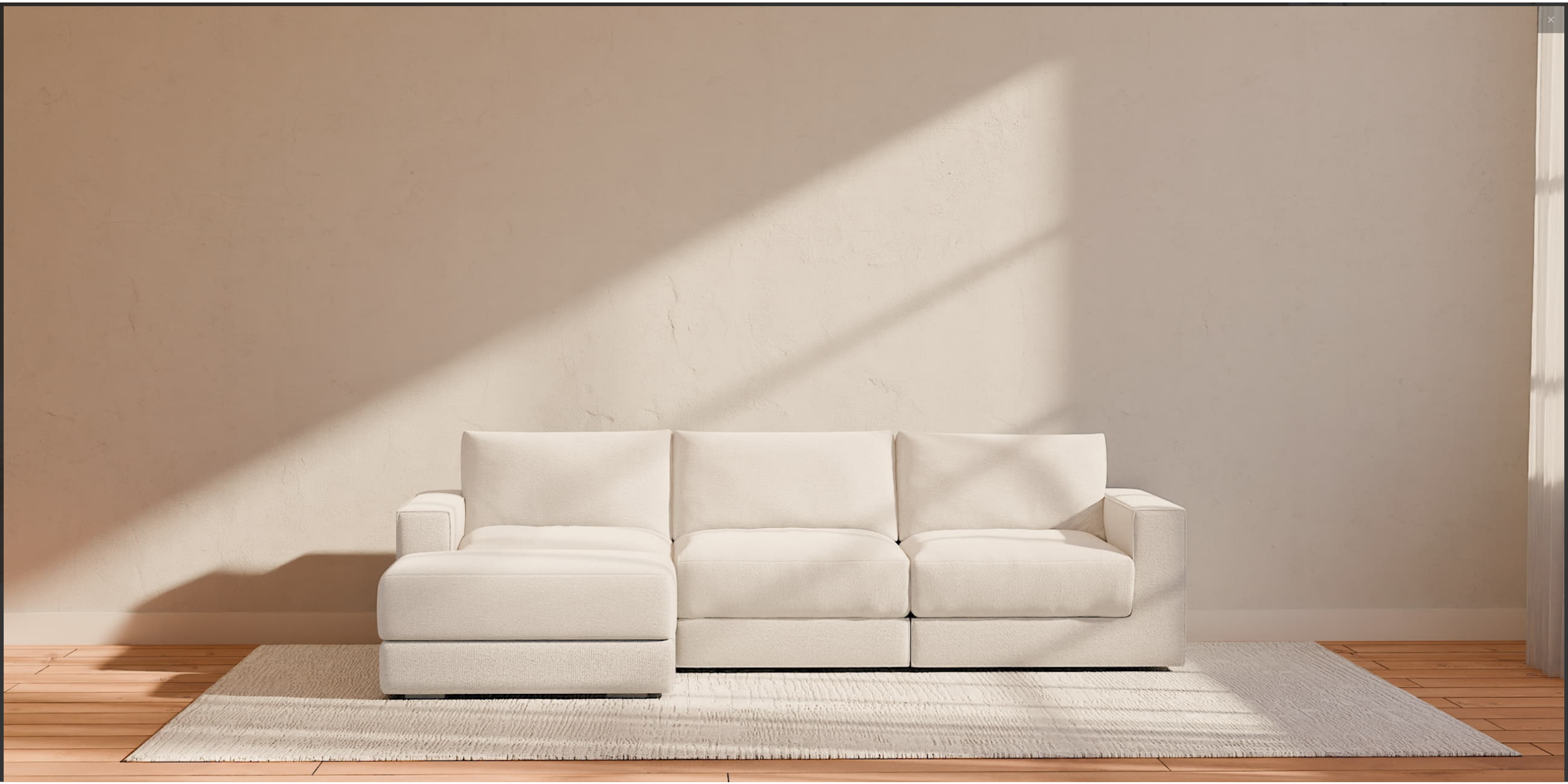
scroll to position [15750, 1568]
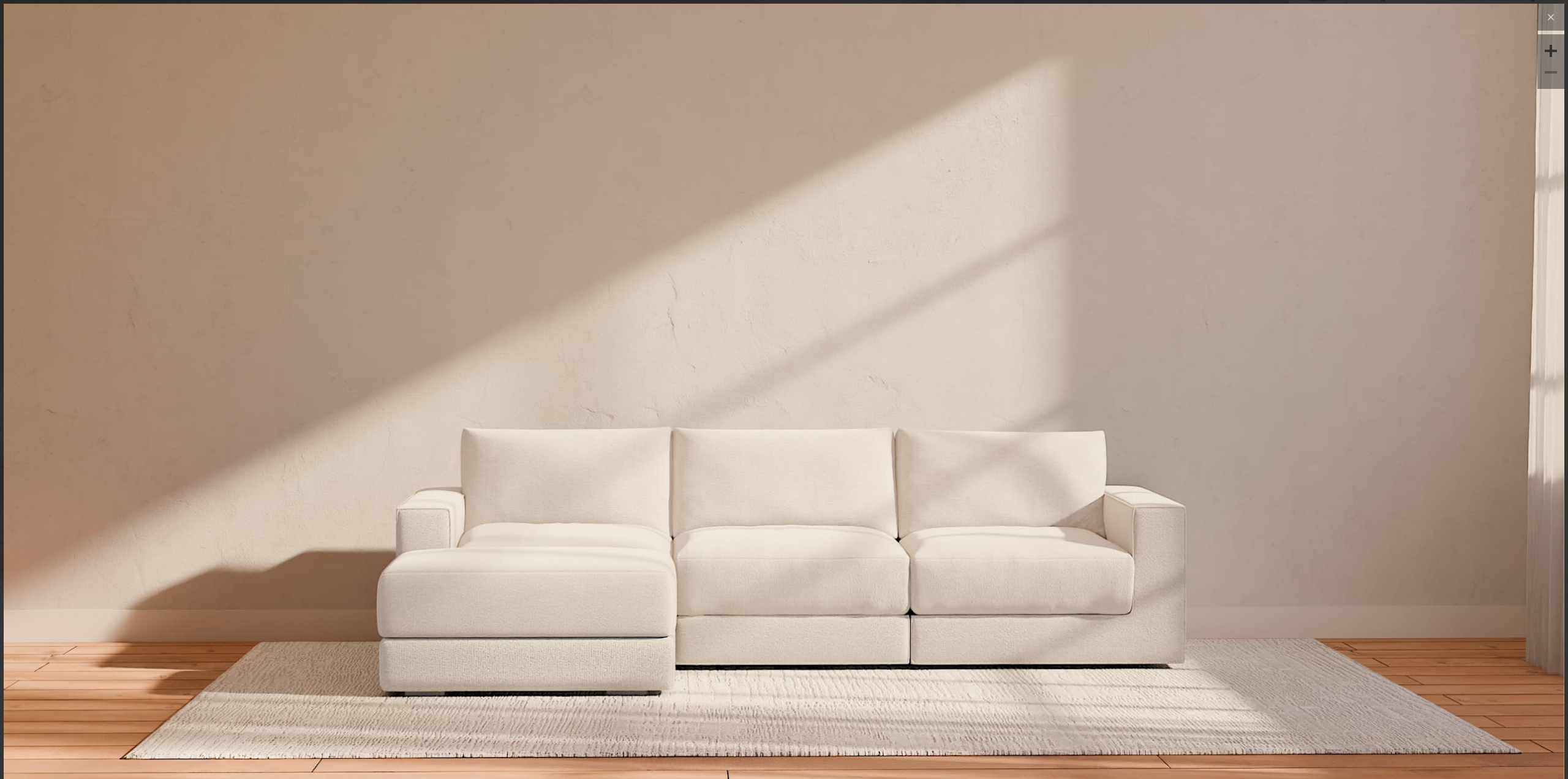
click at [1545, 22] on icon at bounding box center [1551, 17] width 15 height 15
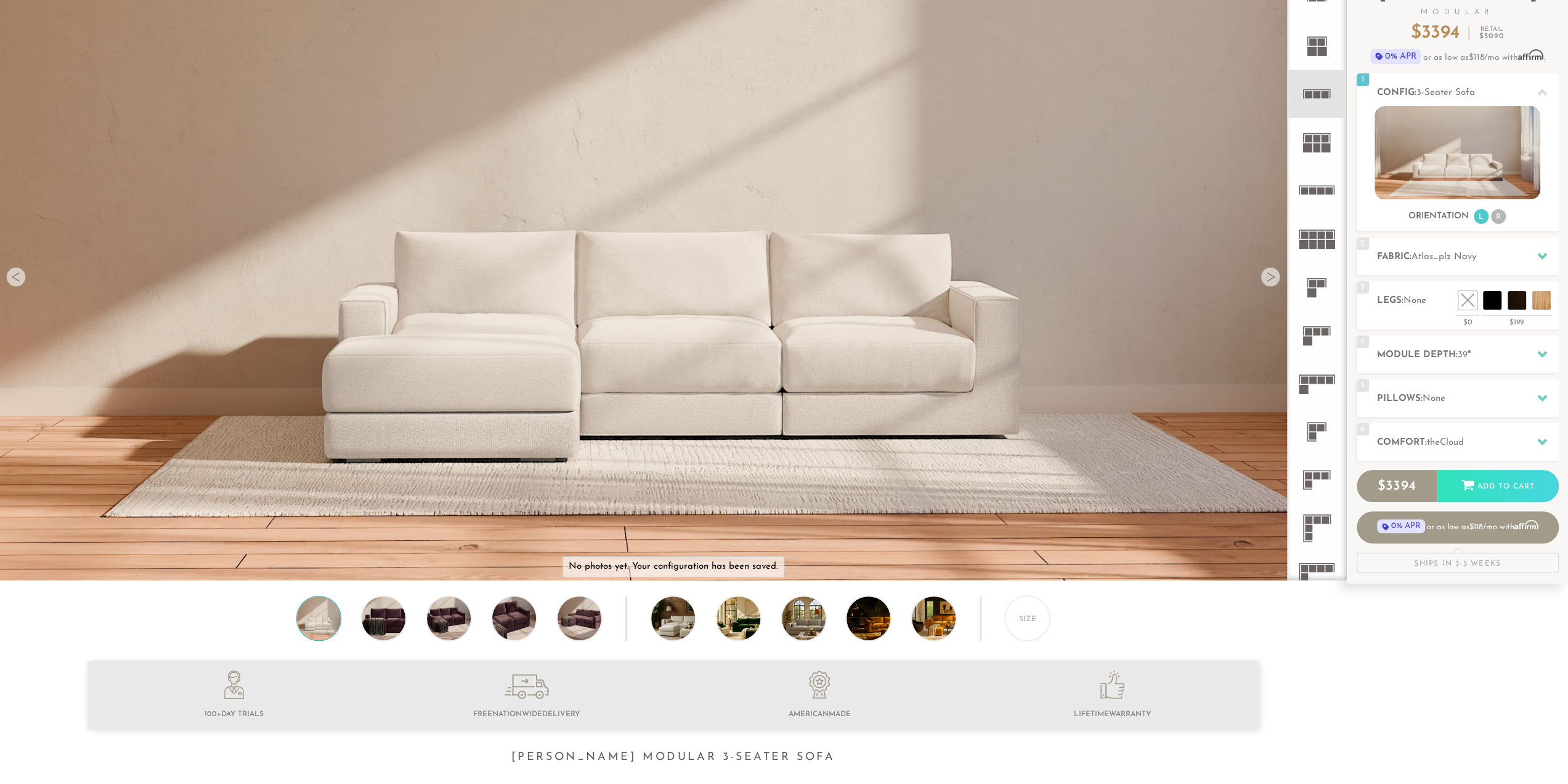
scroll to position [15733, 1559]
click at [1281, 278] on img at bounding box center [673, 89] width 1347 height 449
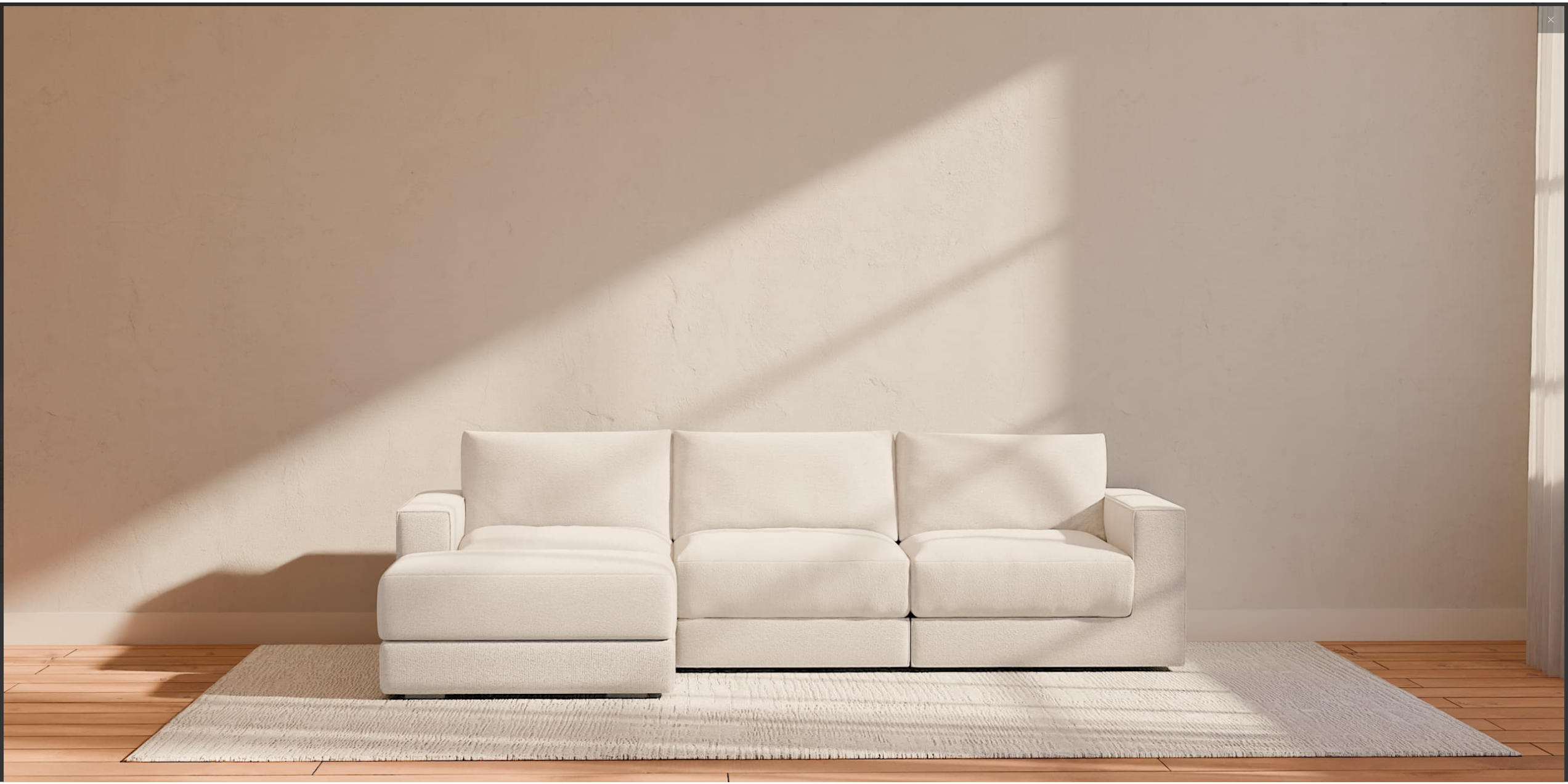
scroll to position [15750, 1568]
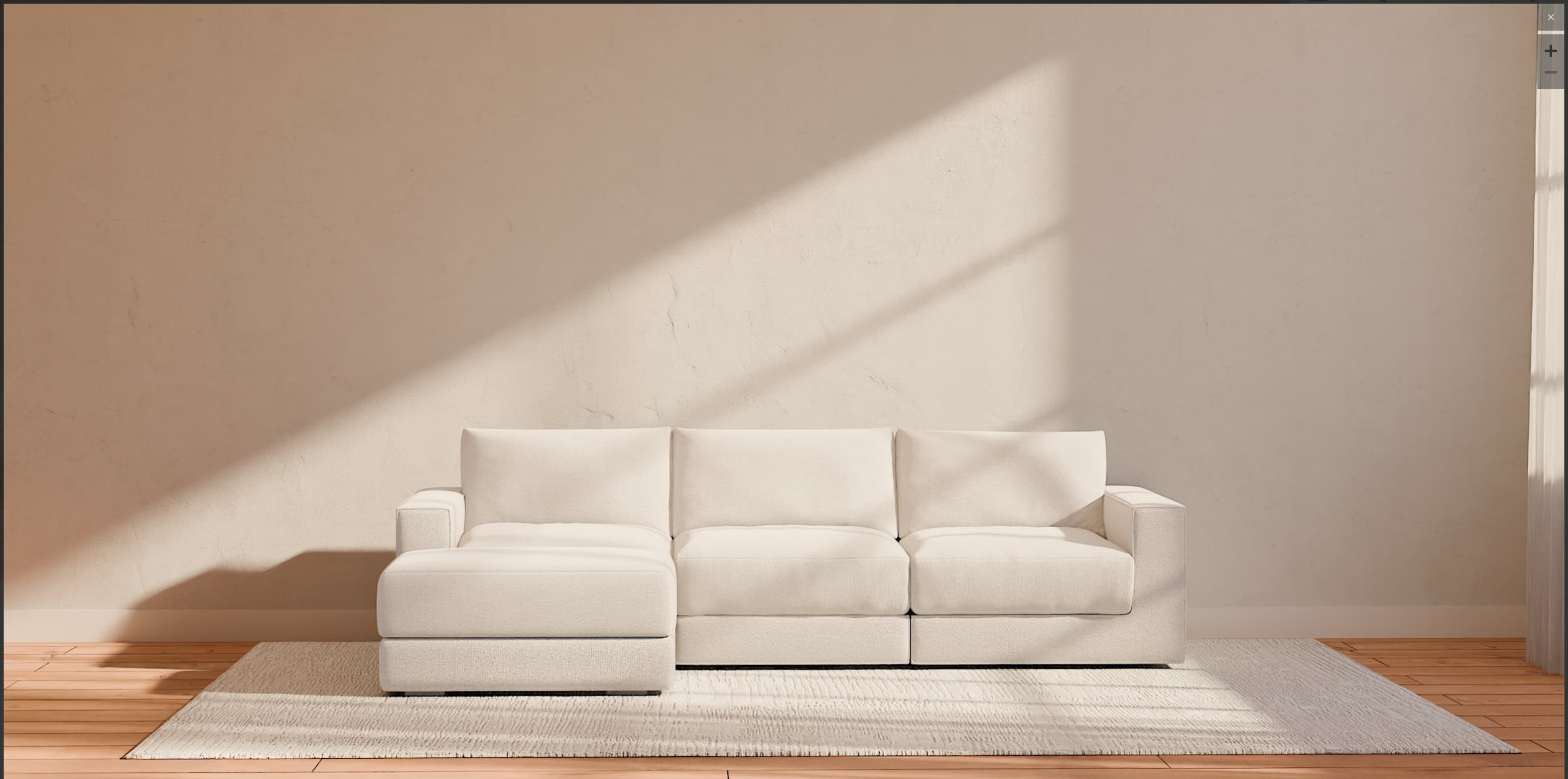
click at [1538, 8] on button at bounding box center [1552, 17] width 27 height 27
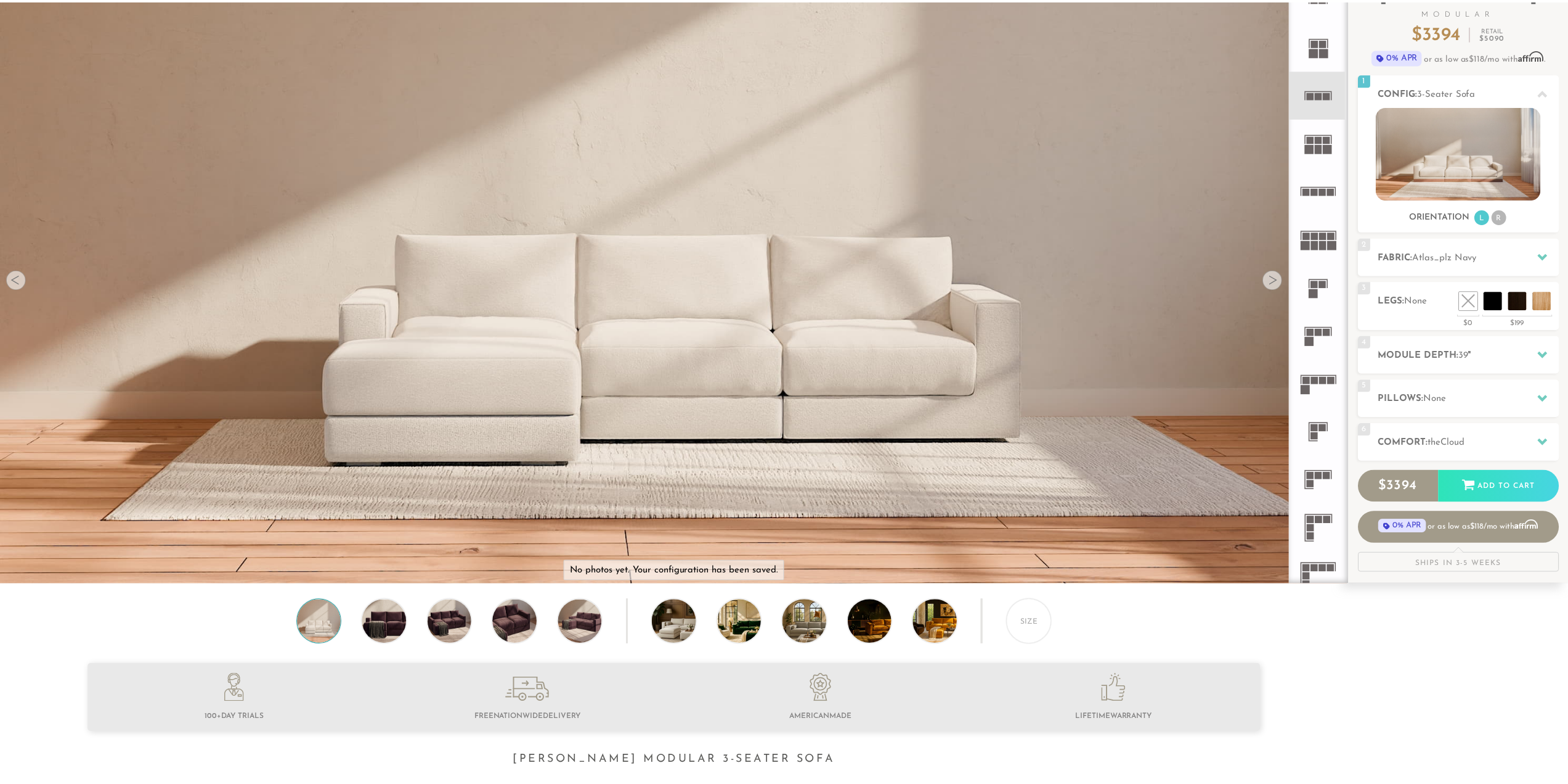
scroll to position [10, 10]
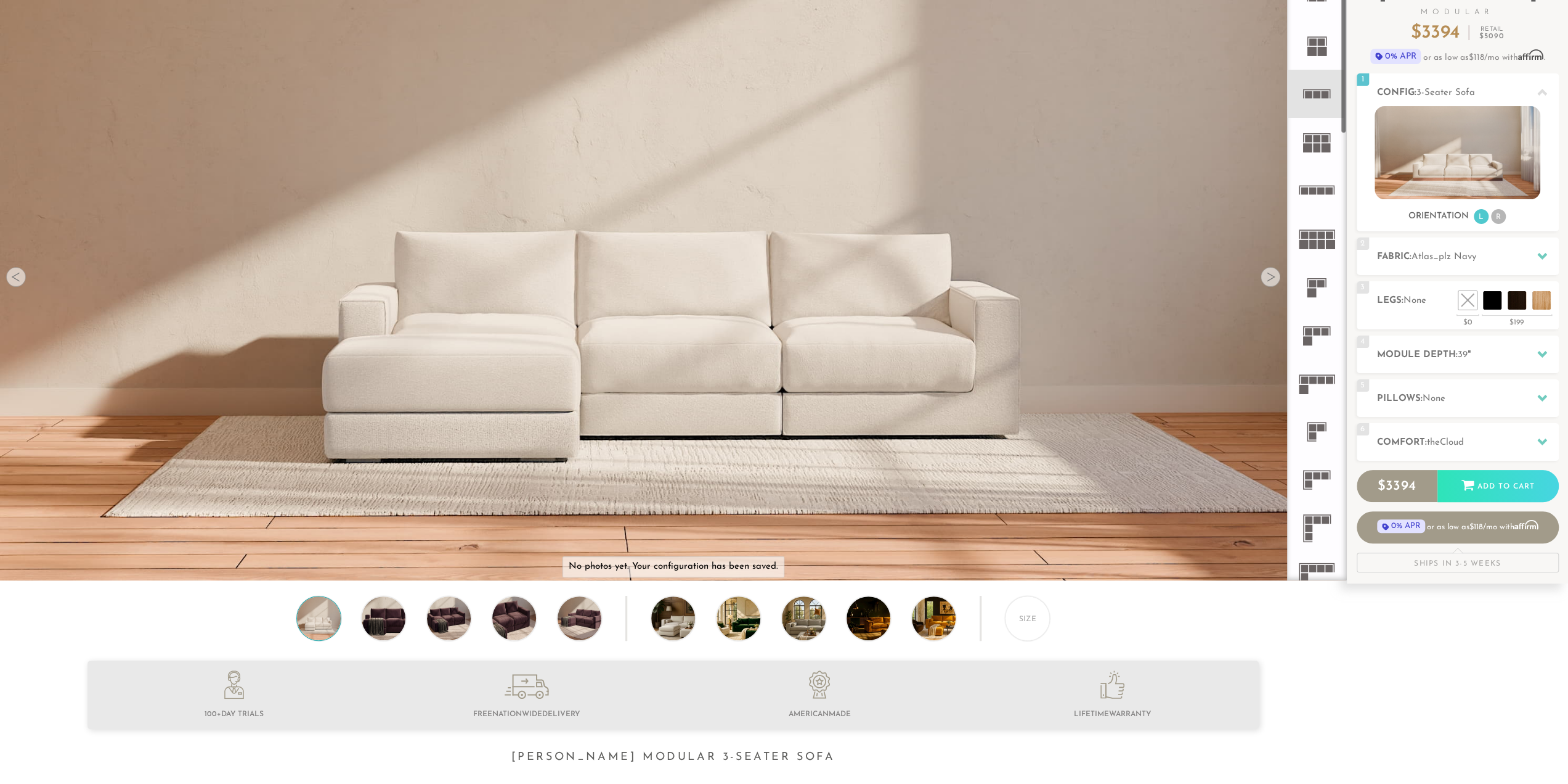
click at [1271, 279] on div at bounding box center [1271, 277] width 20 height 20
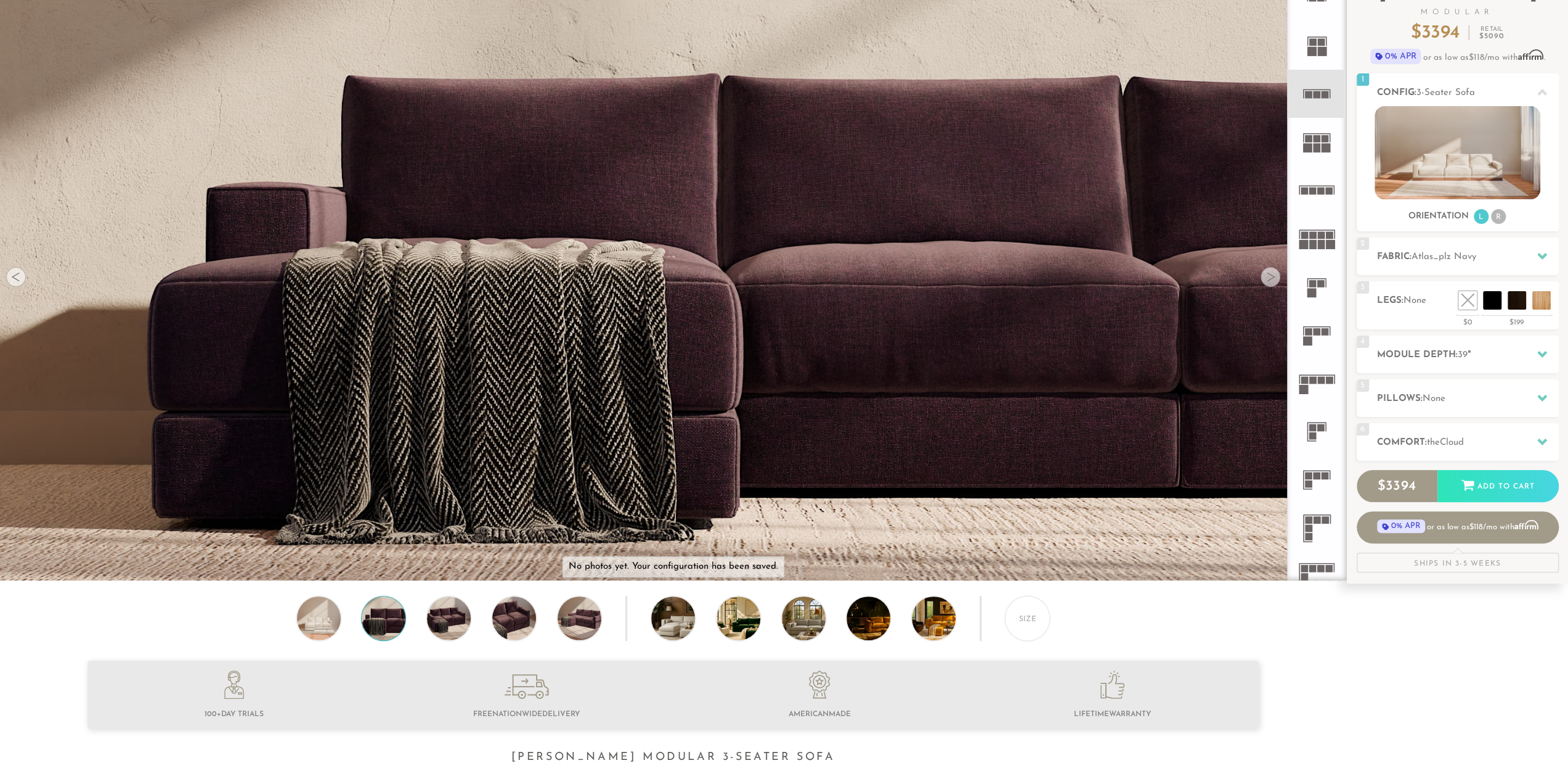
click at [1271, 279] on div at bounding box center [1271, 277] width 20 height 20
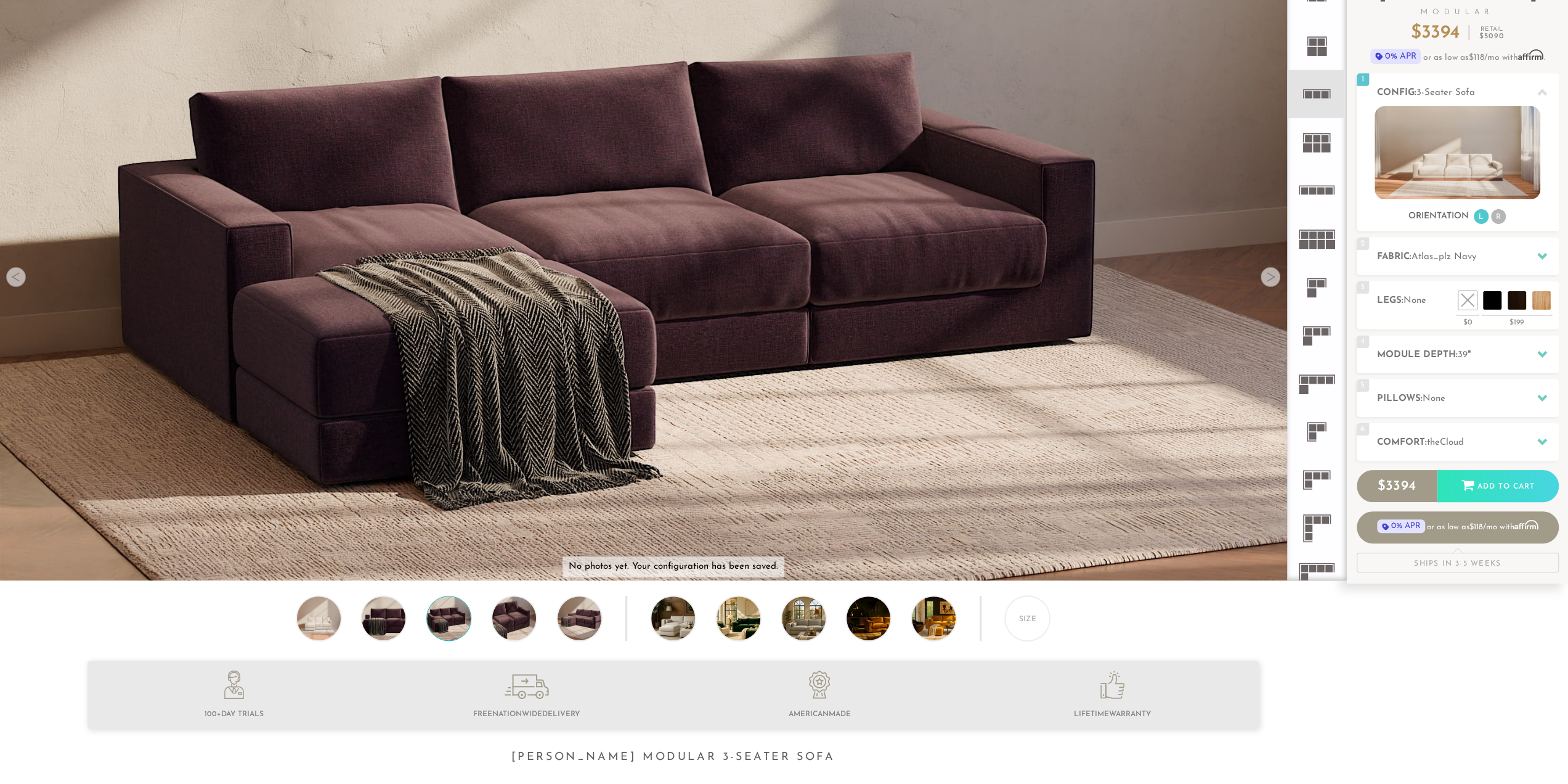
click at [1271, 279] on div at bounding box center [1271, 277] width 20 height 20
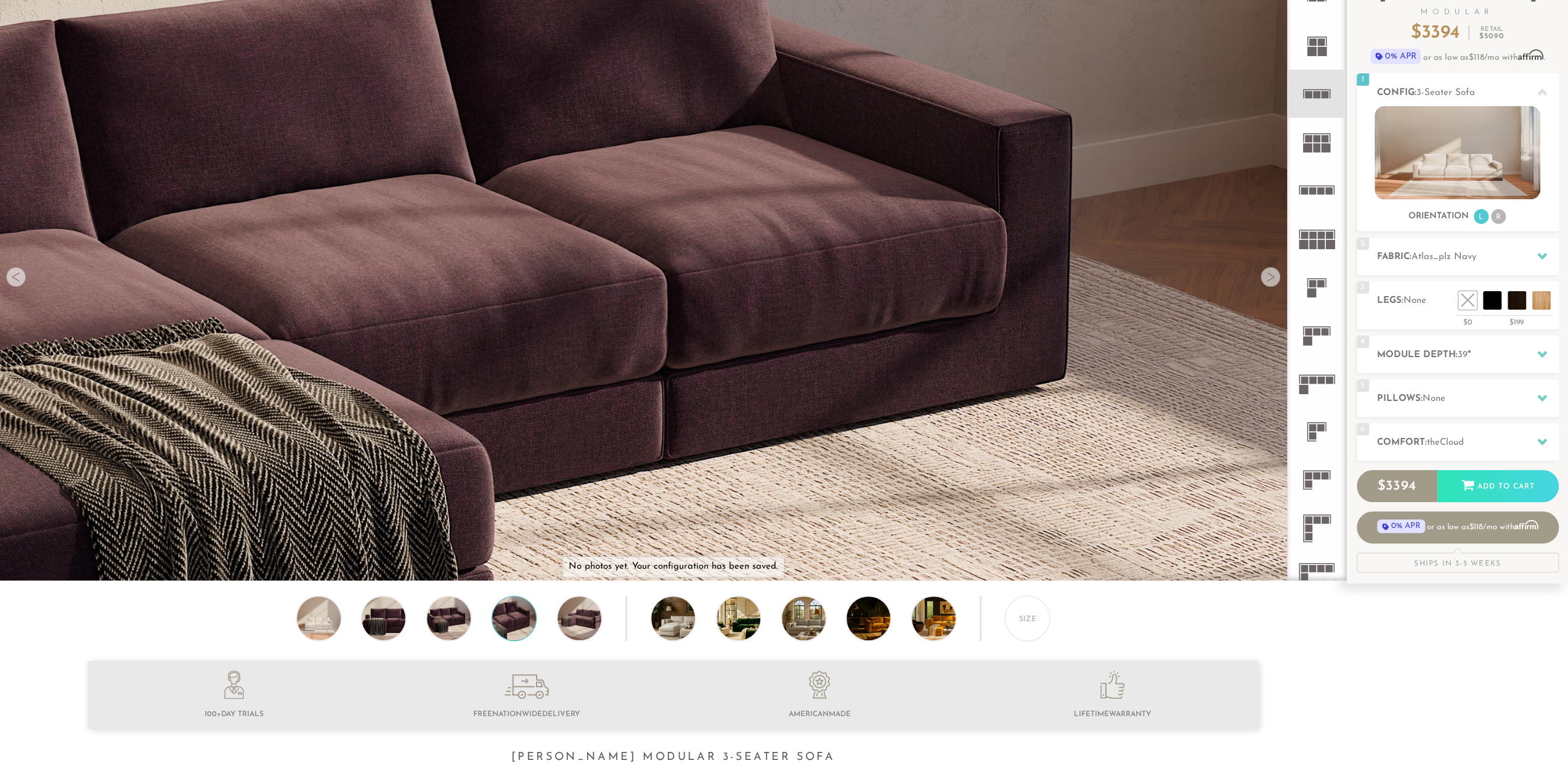
click at [1267, 283] on div at bounding box center [1271, 277] width 20 height 20
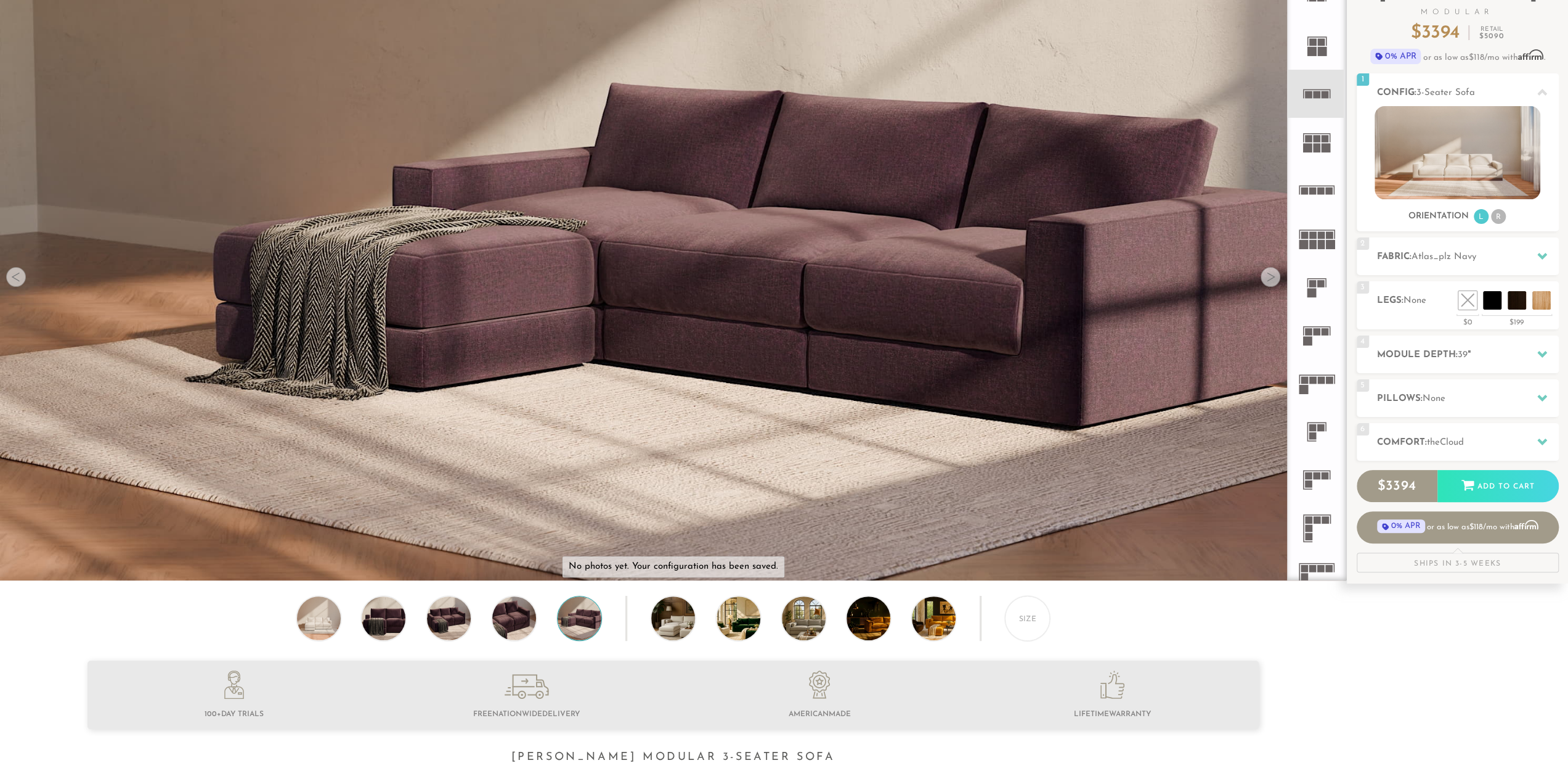
click at [1267, 283] on div at bounding box center [1271, 277] width 20 height 20
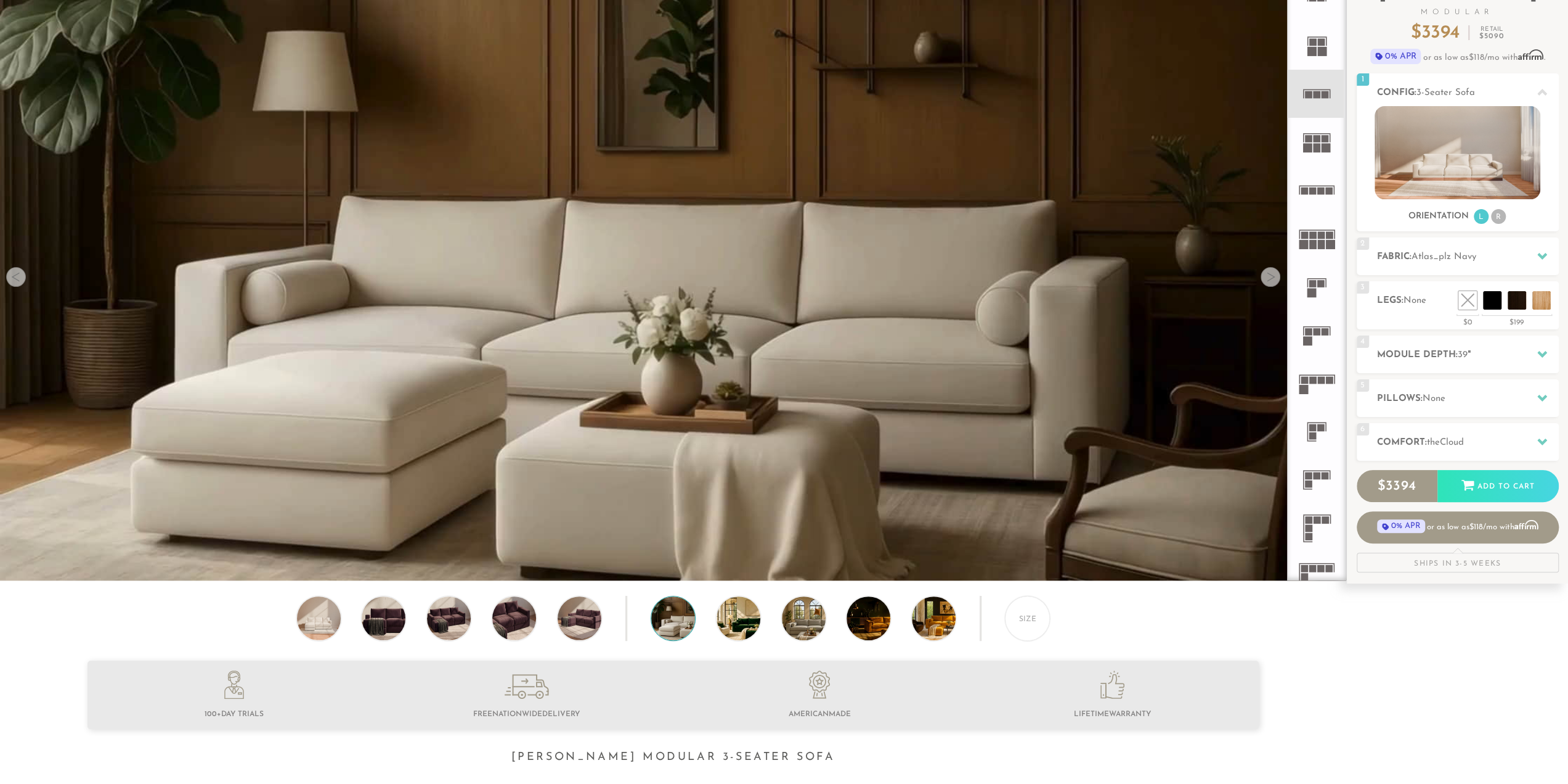
click at [1267, 283] on div at bounding box center [1271, 277] width 20 height 20
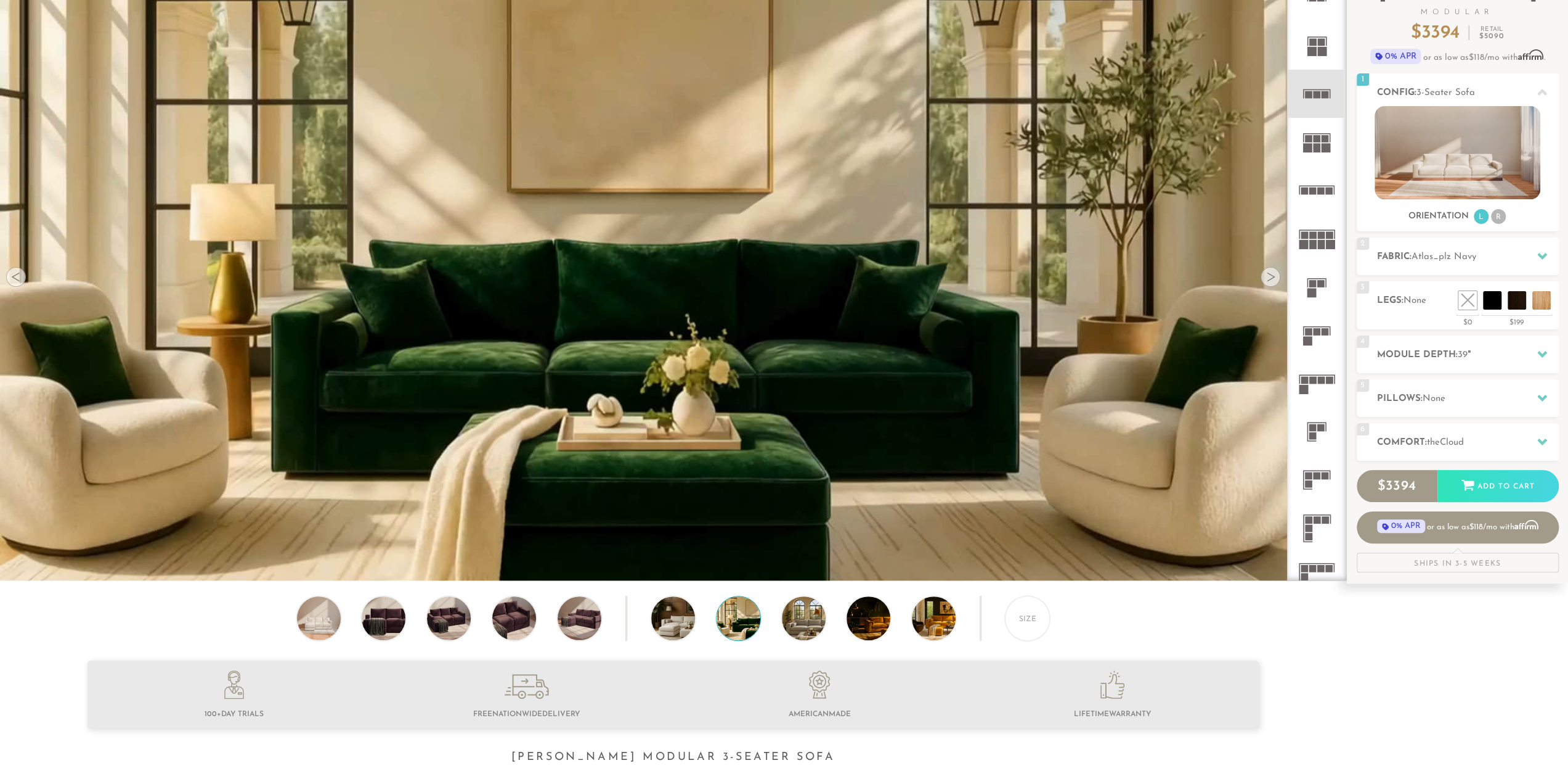
click at [1267, 283] on div at bounding box center [1271, 277] width 20 height 20
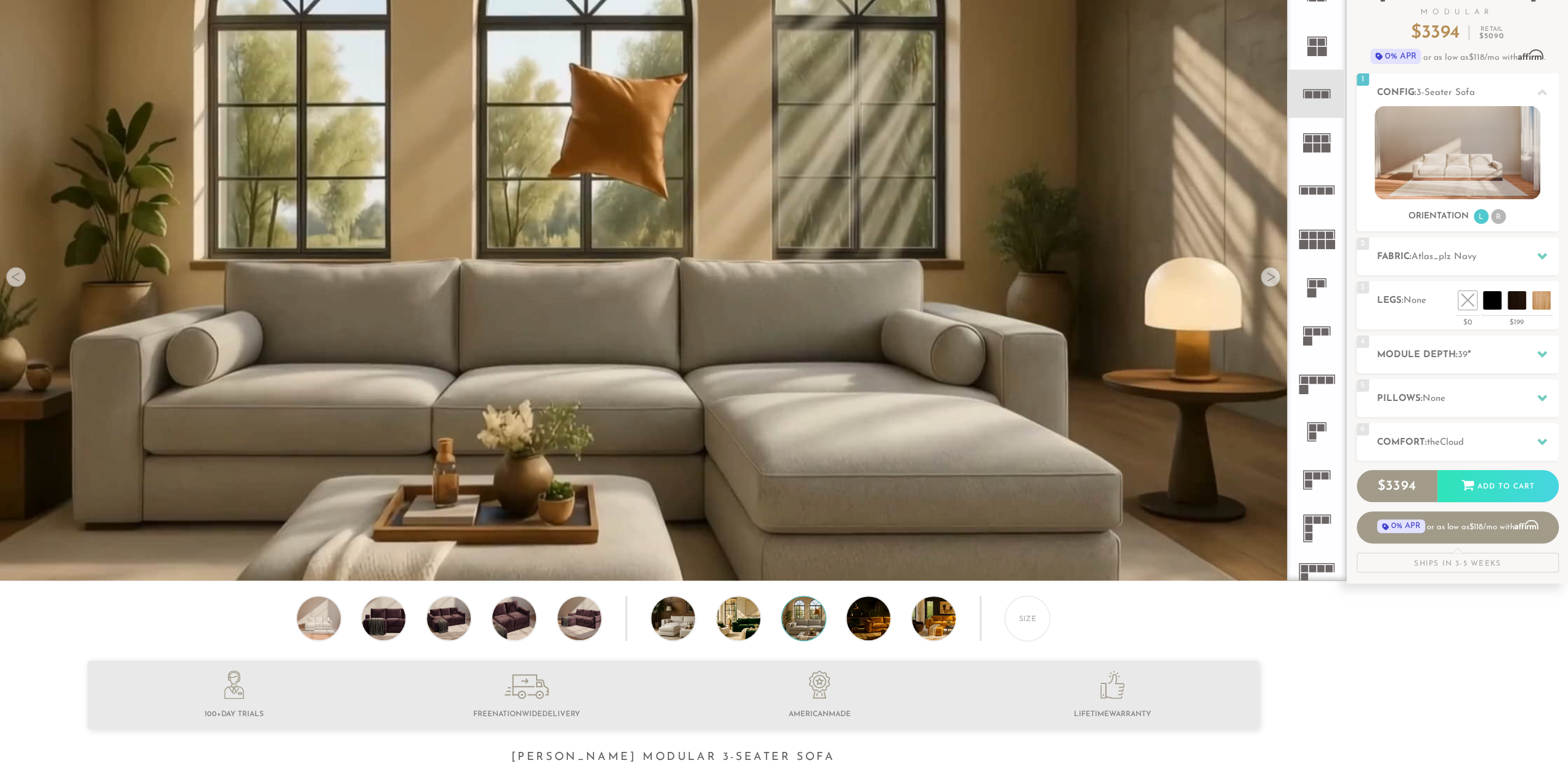
click at [1267, 283] on div at bounding box center [1271, 277] width 20 height 20
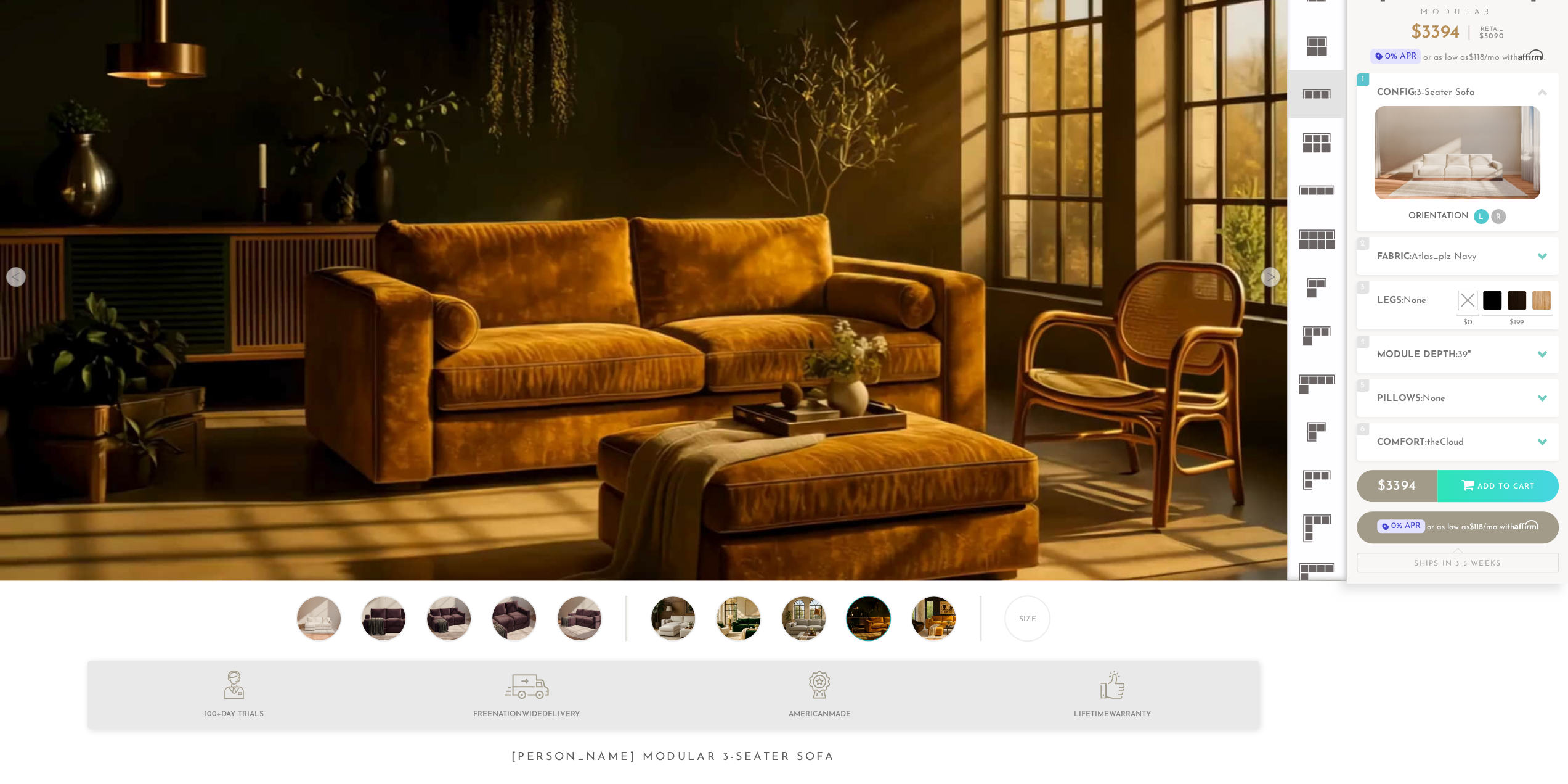
click at [1267, 283] on div at bounding box center [1271, 277] width 20 height 20
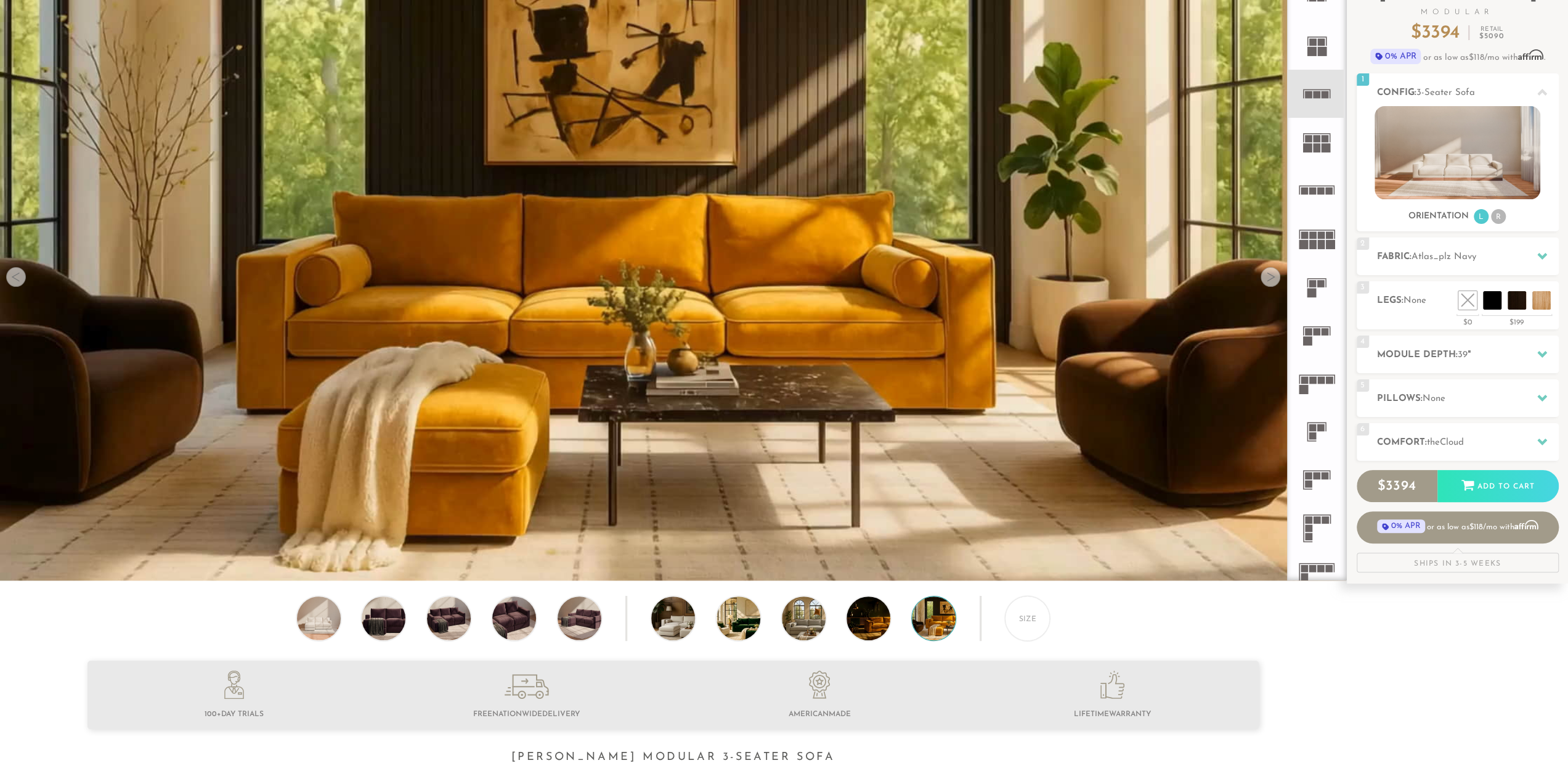
click at [1267, 283] on div at bounding box center [1271, 277] width 20 height 20
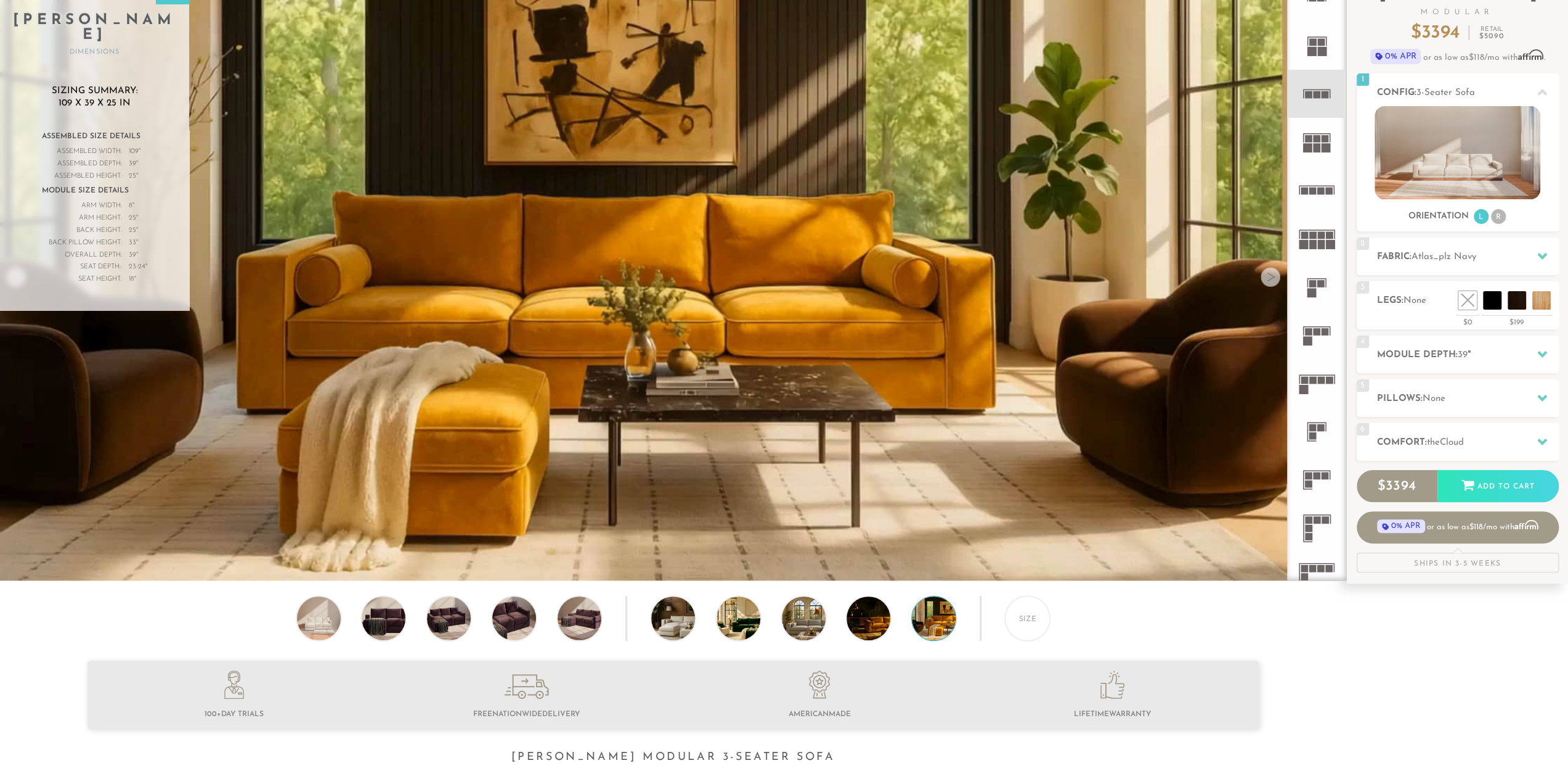
click at [1267, 283] on div at bounding box center [1271, 277] width 20 height 20
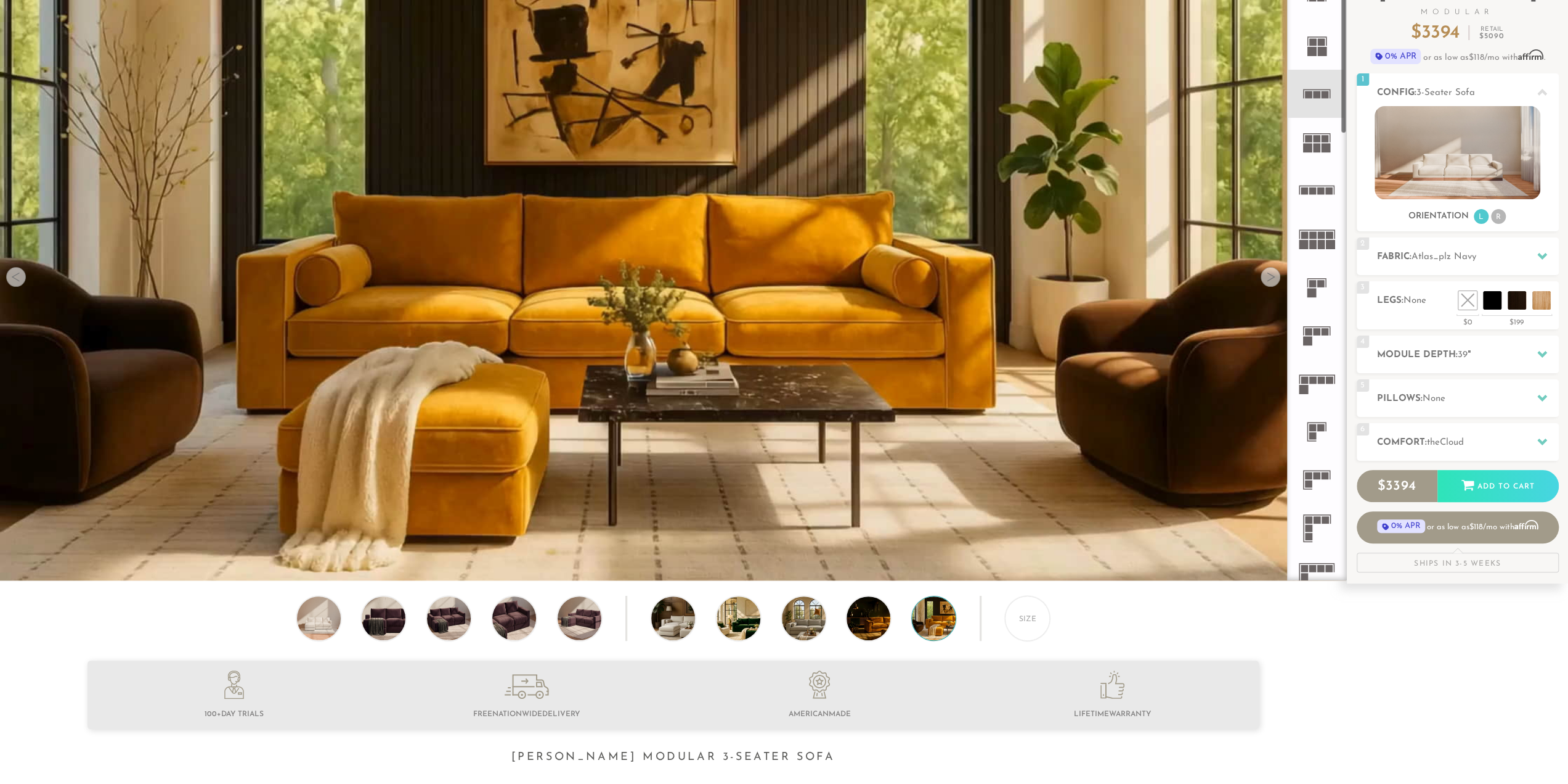
scroll to position [0, 0]
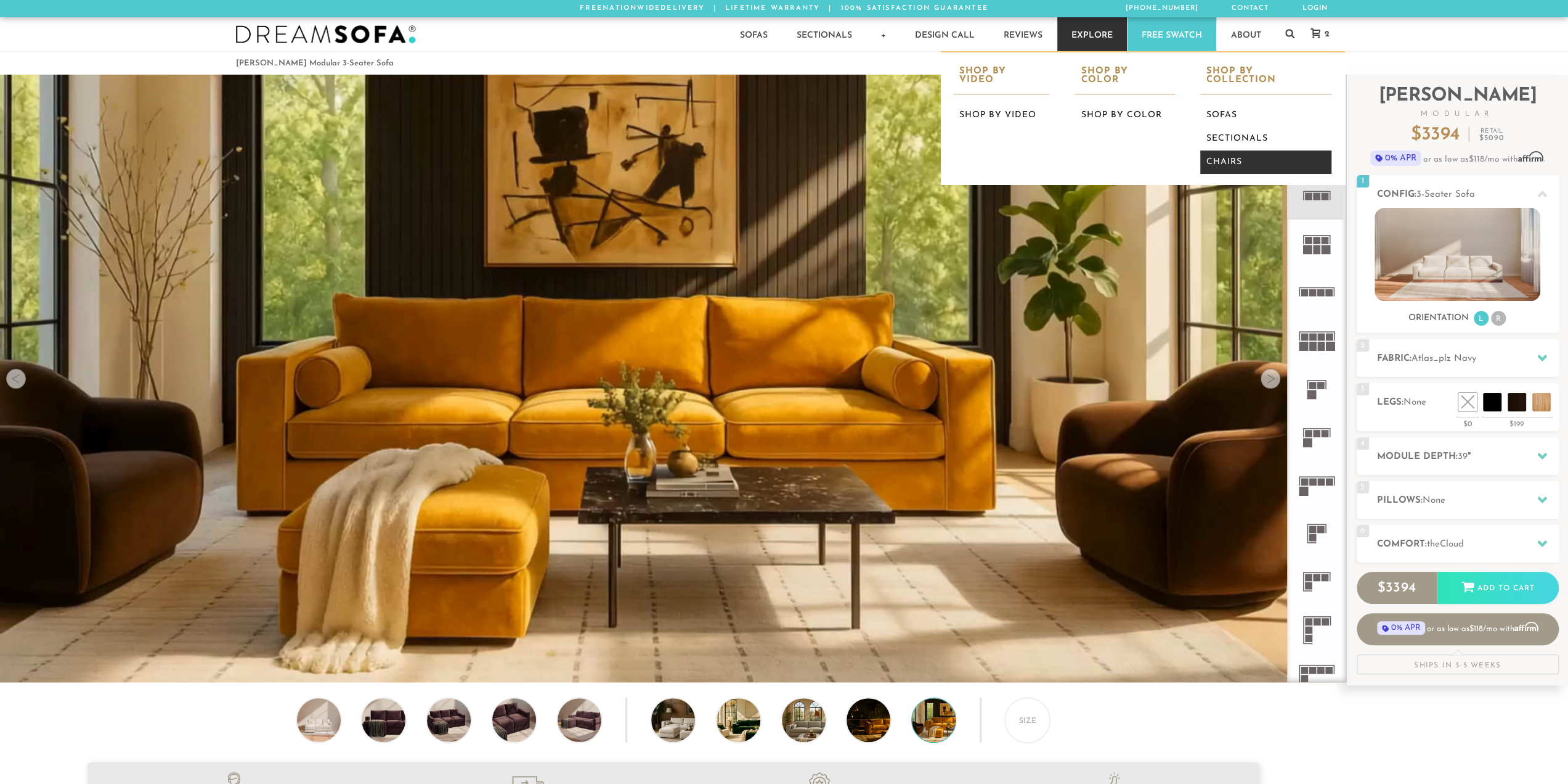
click at [1222, 152] on link "Chairs" at bounding box center [1266, 162] width 132 height 24
